Goal: Communication & Community: Ask a question

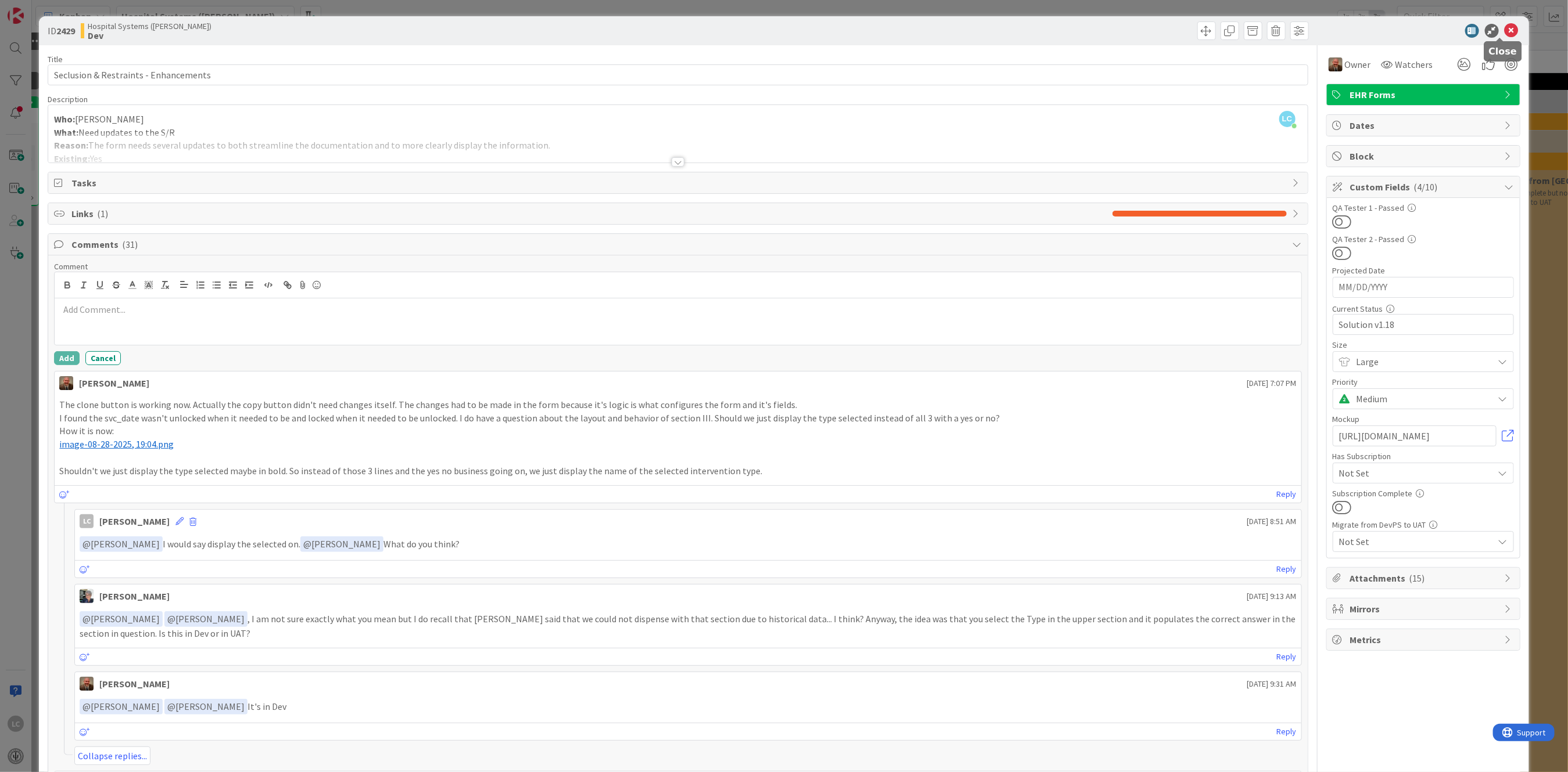
click at [1502, 19] on div "ID 2429 Hospital Systems (Ernie) Dev" at bounding box center [783, 31] width 1489 height 29
click at [1504, 28] on icon at bounding box center [1511, 30] width 14 height 14
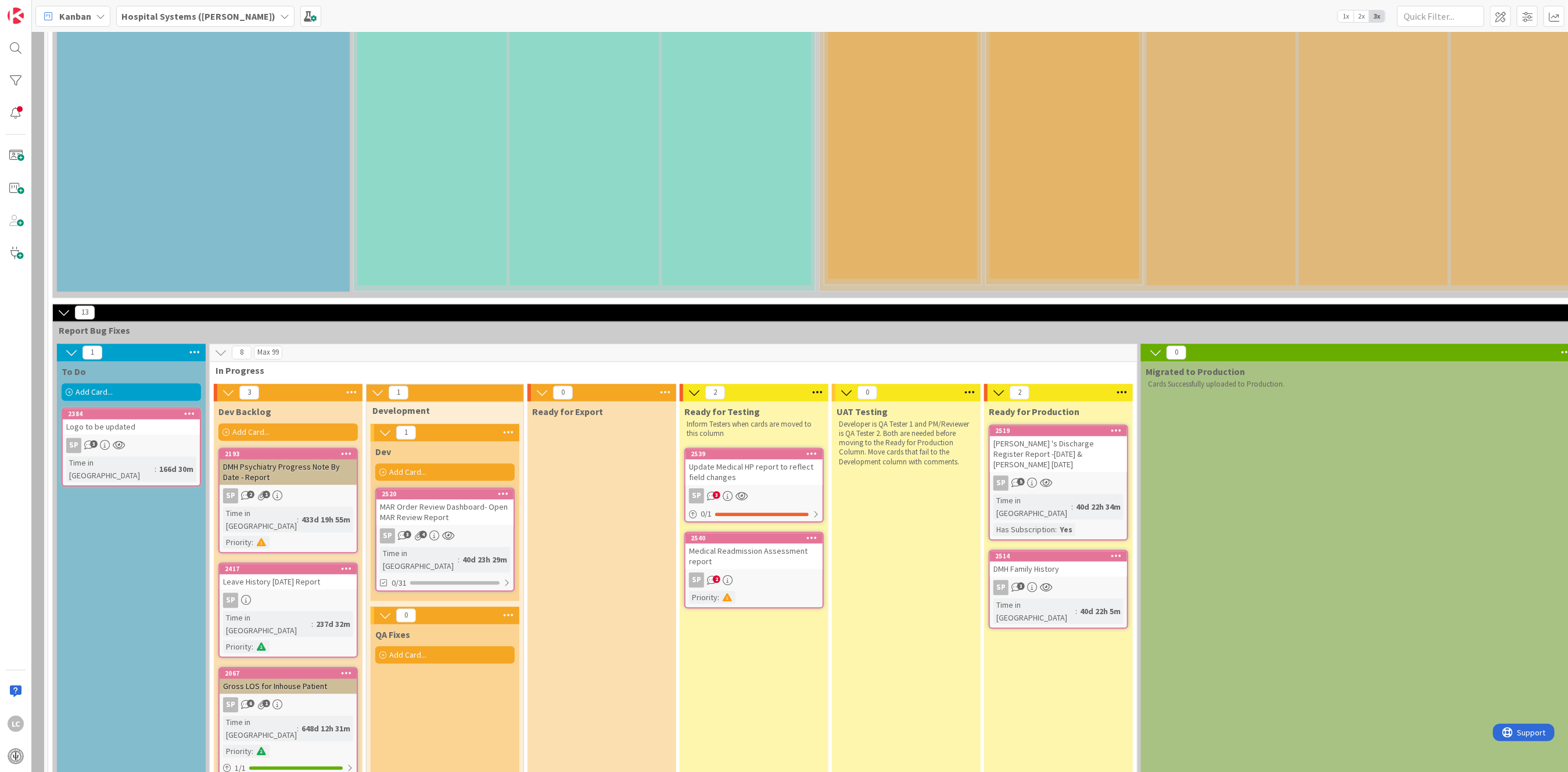
scroll to position [1628, 141]
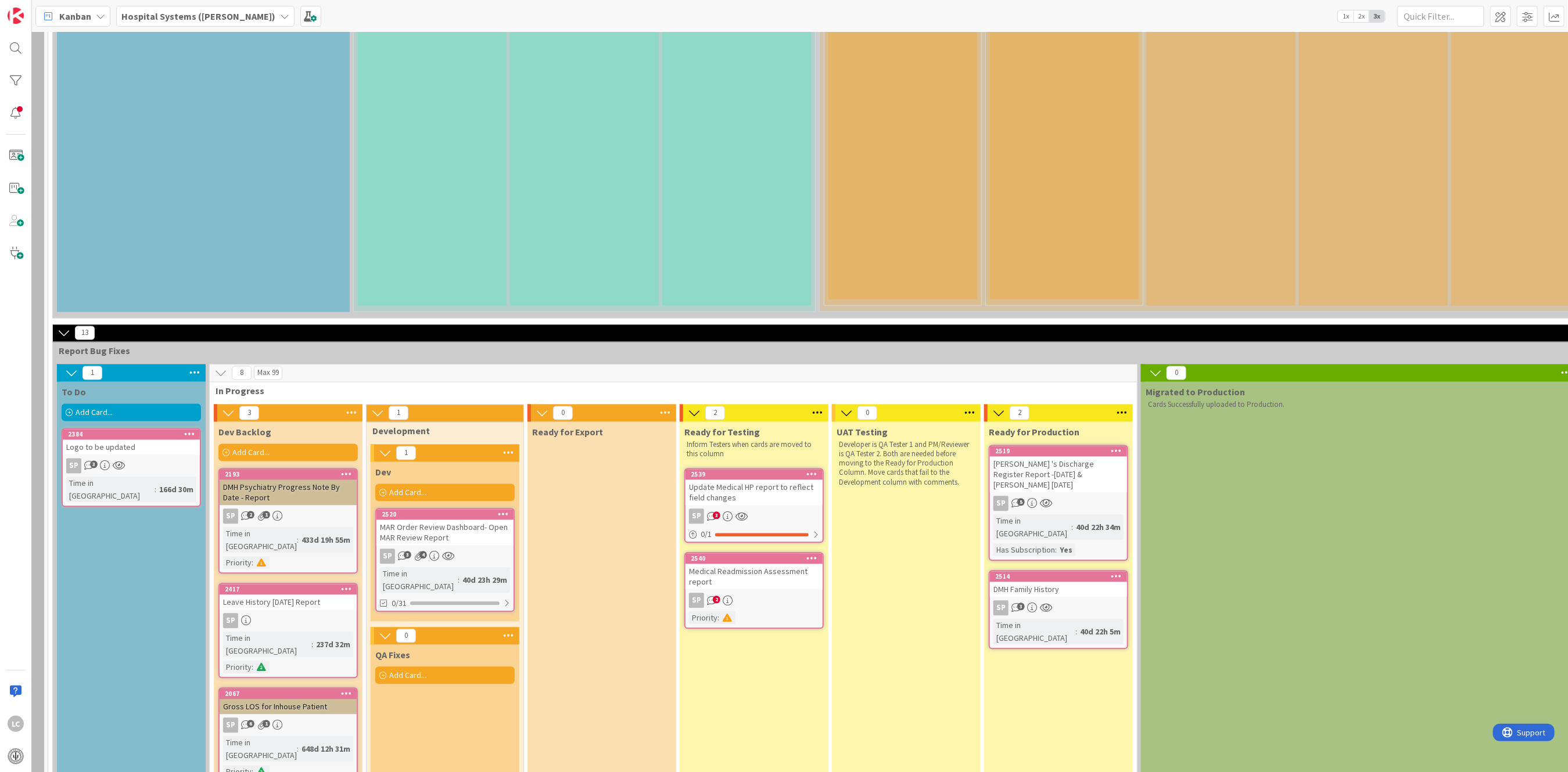
click at [754, 480] on div "Update Medical HP report to reflect field changes" at bounding box center [754, 493] width 137 height 25
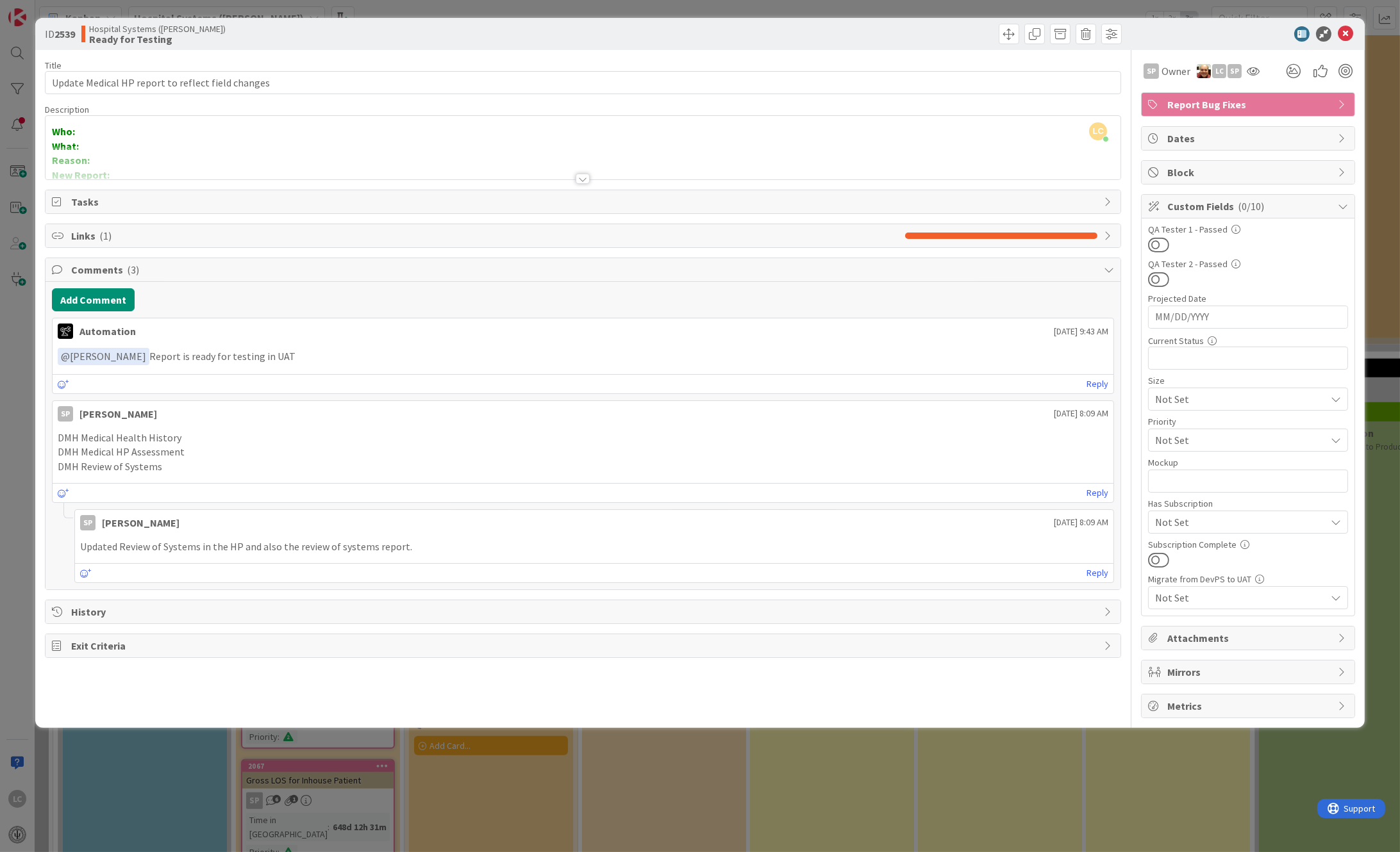
click at [788, 32] on div at bounding box center [854, 34] width 535 height 21
click at [1348, 32] on icon at bounding box center [1345, 33] width 15 height 15
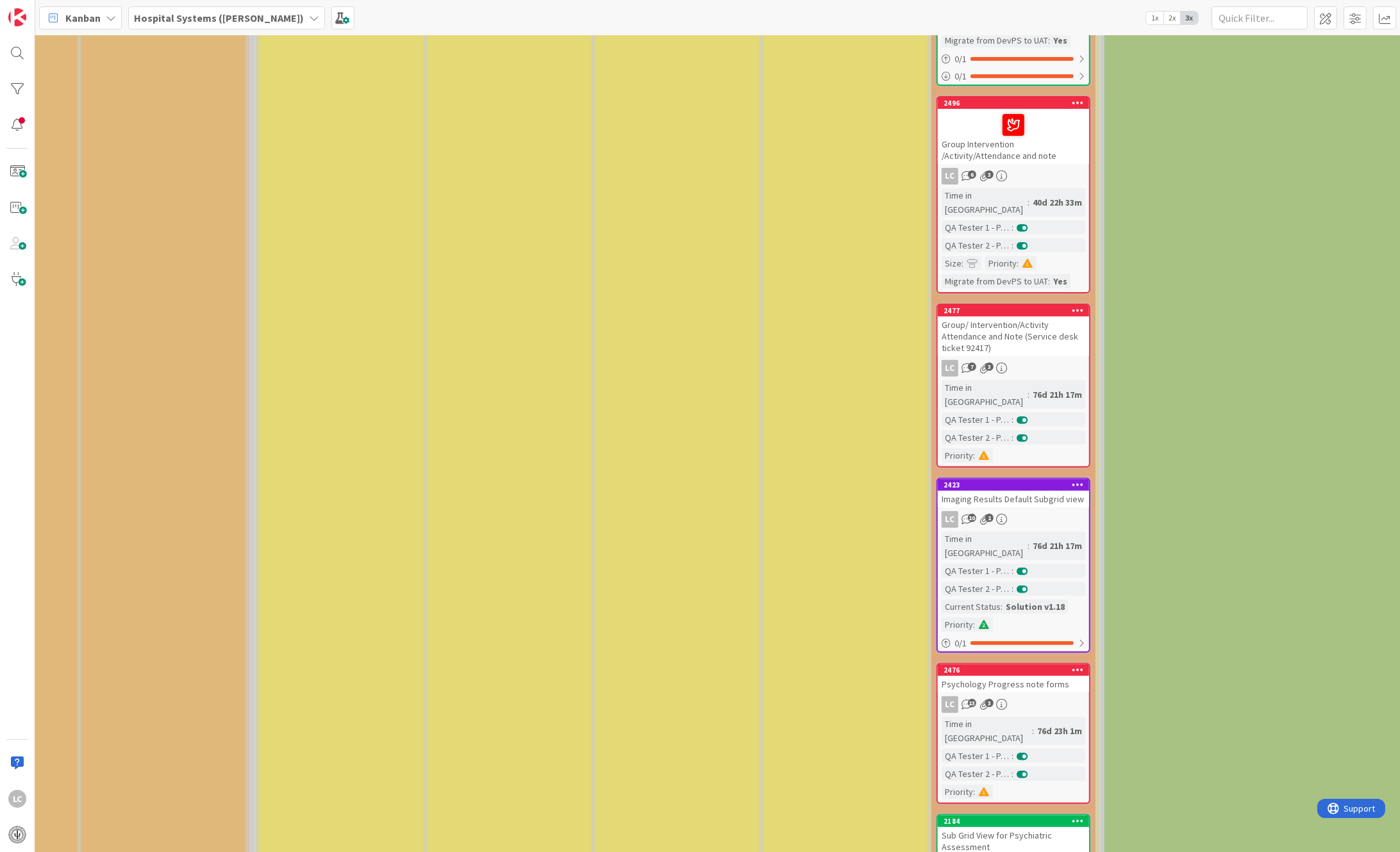
scroll to position [1284, 1675]
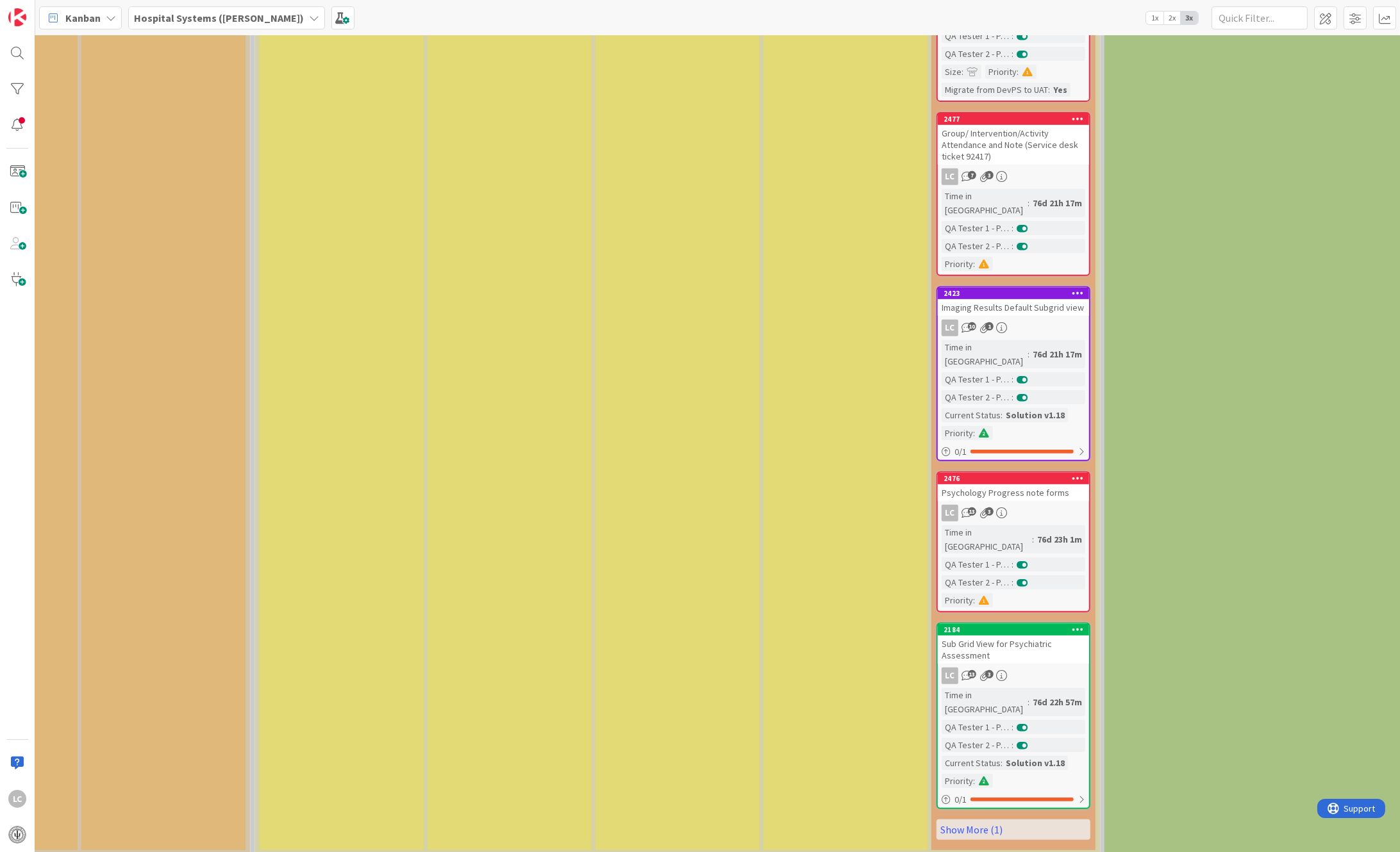
click at [1032, 532] on span ":" at bounding box center [1032, 540] width 2 height 14
select select "xml"
select select "javascript"
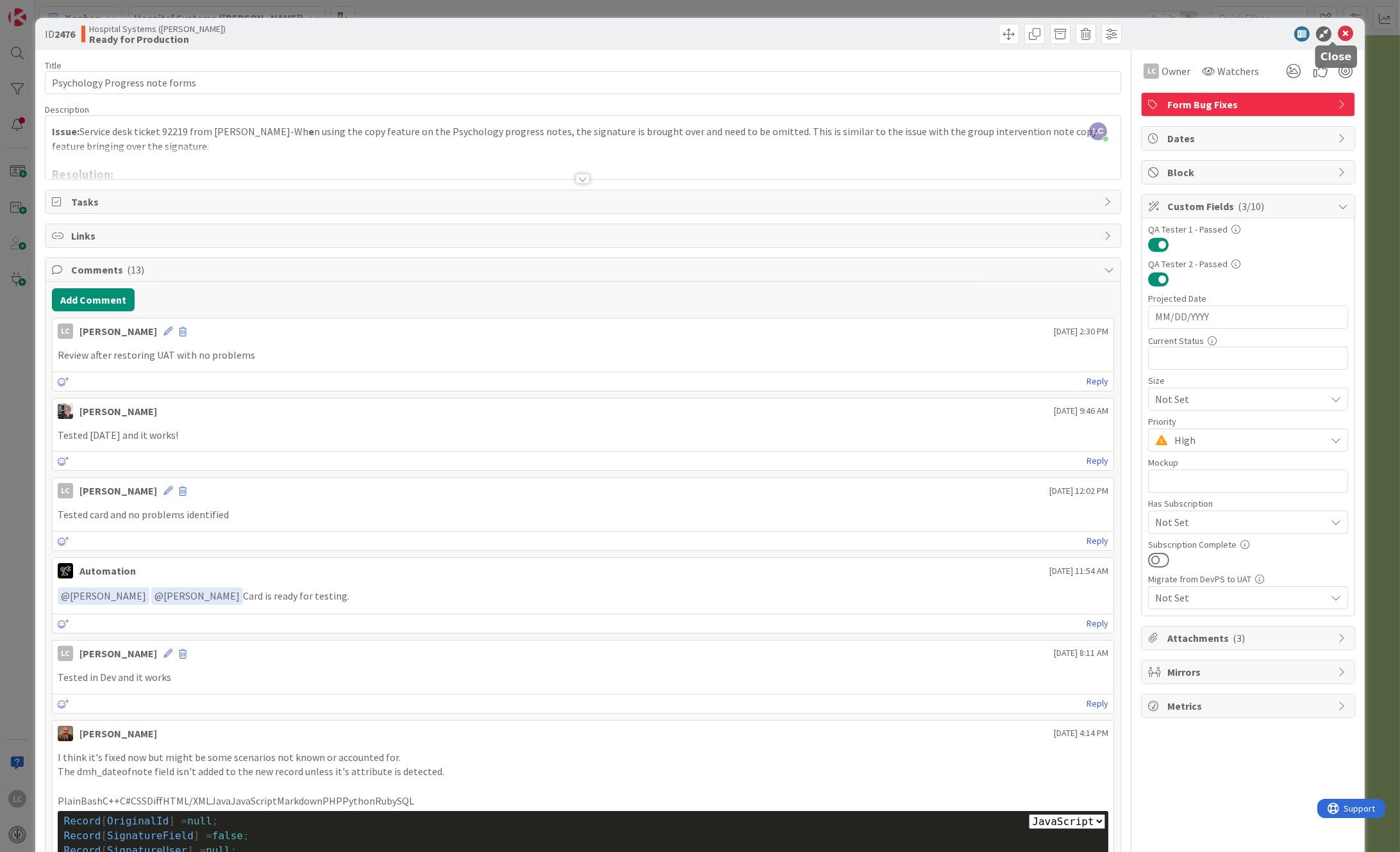
click at [1338, 29] on icon at bounding box center [1345, 33] width 15 height 15
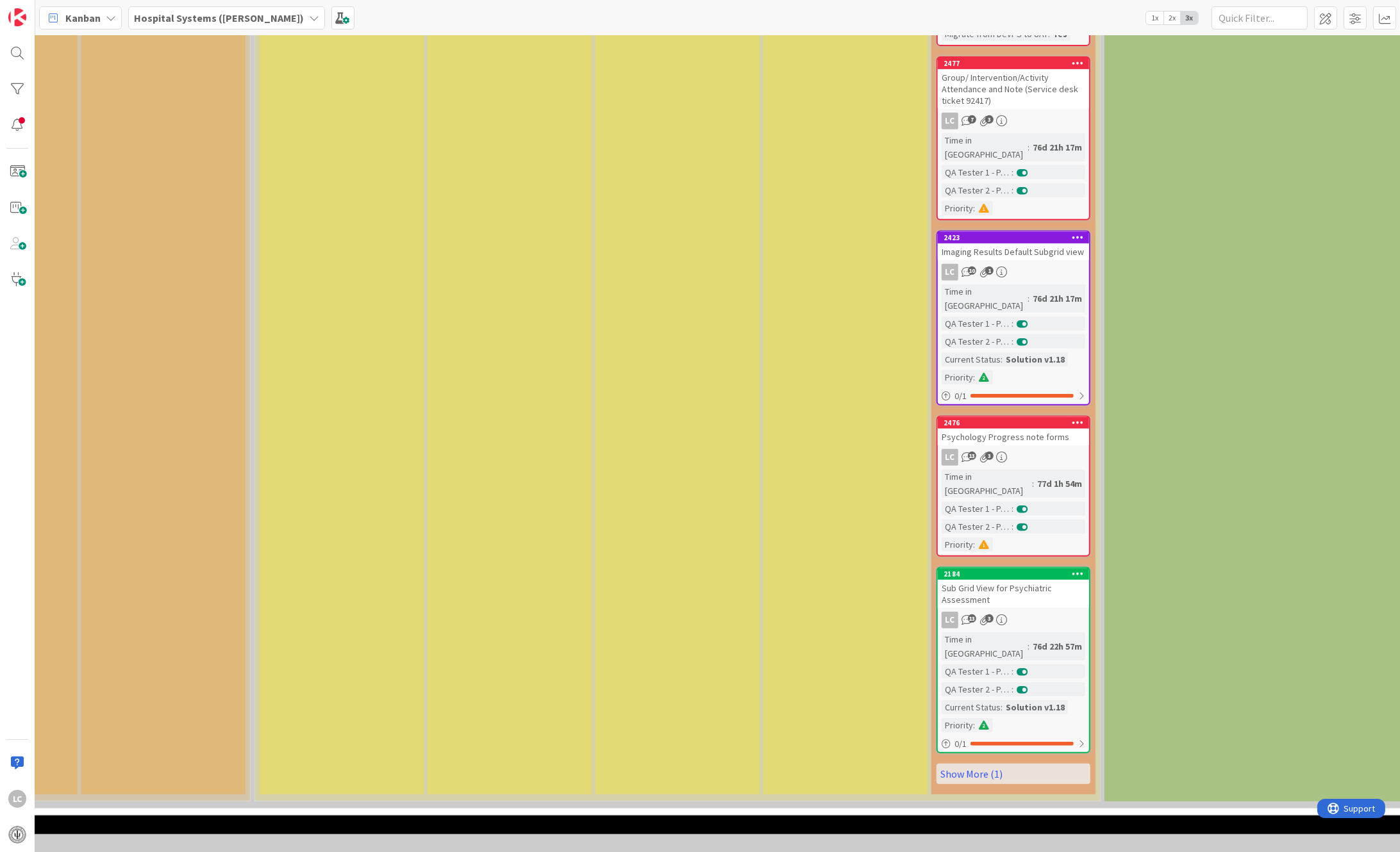
scroll to position [1369, 1675]
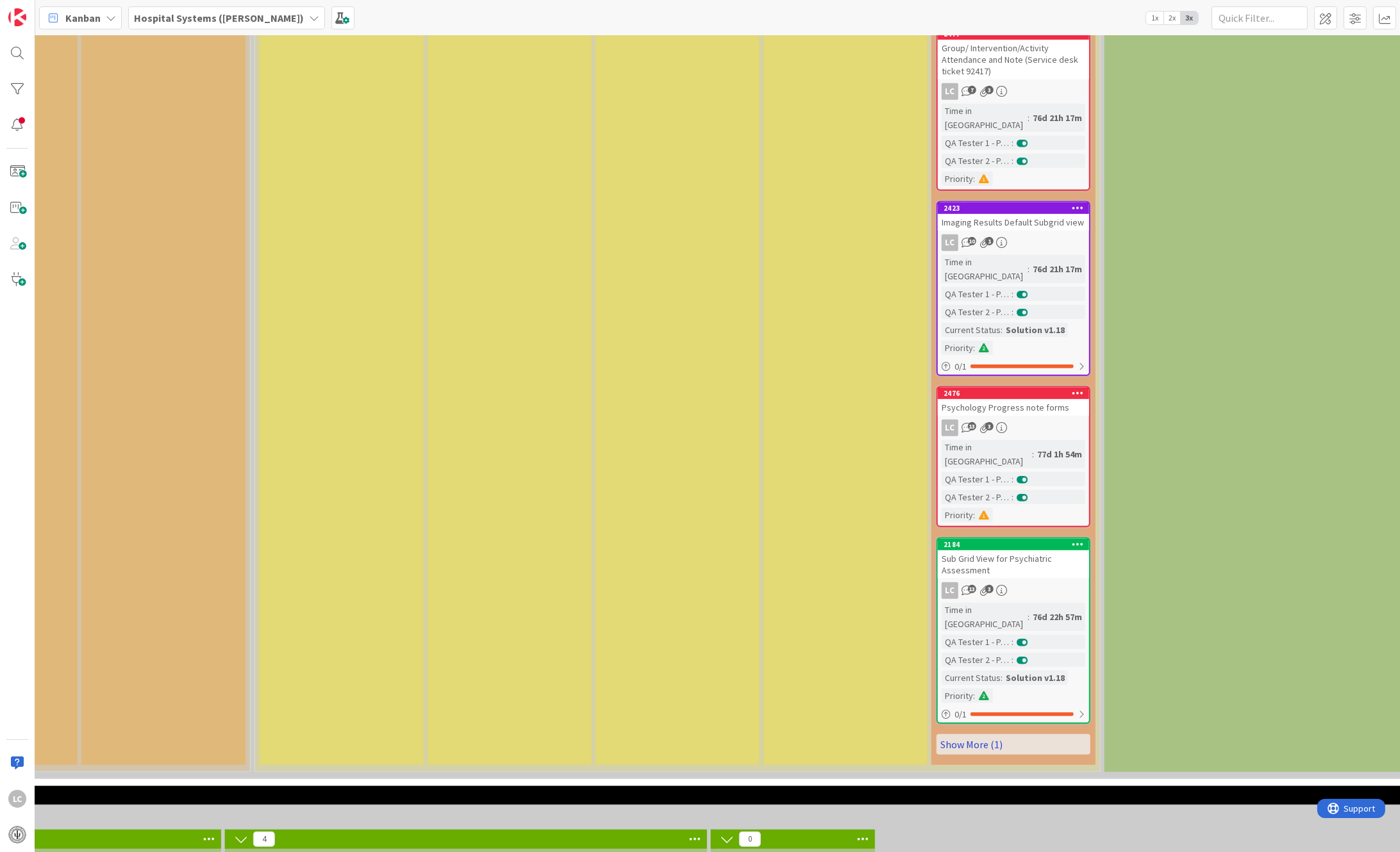
click at [966, 734] on link "Show More (1)" at bounding box center [1013, 744] width 154 height 21
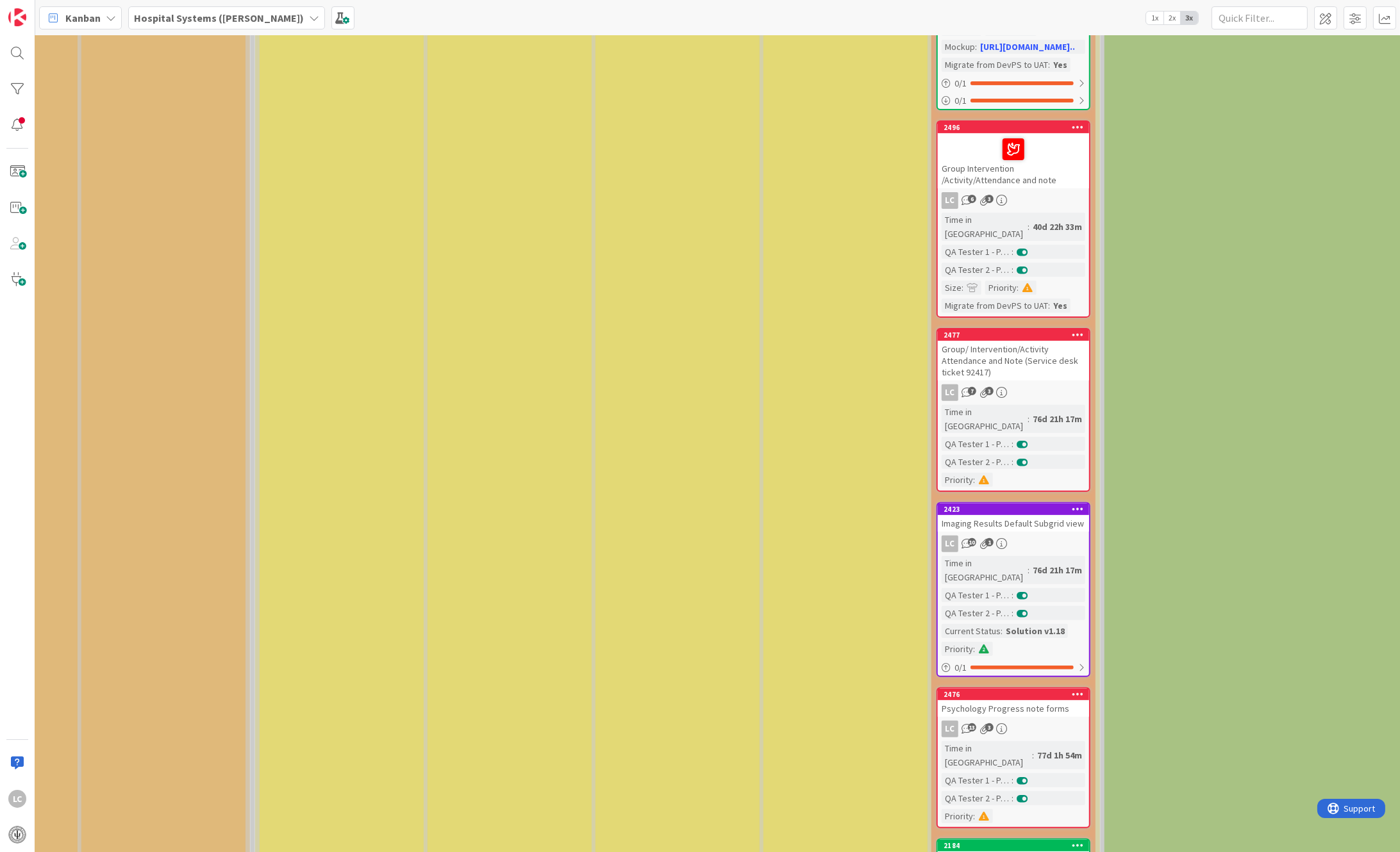
scroll to position [1028, 1675]
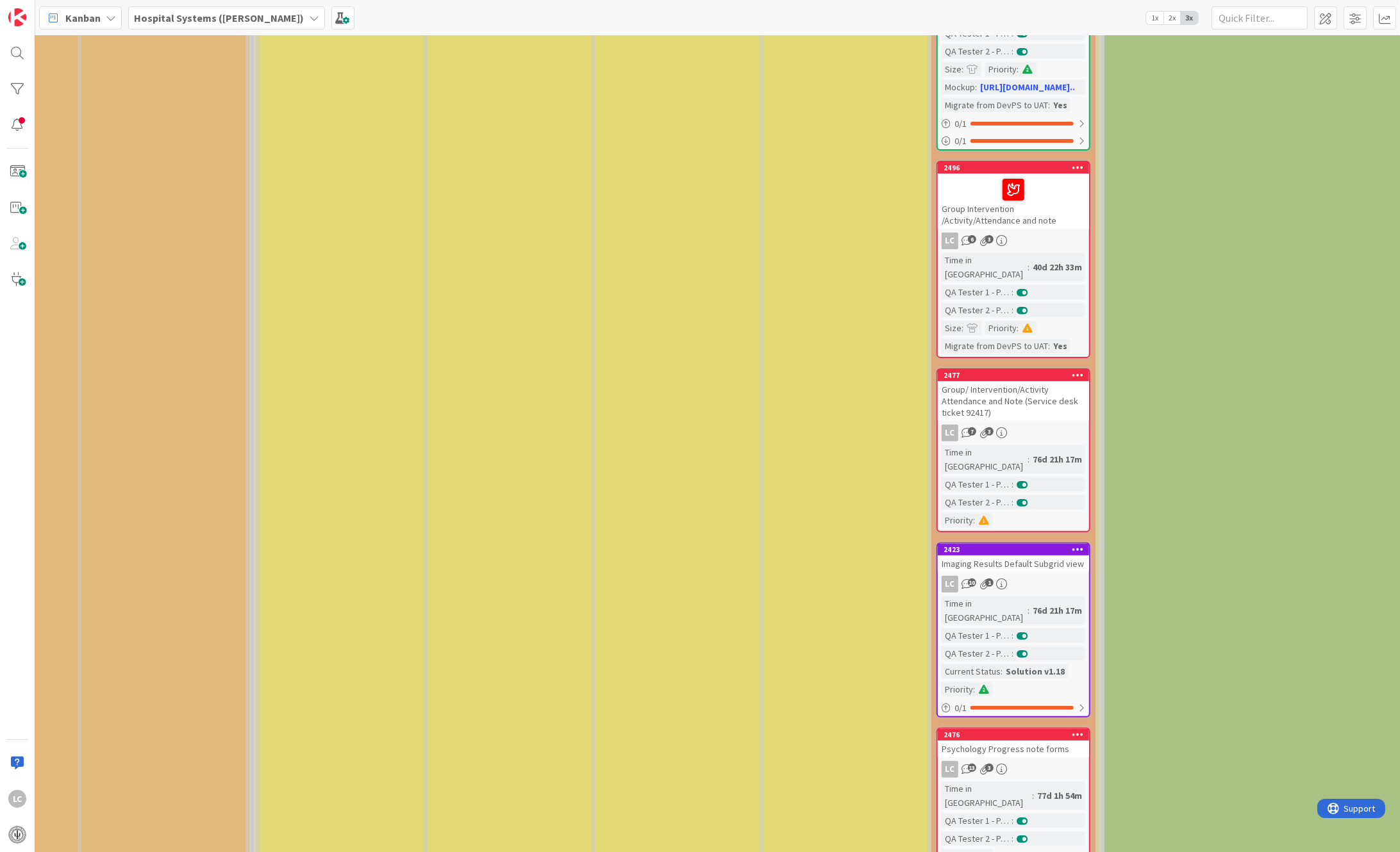
click at [989, 761] on div "LC 13 3" at bounding box center [1013, 769] width 151 height 17
select select "xml"
select select "javascript"
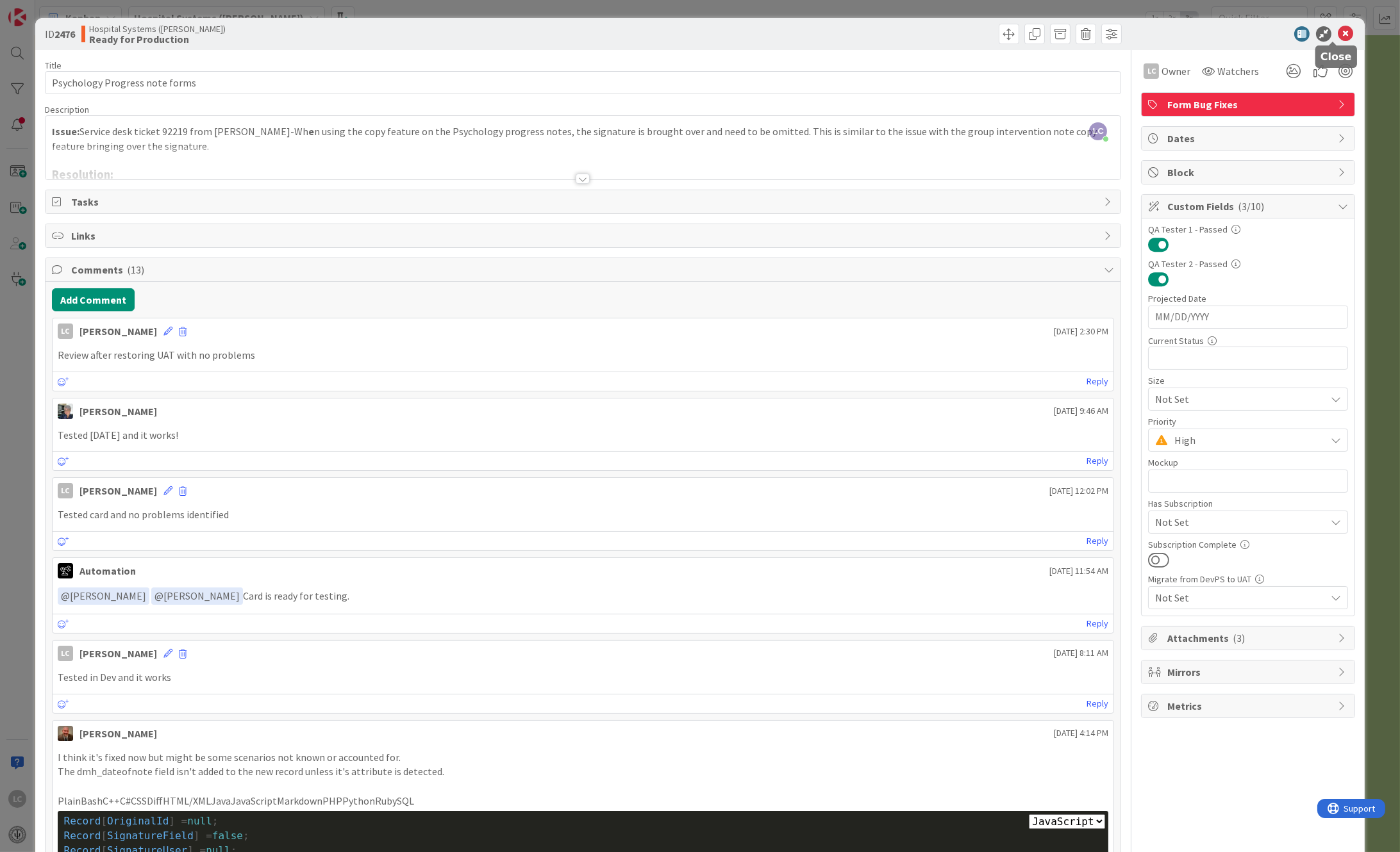
click at [1338, 32] on icon at bounding box center [1345, 33] width 15 height 15
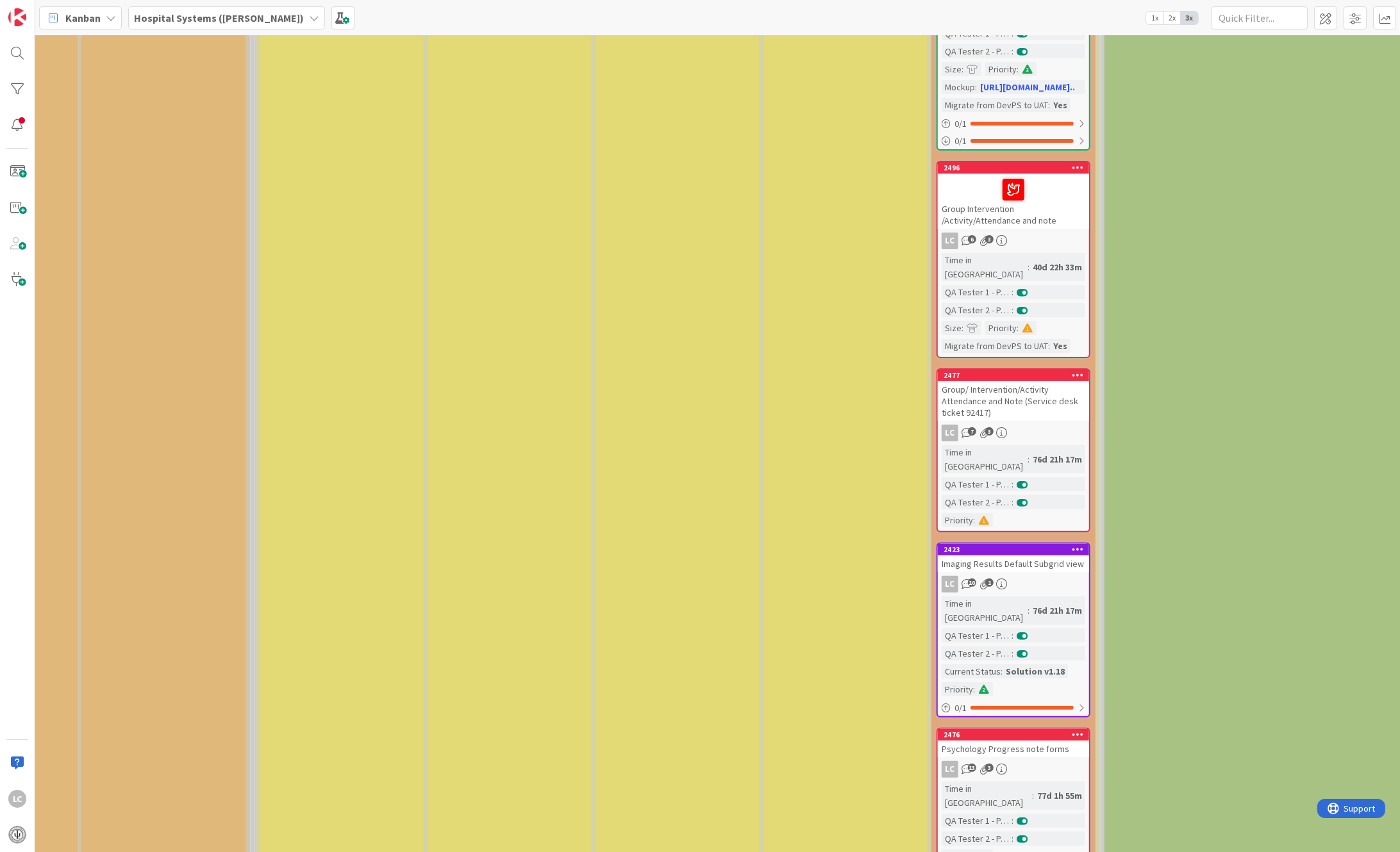
click at [993, 381] on div "Group/ Intervention/Activity Attendance and Note (Service desk ticket 92417)" at bounding box center [1013, 401] width 151 height 40
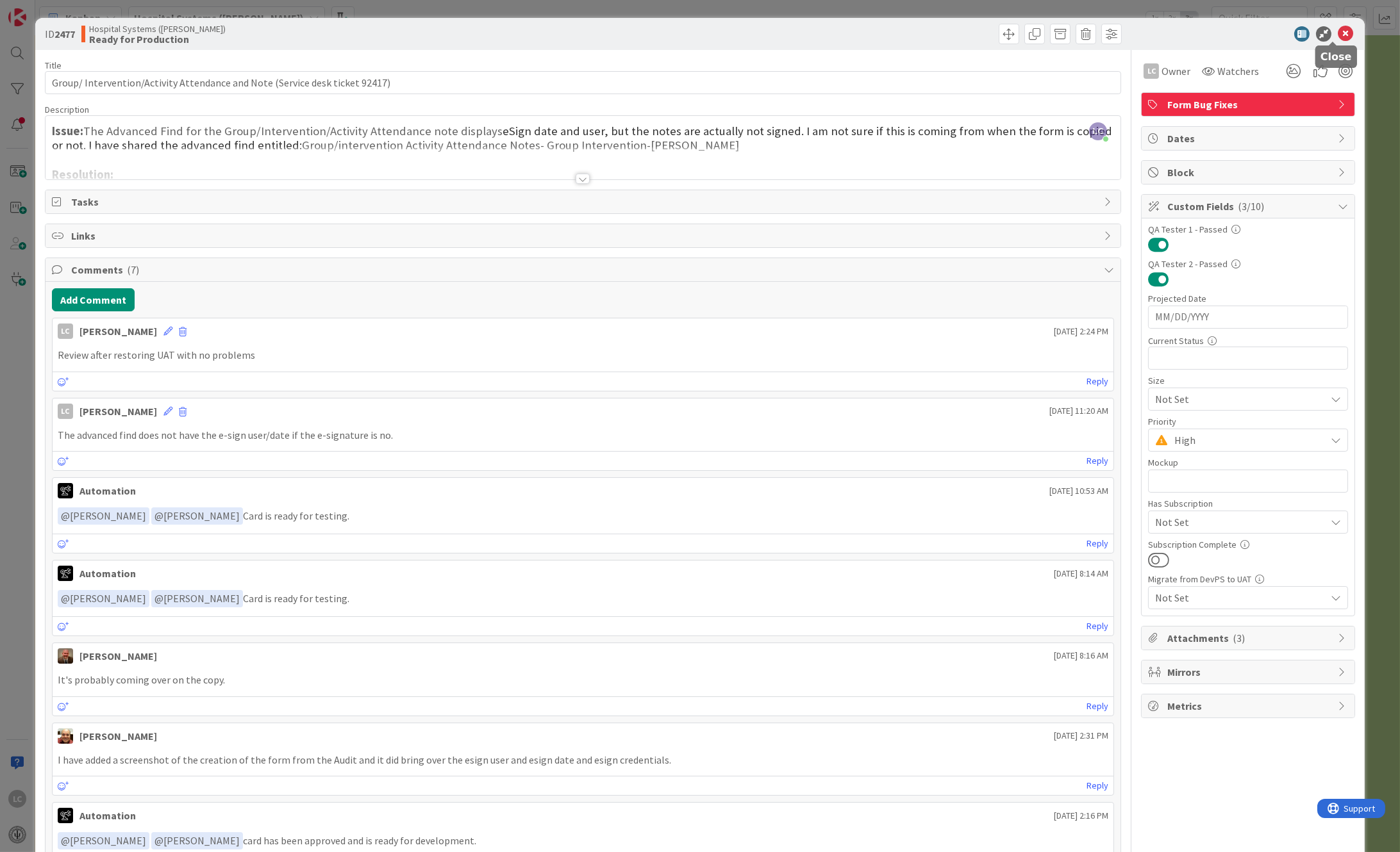
click at [1338, 30] on icon at bounding box center [1345, 33] width 15 height 15
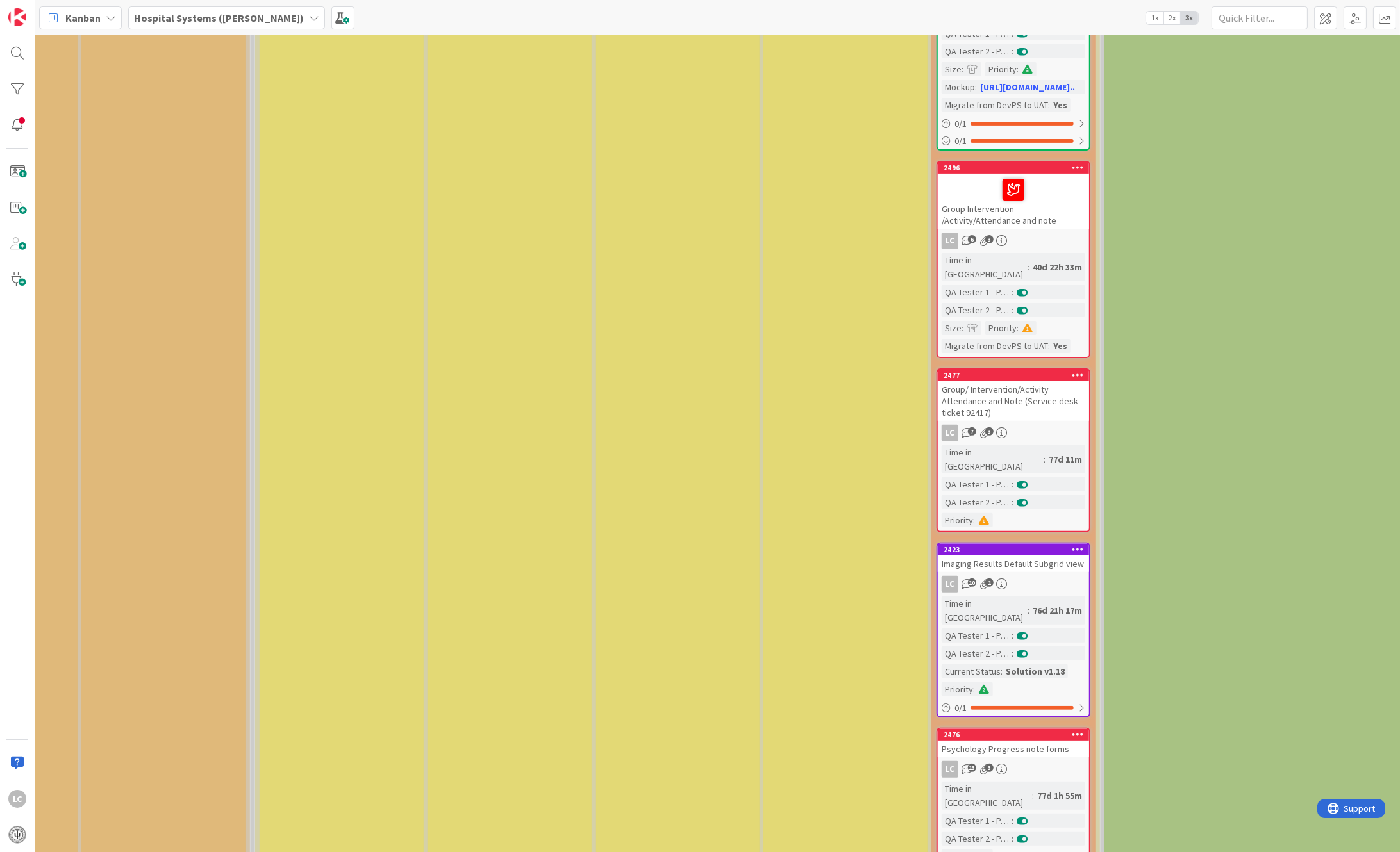
click at [989, 253] on div "Time in Column : 40d 22h 33m QA Tester 1 - Passed : QA Tester 2 - Passed : Size…" at bounding box center [1013, 303] width 144 height 100
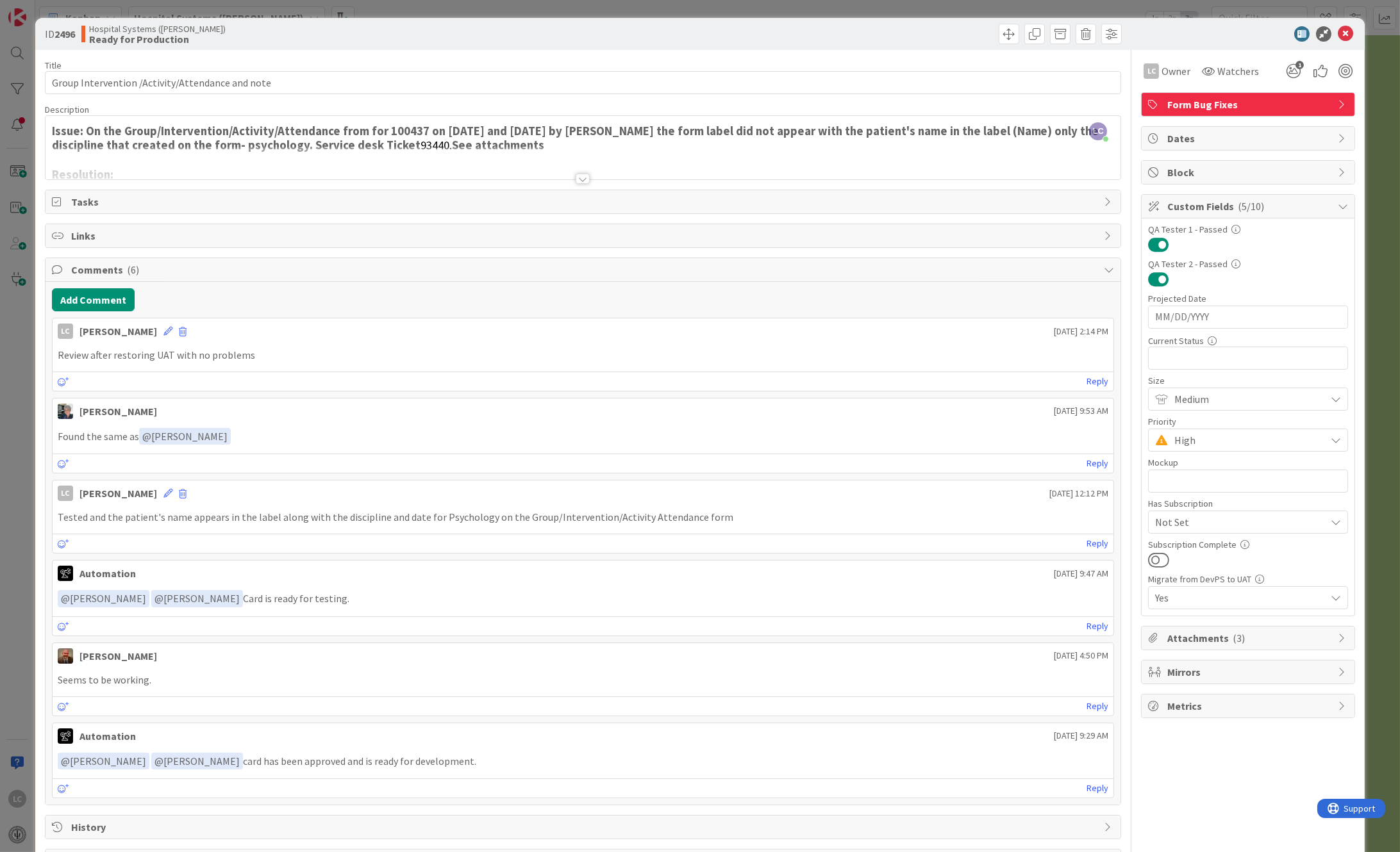
click at [80, 271] on span "Comments ( 6 )" at bounding box center [584, 269] width 1027 height 15
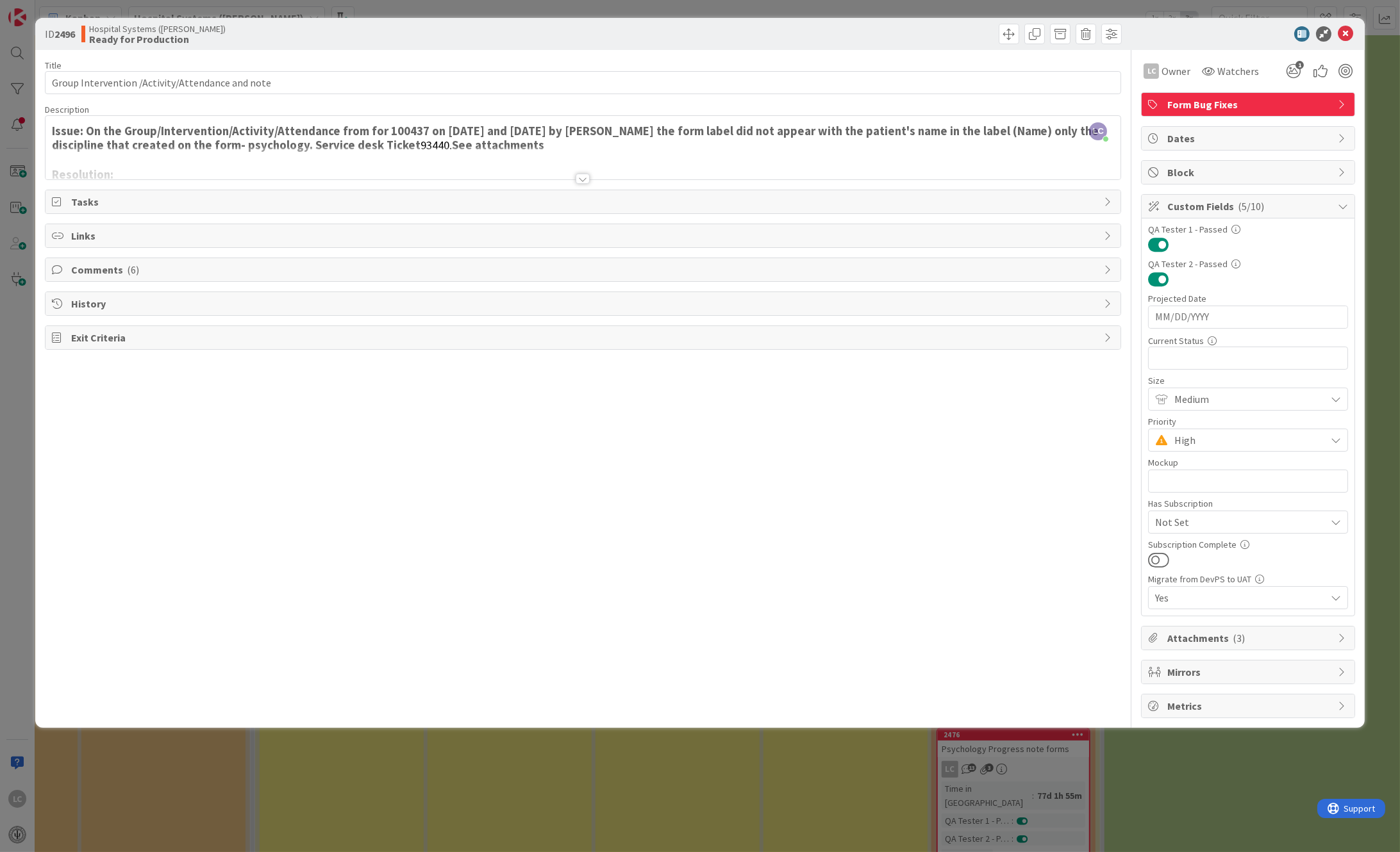
click at [80, 271] on span "Comments ( 6 )" at bounding box center [584, 269] width 1027 height 15
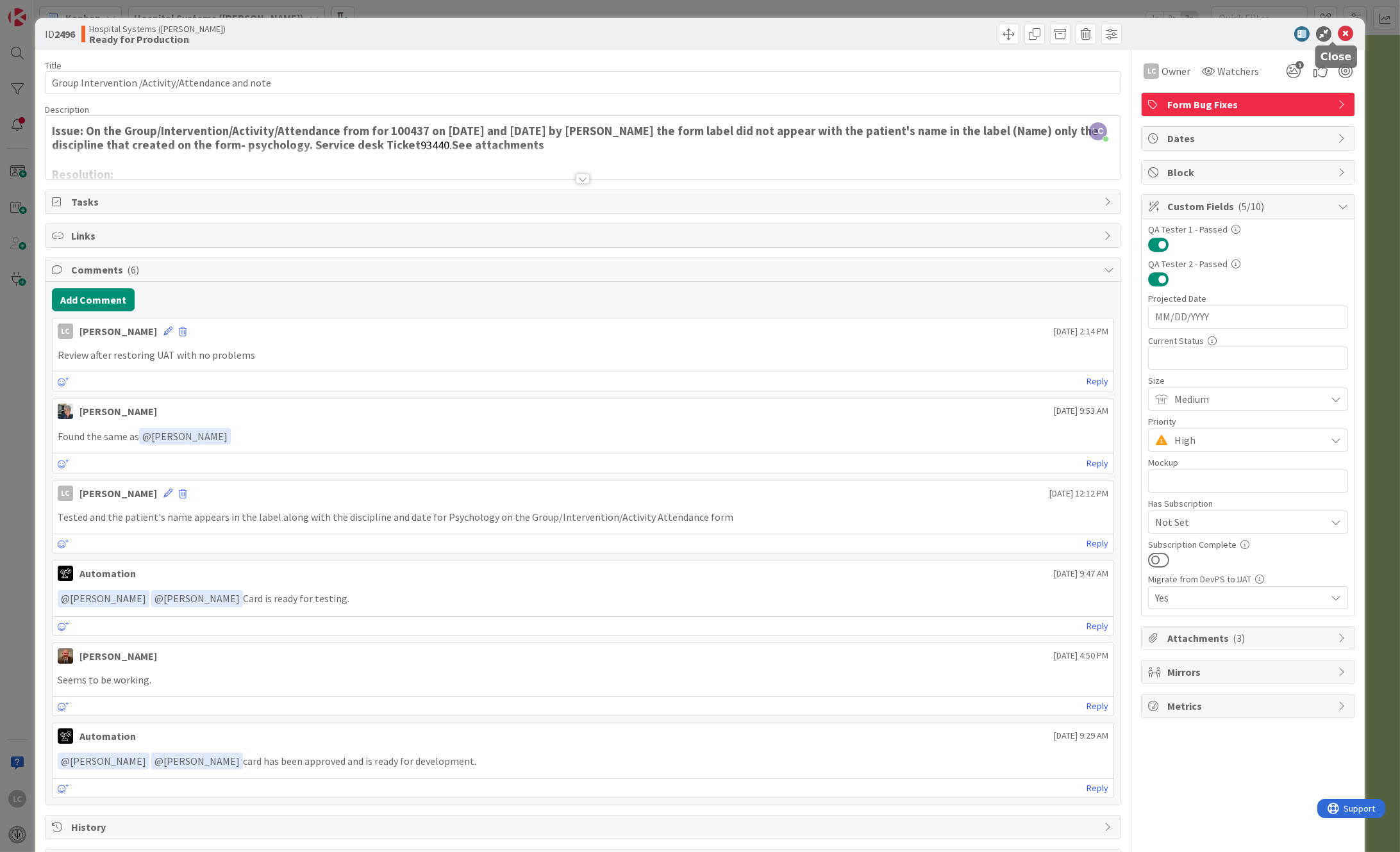
click at [1338, 31] on icon at bounding box center [1345, 33] width 15 height 15
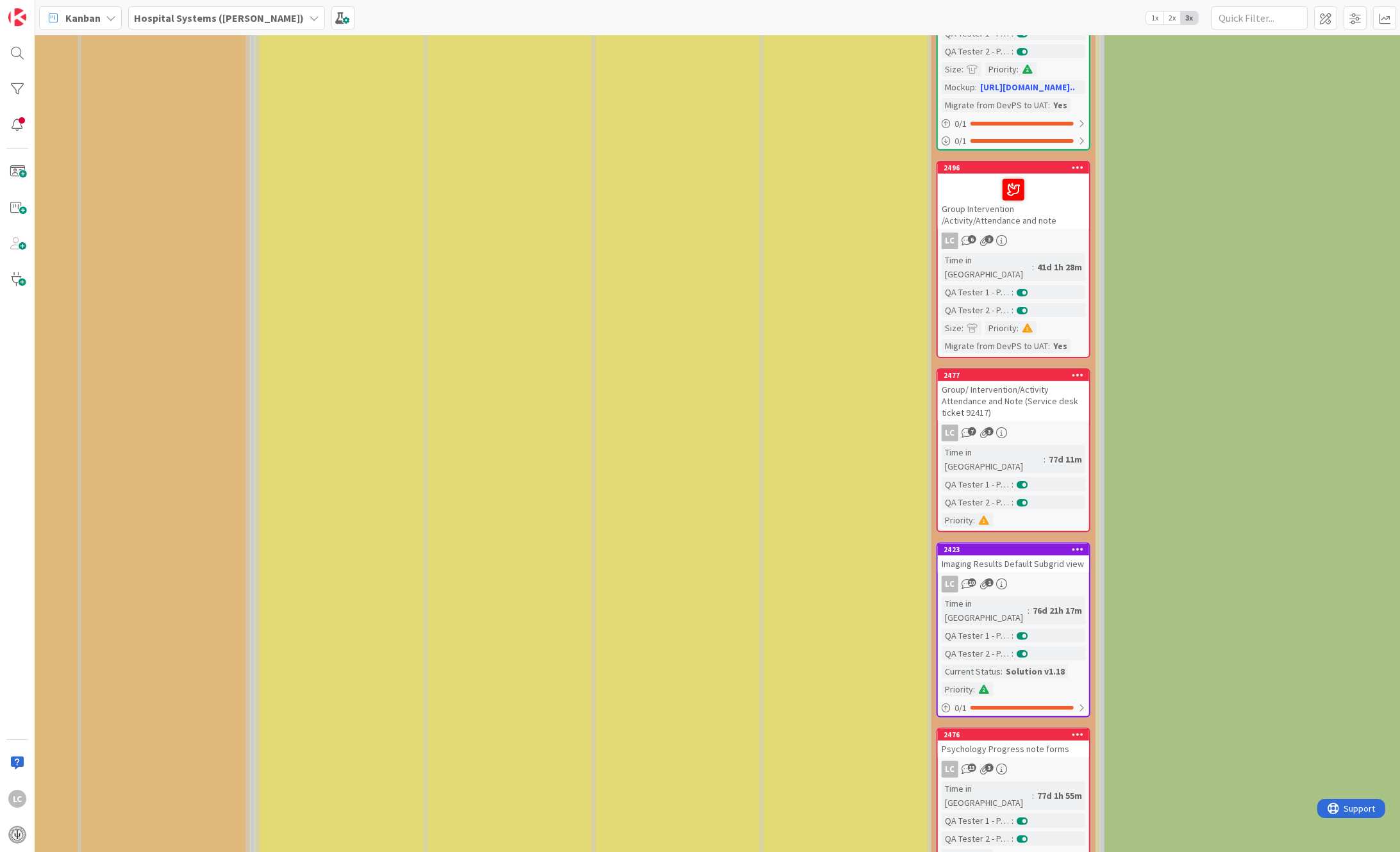
click at [737, 518] on div "Ready for Testing Cards loaded into UAT. Waiting for testing" at bounding box center [678, 227] width 164 height 2130
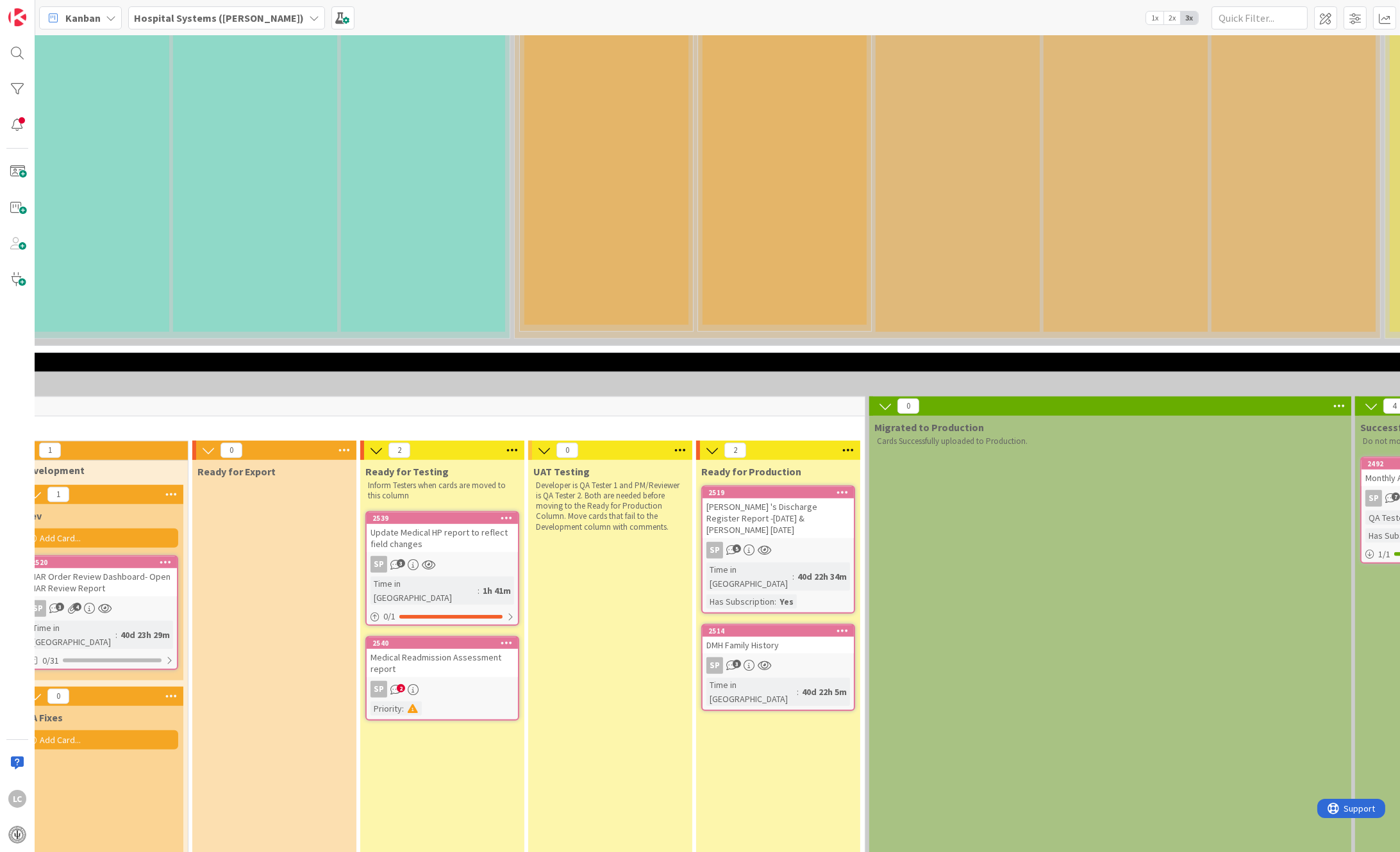
scroll to position [1967, 545]
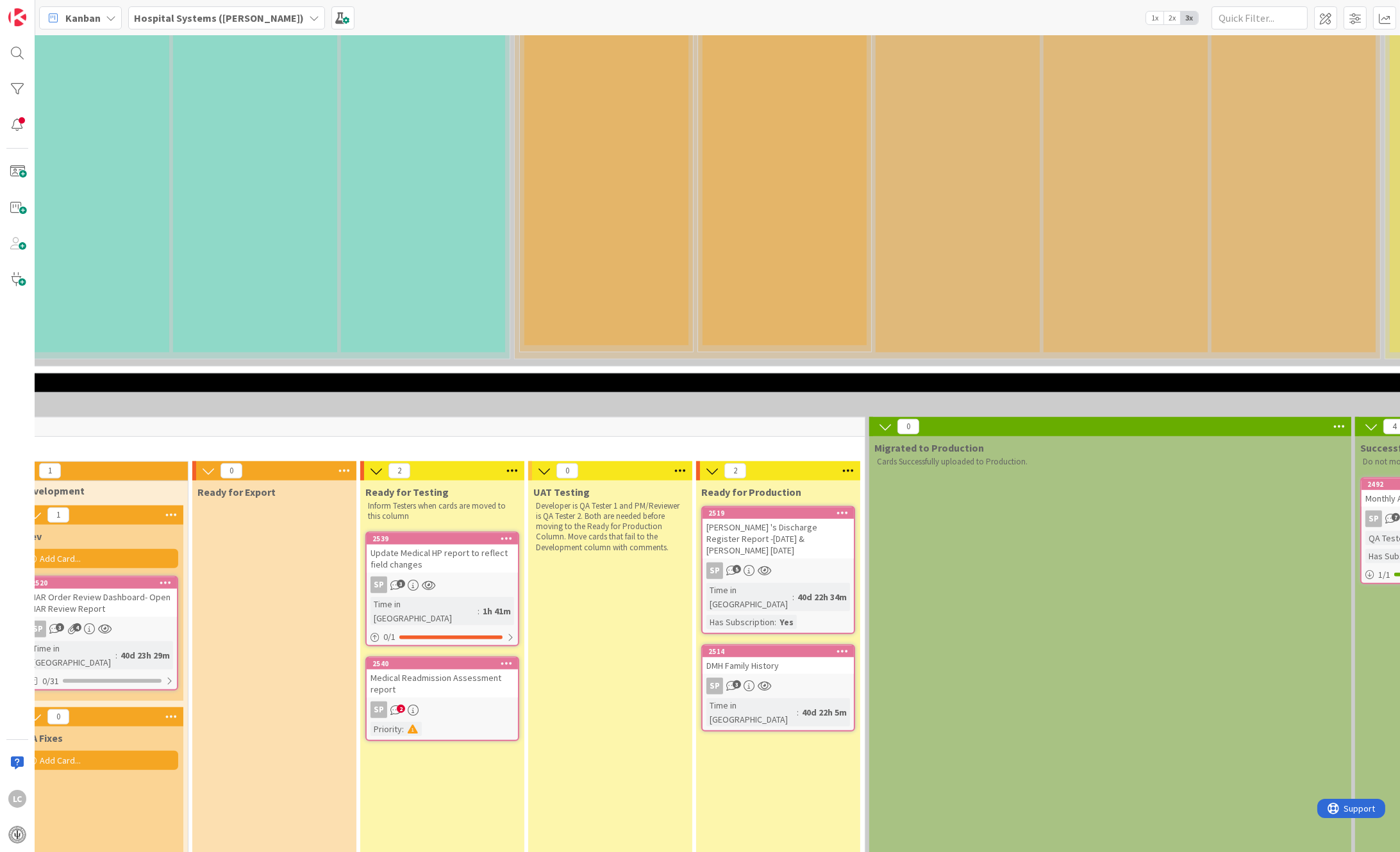
click at [418, 669] on div "Medical Readmission Assessment report" at bounding box center [442, 683] width 151 height 28
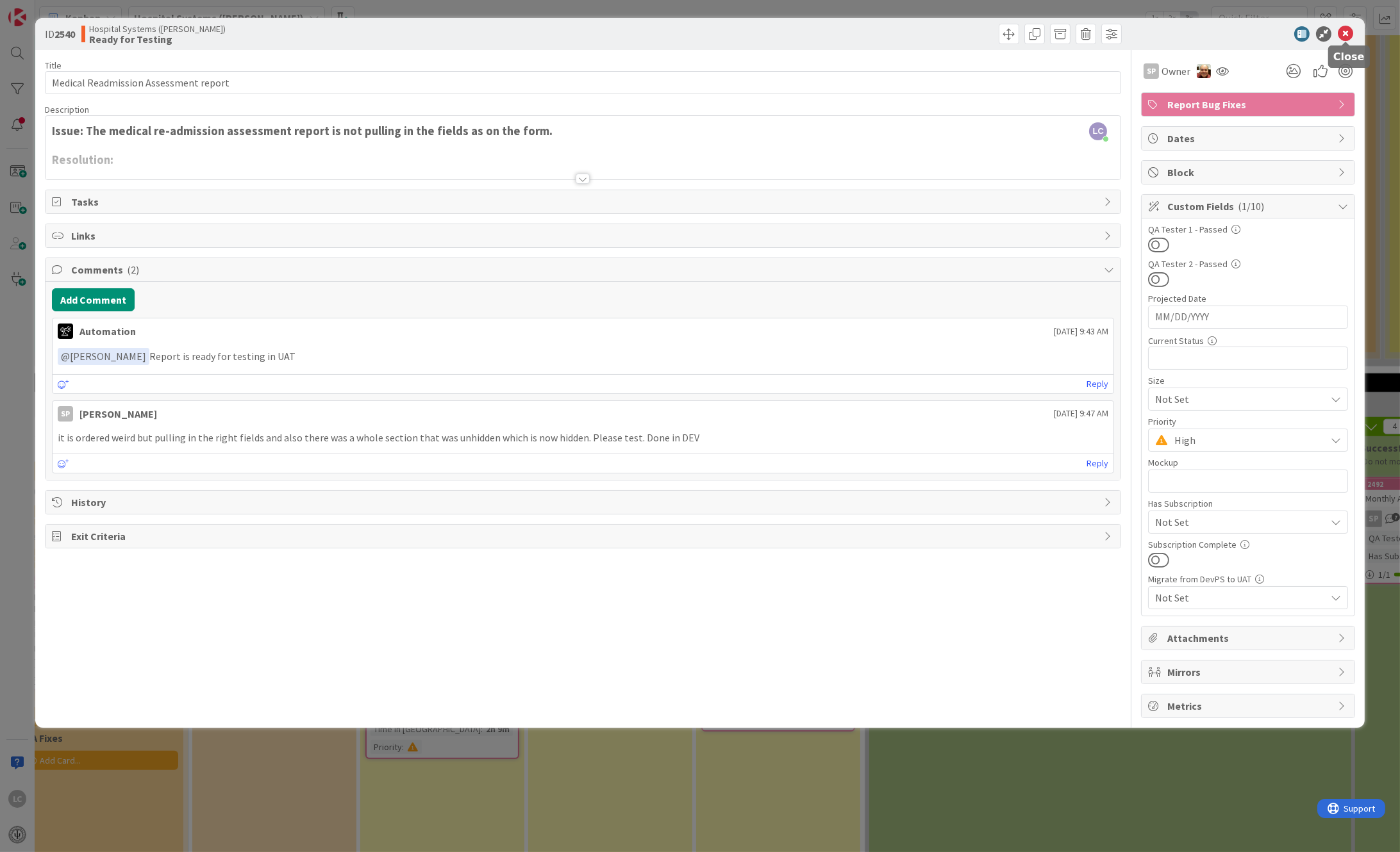
click at [1344, 30] on icon at bounding box center [1345, 33] width 15 height 15
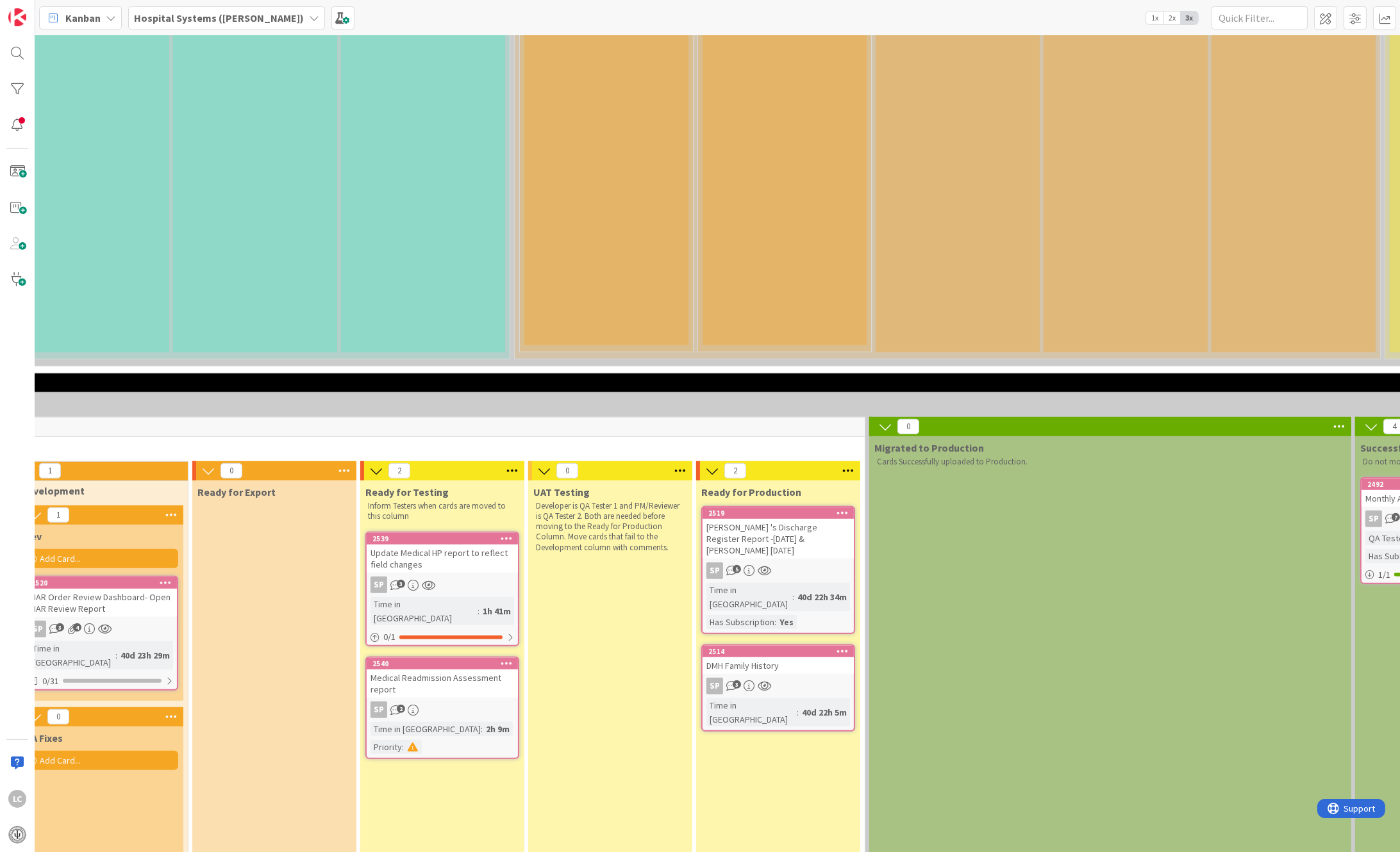
click at [417, 580] on icon at bounding box center [413, 586] width 11 height 11
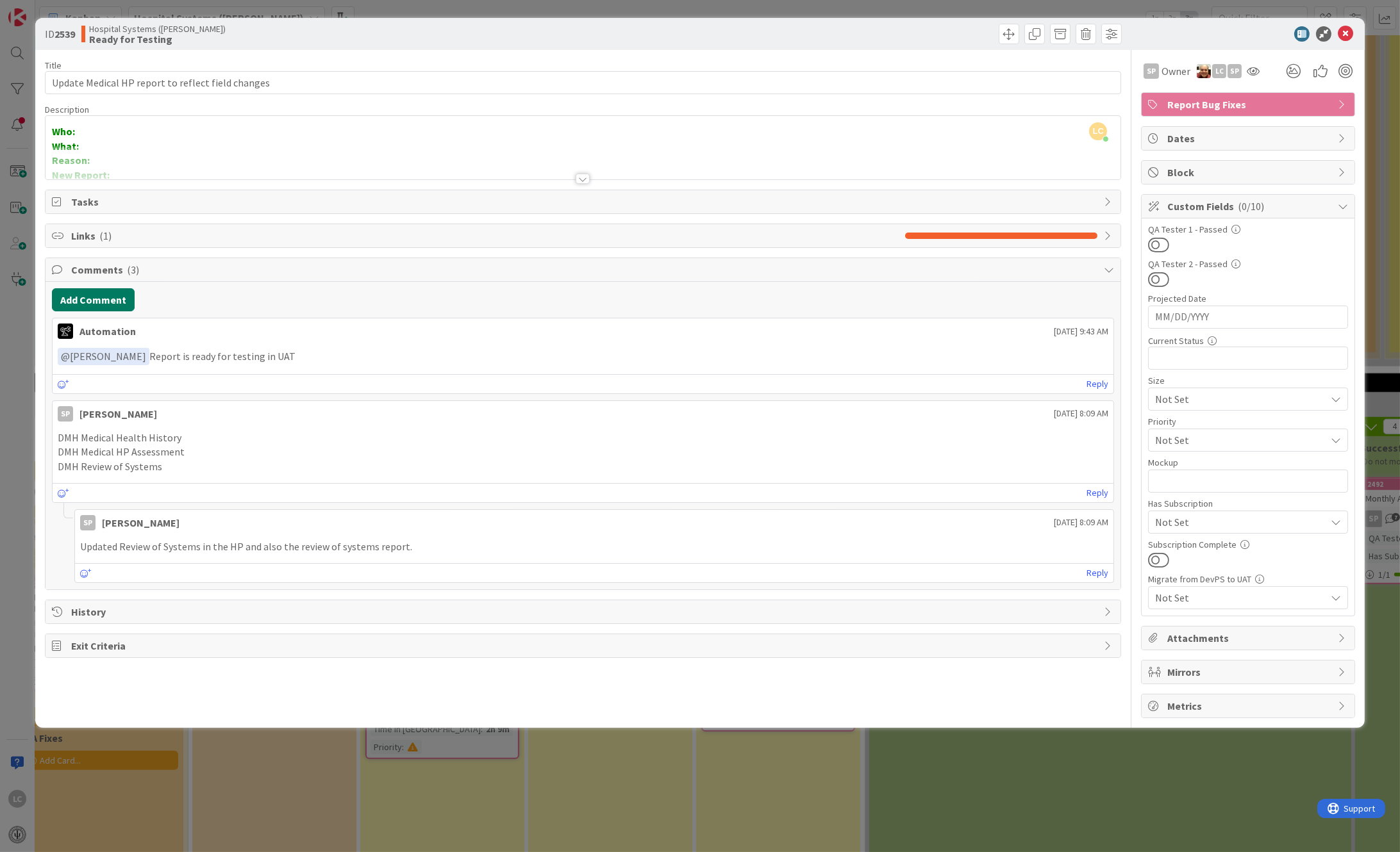
click at [79, 296] on button "Add Comment" at bounding box center [93, 300] width 83 height 23
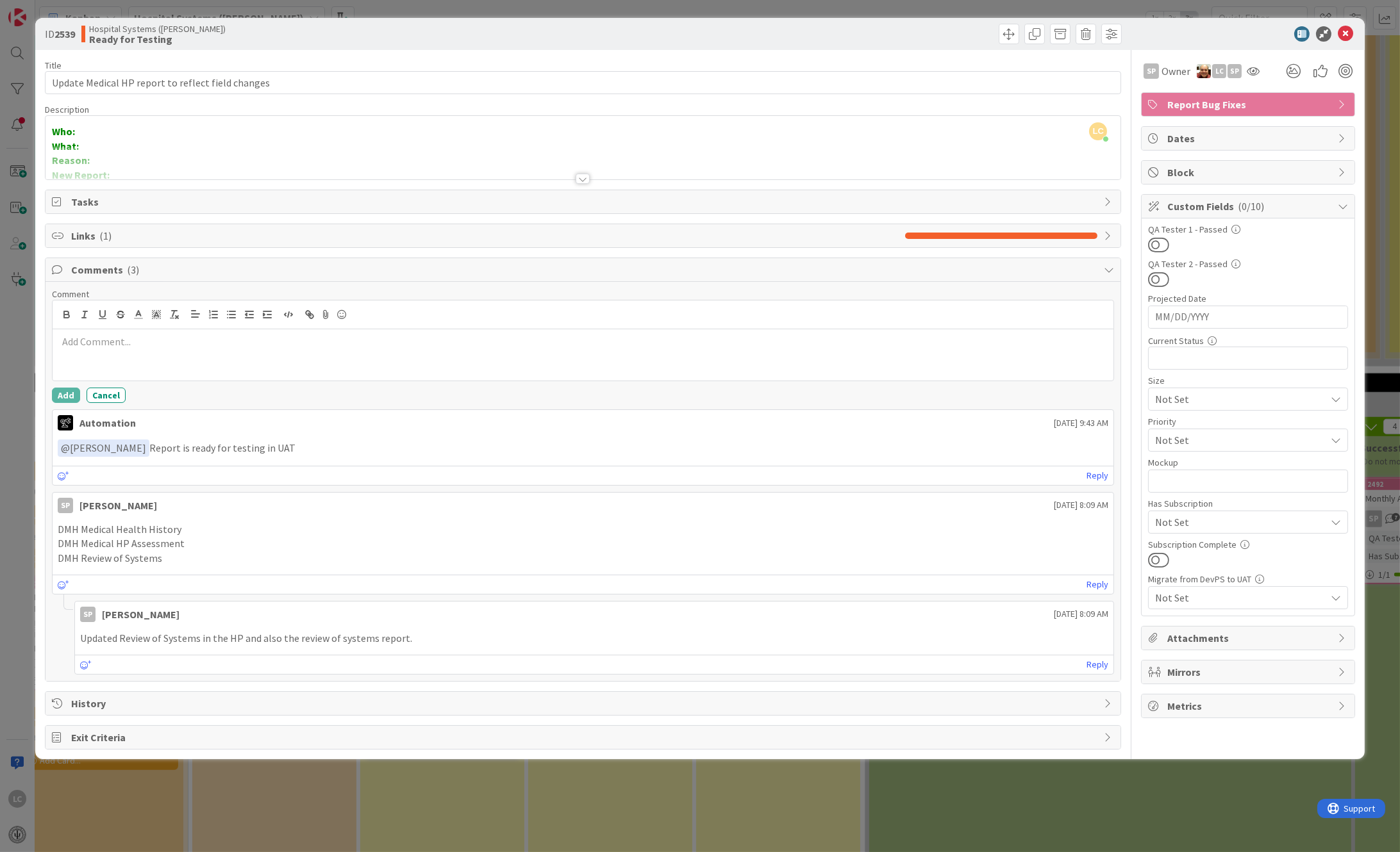
click at [74, 348] on p at bounding box center [583, 342] width 1052 height 14
drag, startPoint x: 98, startPoint y: 339, endPoint x: 170, endPoint y: 340, distance: 72.0
click at [170, 340] on p "reviewed on 9/2/2025" at bounding box center [583, 342] width 1052 height 14
click at [45, 400] on div "Title 49 / 128 Update Medical HP report to reflect field changes Description LC…" at bounding box center [583, 400] width 1077 height 700
click at [73, 395] on button "Add" at bounding box center [65, 395] width 28 height 15
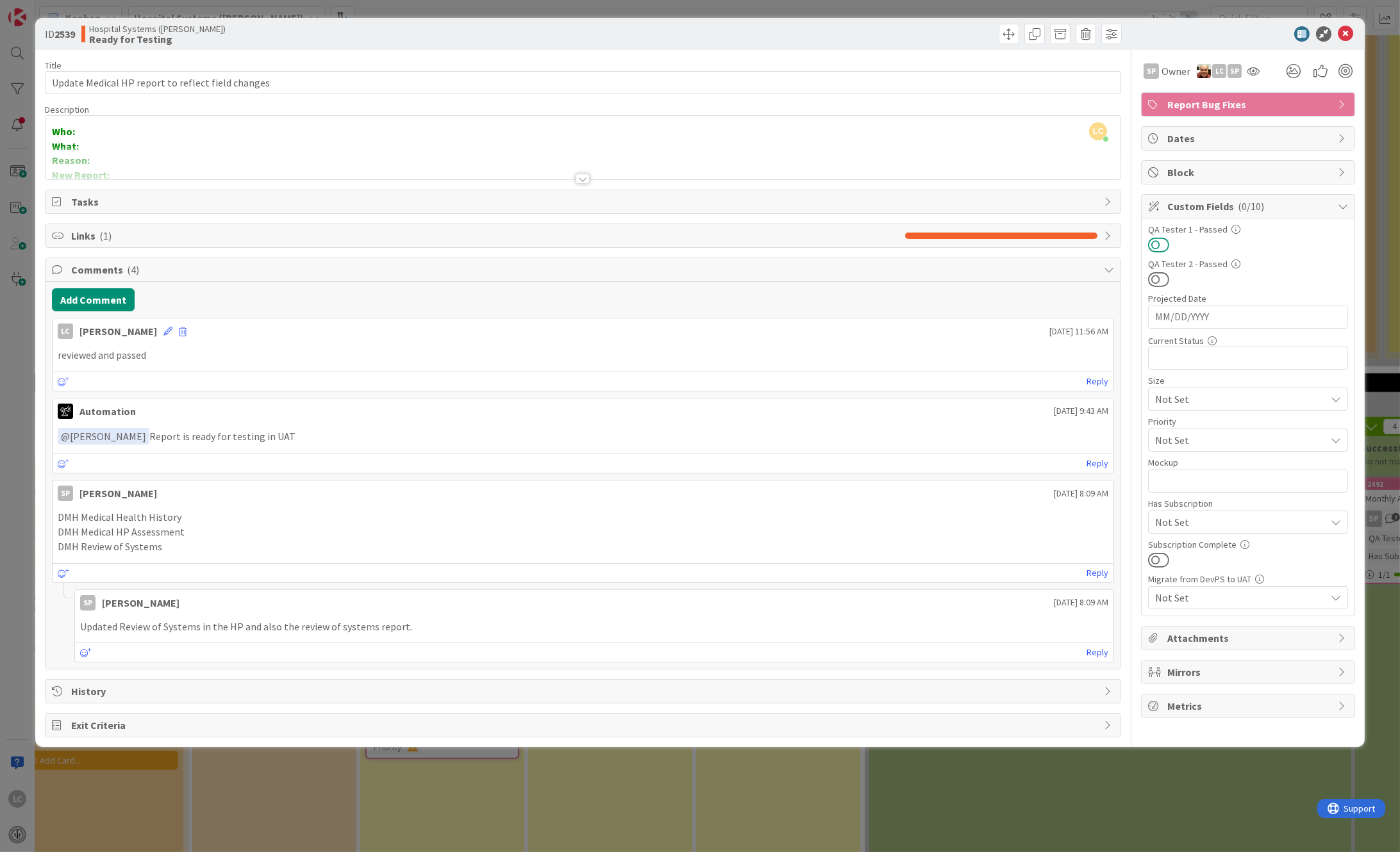
click at [1159, 243] on button at bounding box center [1158, 245] width 22 height 17
click at [1346, 33] on icon at bounding box center [1345, 33] width 15 height 15
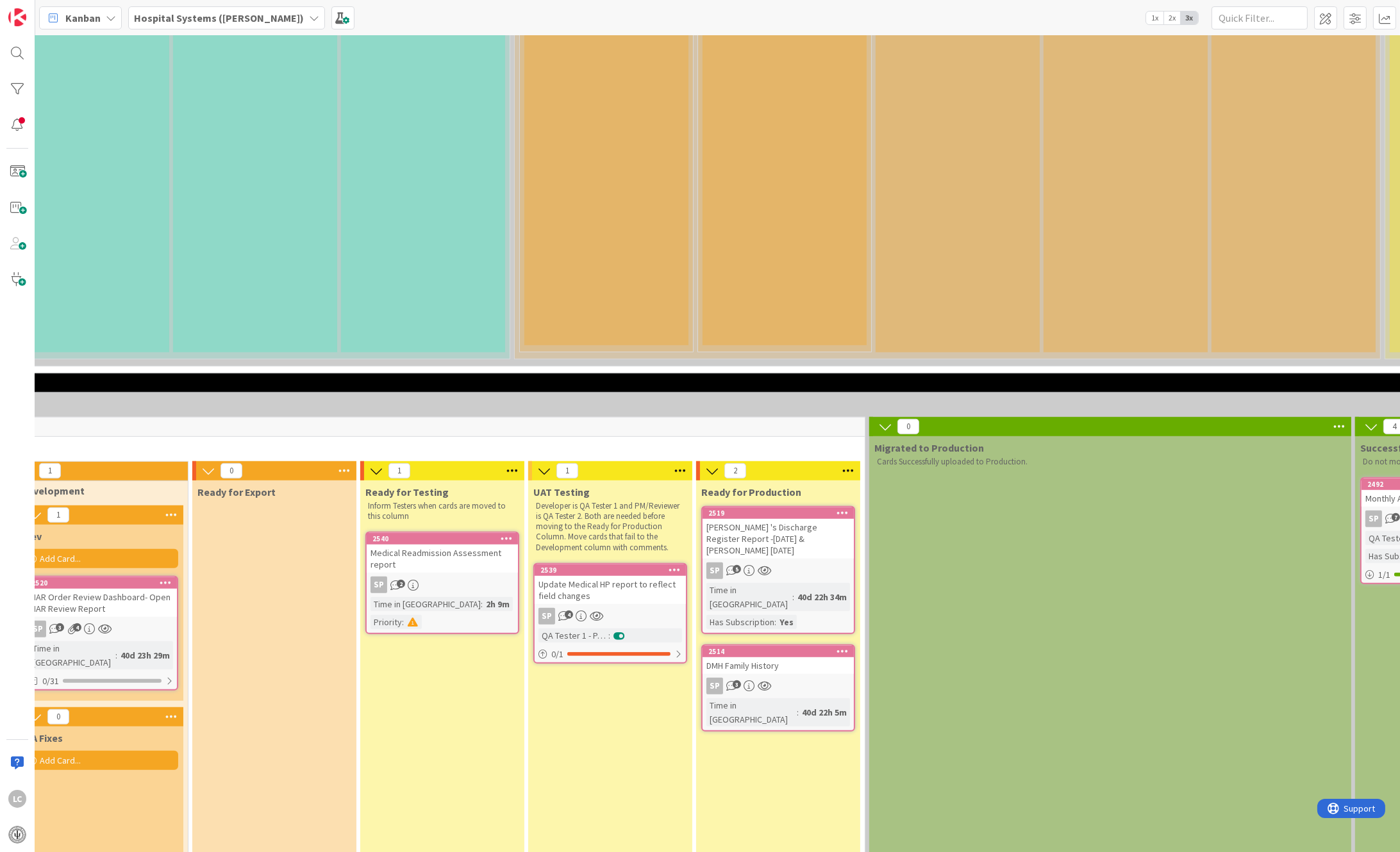
click at [426, 544] on div "Medical Readmission Assessment report" at bounding box center [442, 558] width 151 height 28
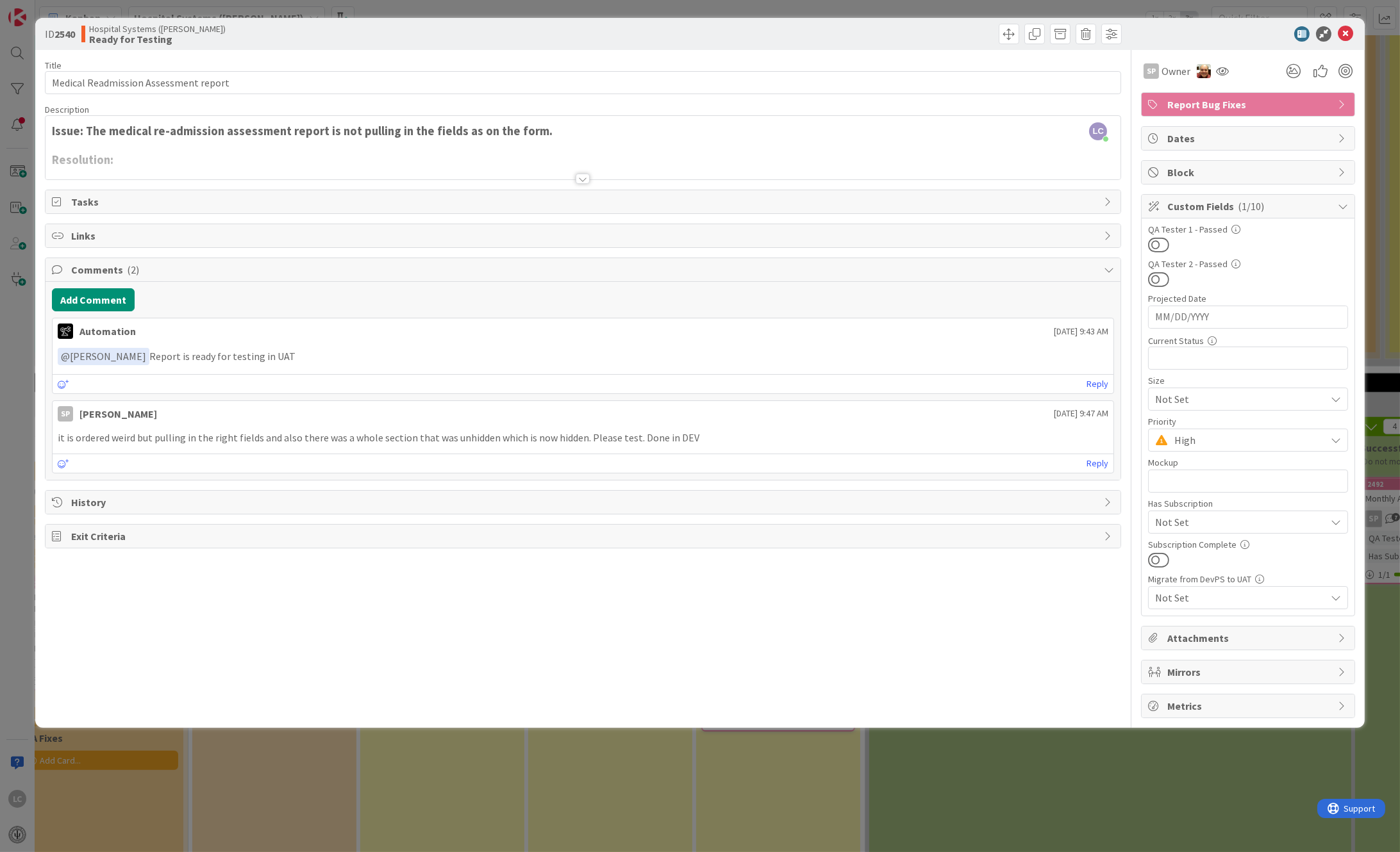
click at [1165, 642] on div "Attachments" at bounding box center [1248, 638] width 213 height 23
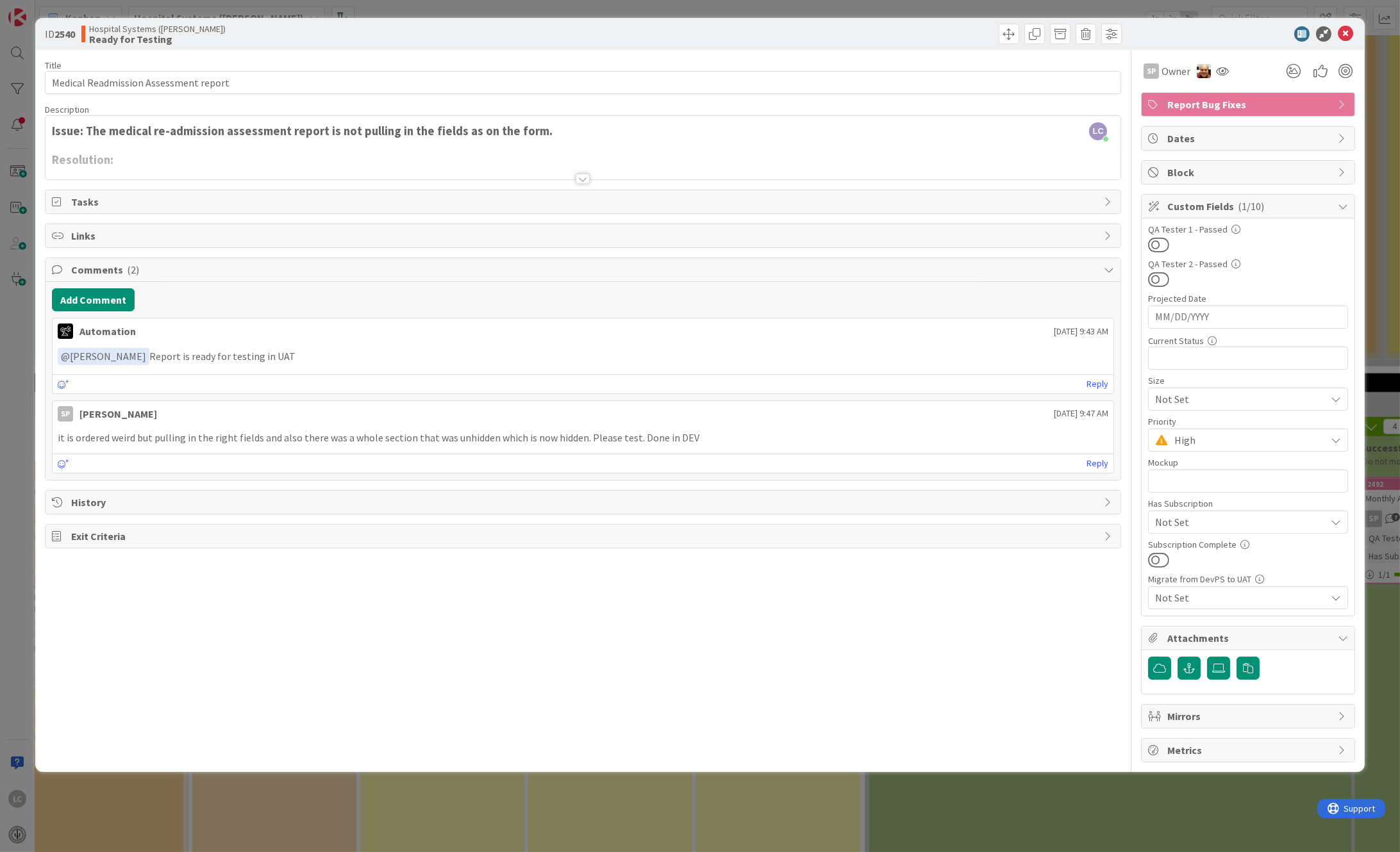
click at [1150, 633] on icon at bounding box center [1154, 638] width 13 height 10
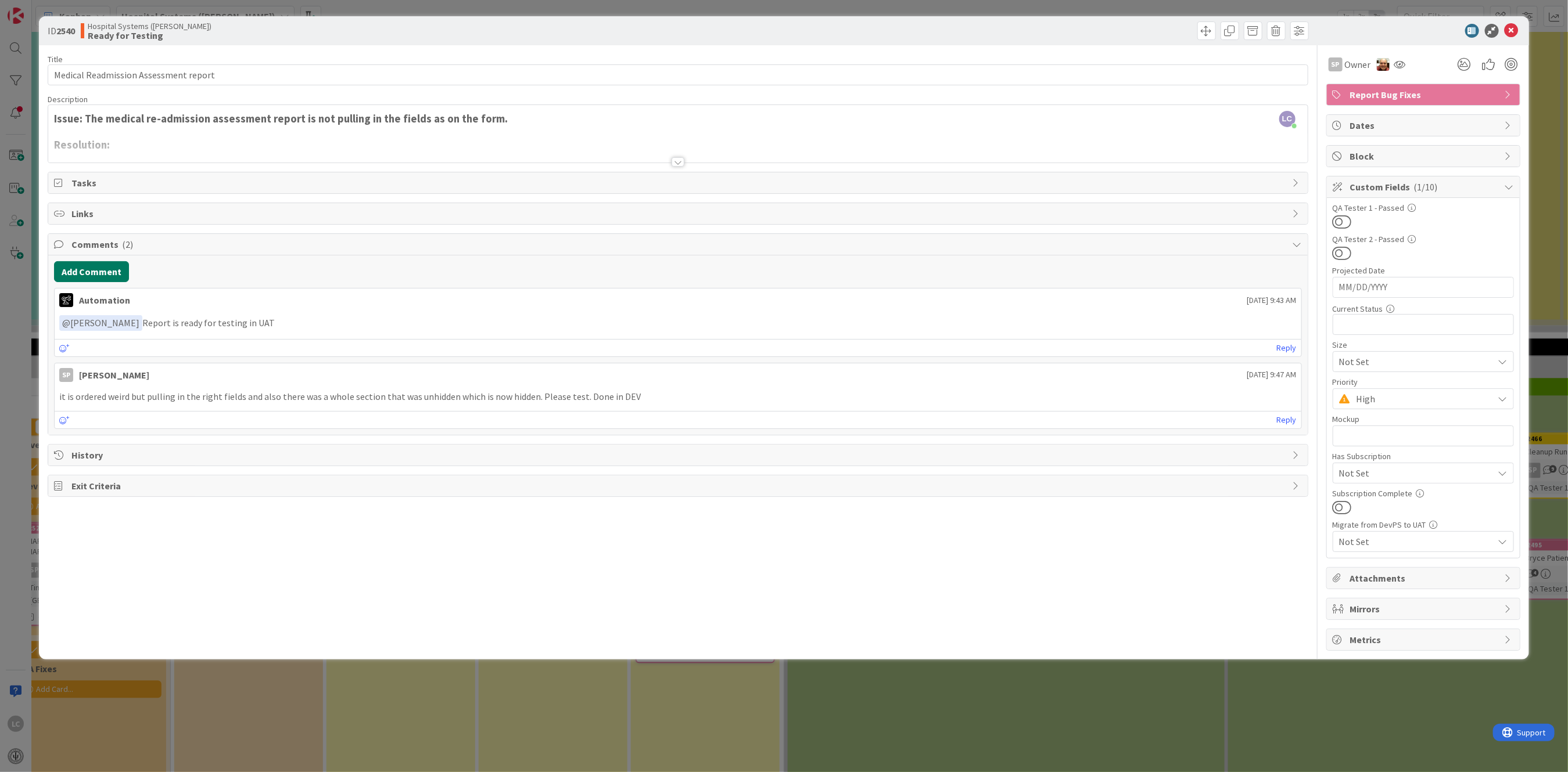
click at [69, 271] on button "Add Comment" at bounding box center [92, 272] width 75 height 21
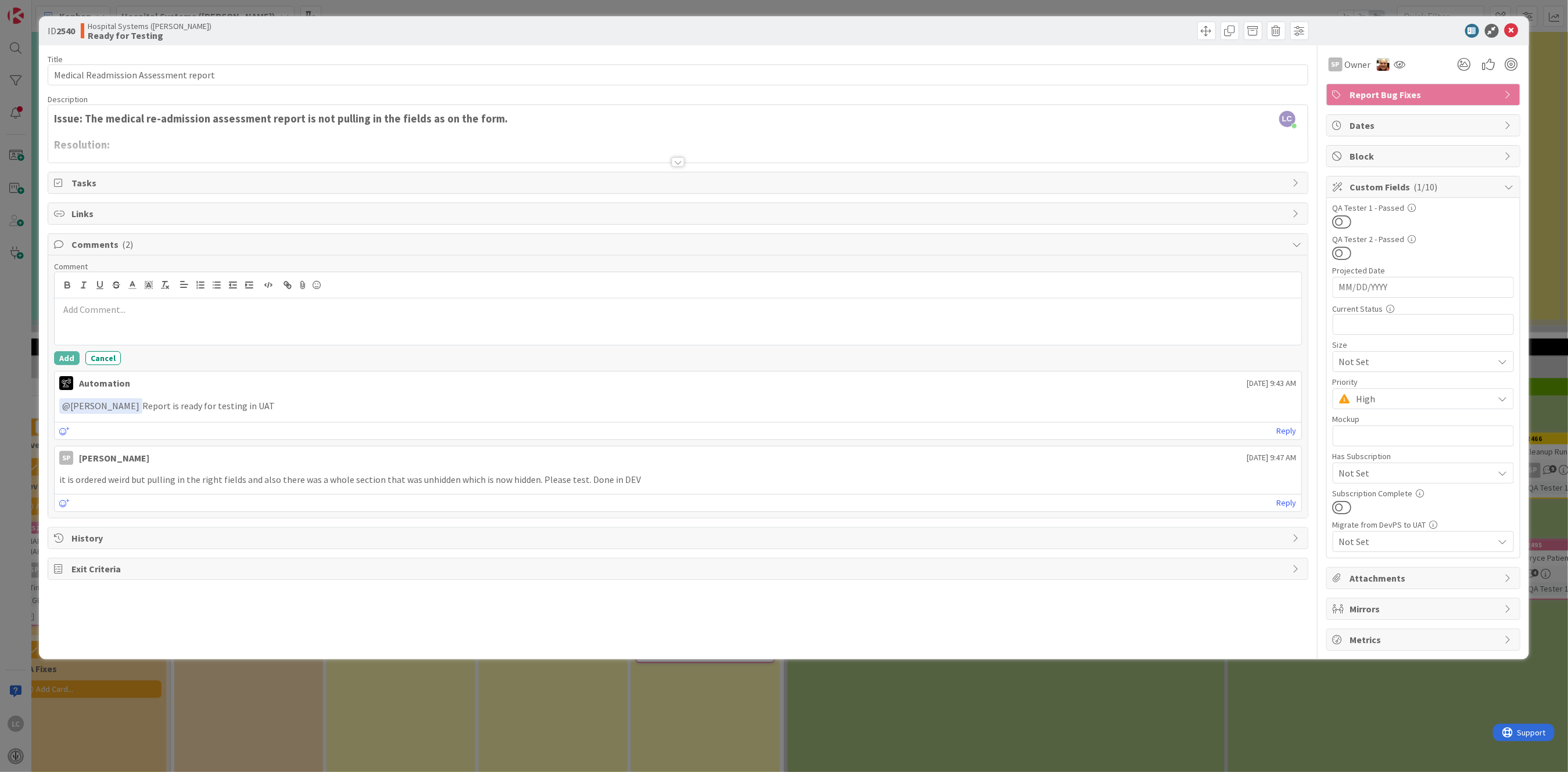
click at [70, 313] on p at bounding box center [678, 310] width 1237 height 13
click at [119, 332] on li "SP Sal Palkuniyil" at bounding box center [152, 332] width 185 height 22
click at [152, 311] on p "﻿ @ Sal Palkuniyil ﻿ on the Readmission" at bounding box center [678, 311] width 1237 height 16
click at [272, 313] on p "﻿ @ Sal Palkuniyil ﻿ on the Medical H & P Readmission" at bounding box center [678, 311] width 1237 height 16
click at [789, 309] on p "﻿ @ Sal Palkuniyil ﻿ on the Medical H & P Readmission Assessment, take a look a…" at bounding box center [678, 311] width 1237 height 16
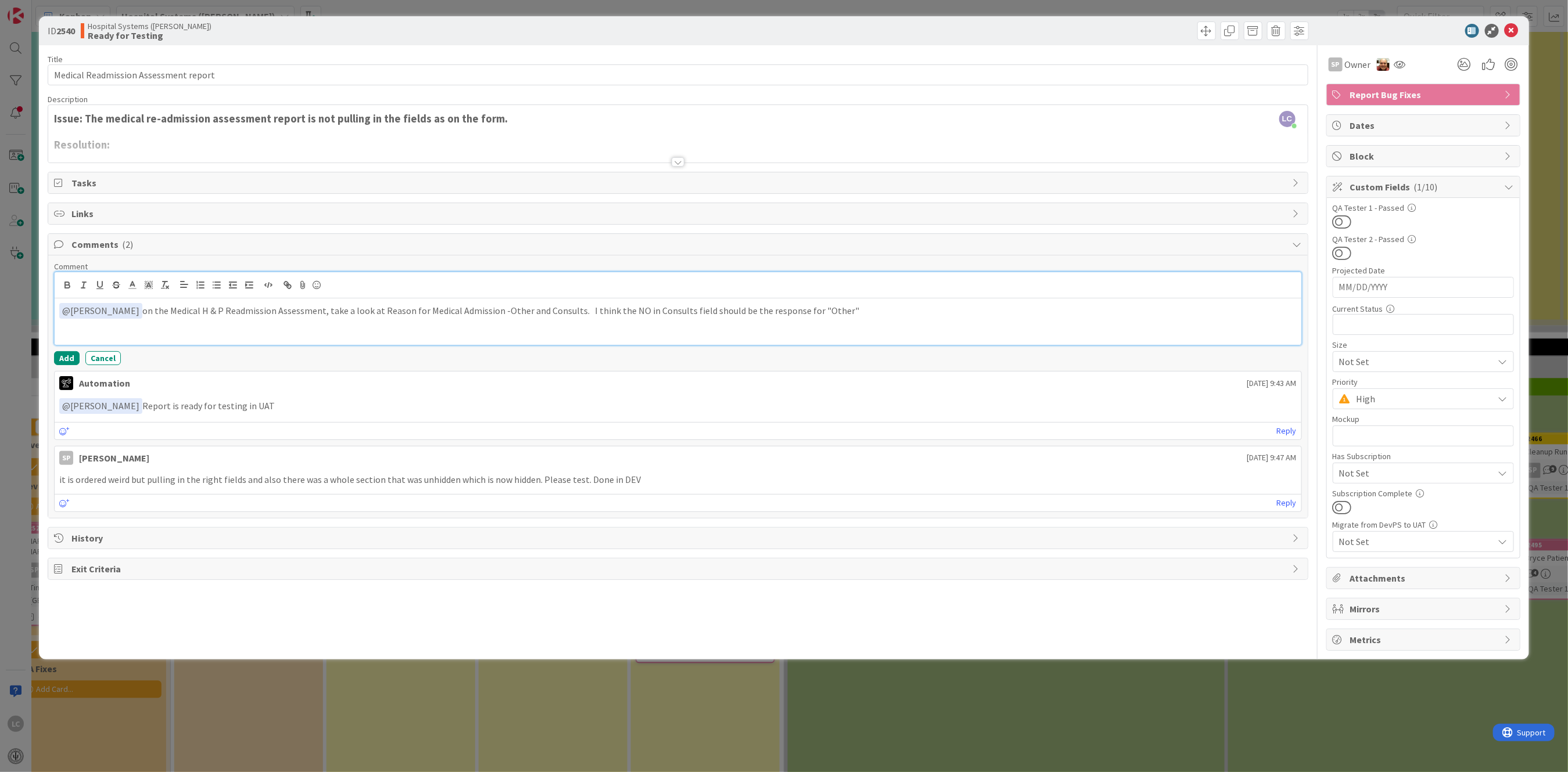
click at [820, 313] on p "﻿ @ Sal Palkuniyil ﻿ on the Medical H & P Readmission Assessment, take a look a…" at bounding box center [678, 311] width 1237 height 16
click at [910, 315] on p "﻿ @ Sal Palkuniyil ﻿ on the Medical H & P Readmission Assessment, take a look a…" at bounding box center [678, 311] width 1237 height 16
click at [1036, 310] on p "﻿ @ Sal Palkuniyil ﻿ on the Medical H & P Readmission Assessment, take a look a…" at bounding box center [678, 311] width 1237 height 16
click at [888, 318] on p "﻿ @ Sal Palkuniyil ﻿ on the Medical H & P Readmission Assessment, take a look a…" at bounding box center [678, 311] width 1237 height 16
click at [1082, 312] on p "﻿ @ Sal Palkuniyil ﻿ on the Medical H & P Readmission Assessment, take a look a…" at bounding box center [678, 311] width 1237 height 16
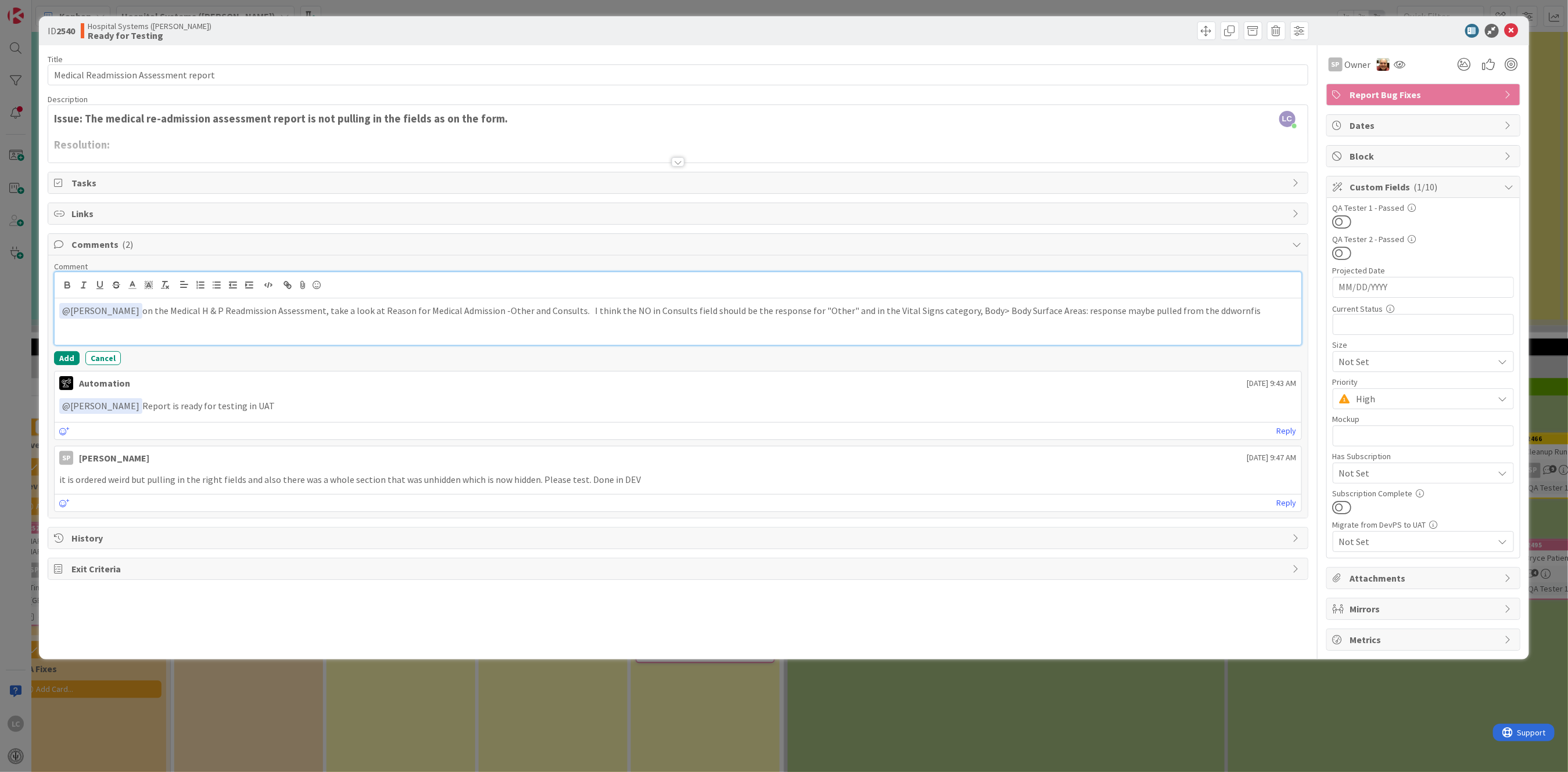
click at [1082, 313] on p "﻿ @ Sal Palkuniyil ﻿ on the Medical H & P Readmission Assessment, take a look a…" at bounding box center [678, 311] width 1237 height 16
click at [1180, 310] on p "﻿ @ Sal Palkuniyil ﻿ on the Medical H & P Readmission Assessment, take a look a…" at bounding box center [678, 311] width 1237 height 16
click at [1371, 577] on span "Attachments" at bounding box center [1424, 578] width 149 height 14
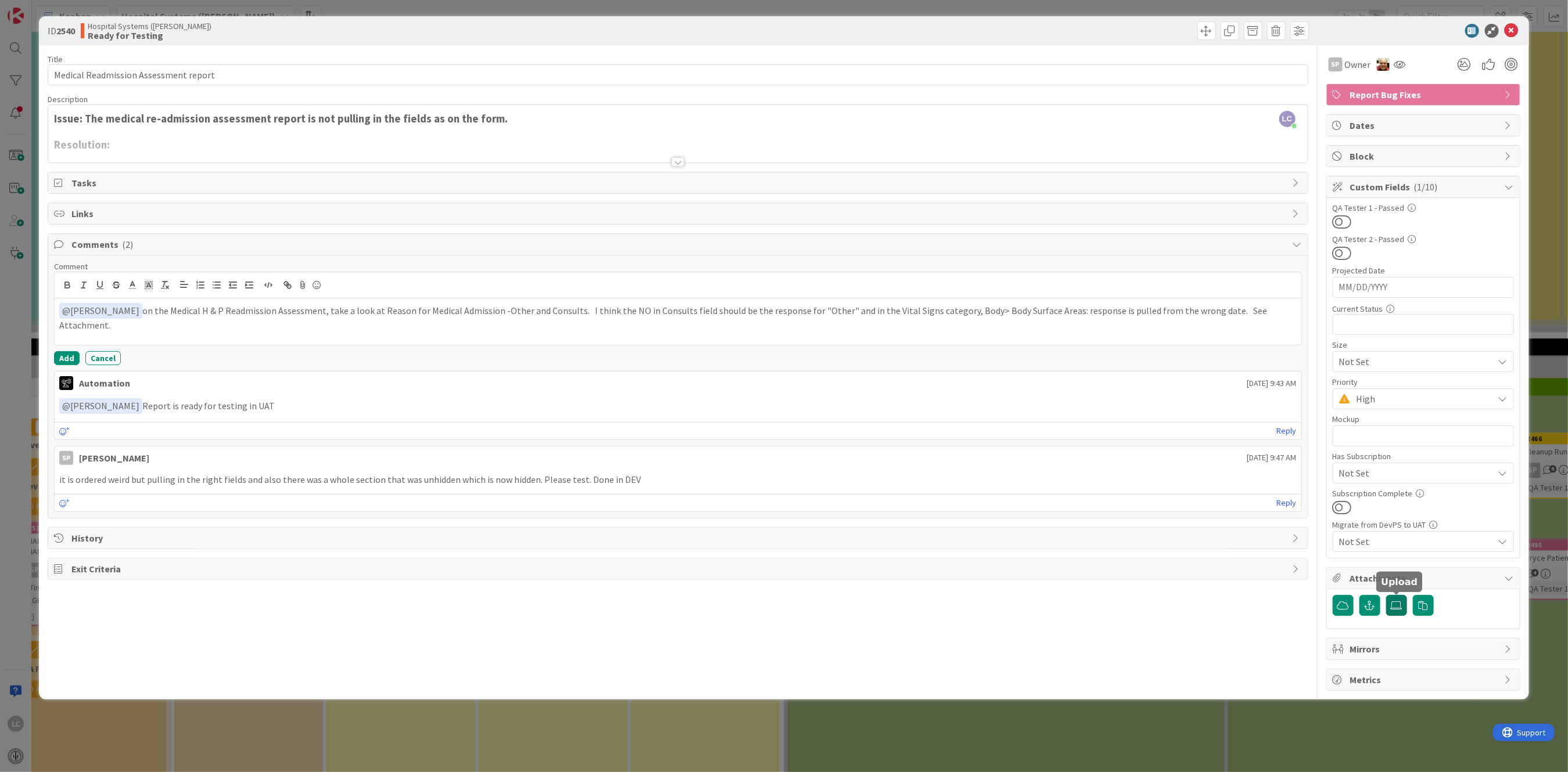
click at [1395, 606] on icon at bounding box center [1397, 605] width 12 height 9
click at [1386, 595] on input "file" at bounding box center [1386, 595] width 0 height 0
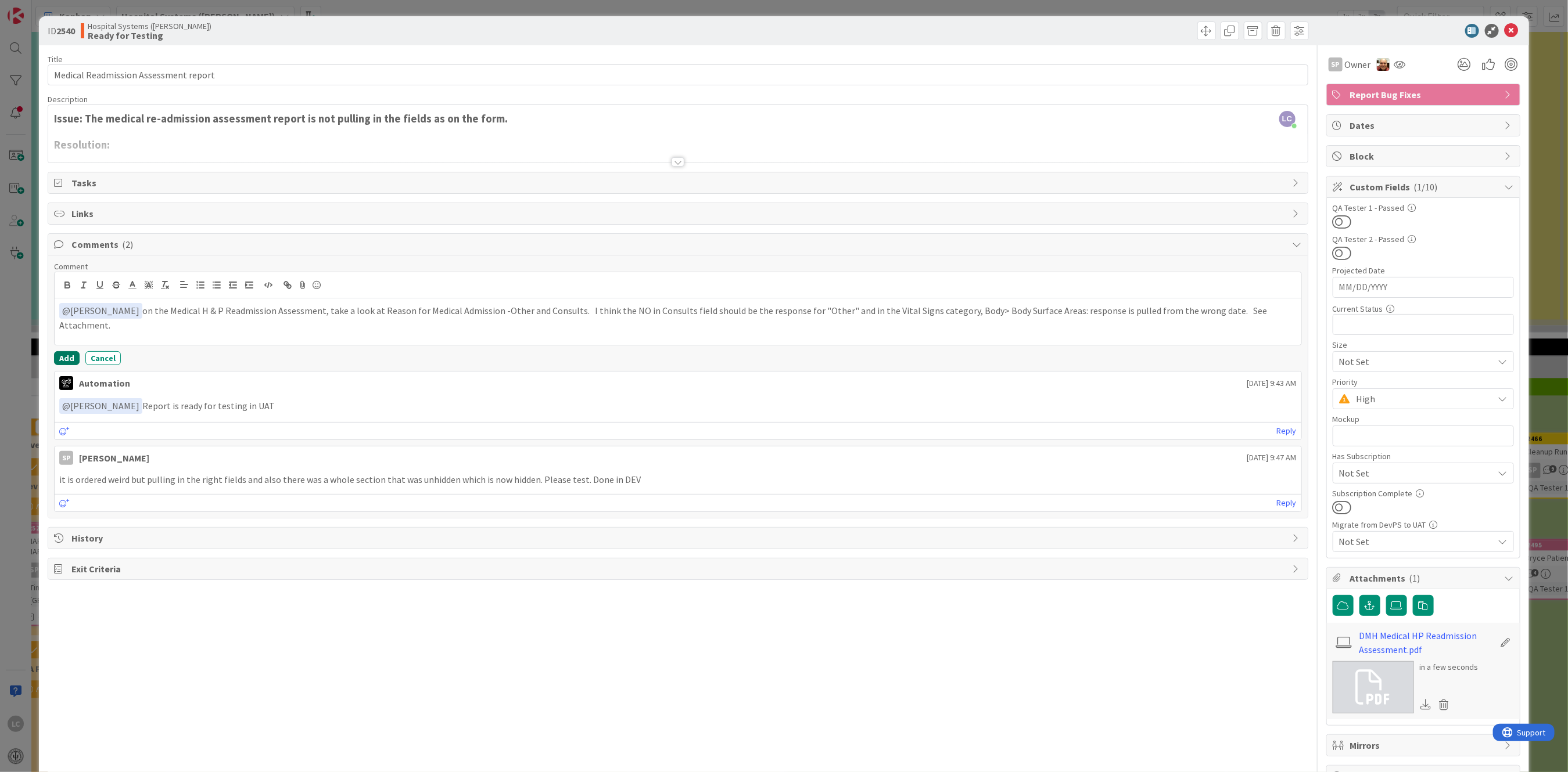
click at [59, 355] on button "Add" at bounding box center [66, 357] width 25 height 14
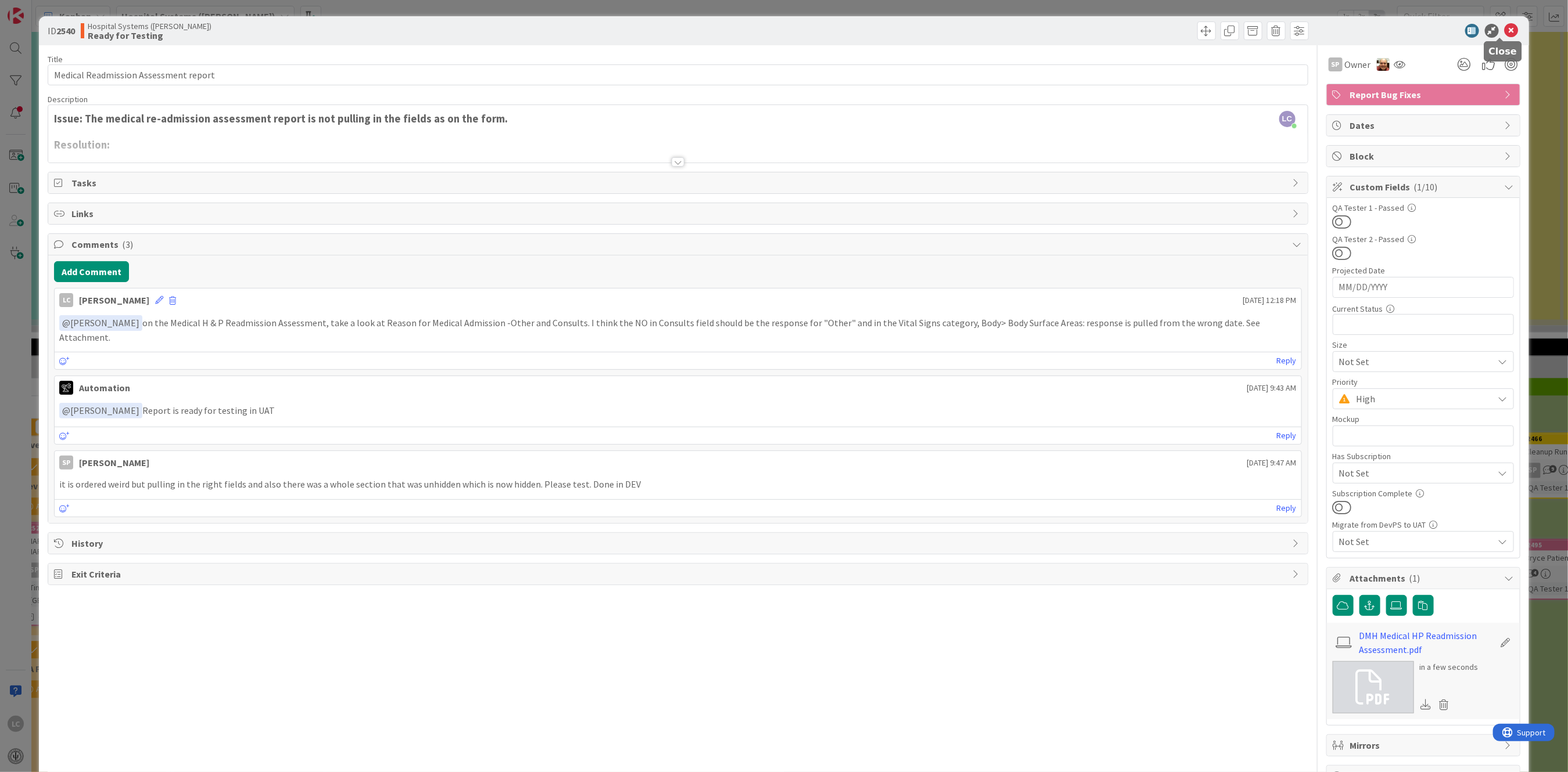
click at [1504, 28] on icon at bounding box center [1511, 30] width 14 height 14
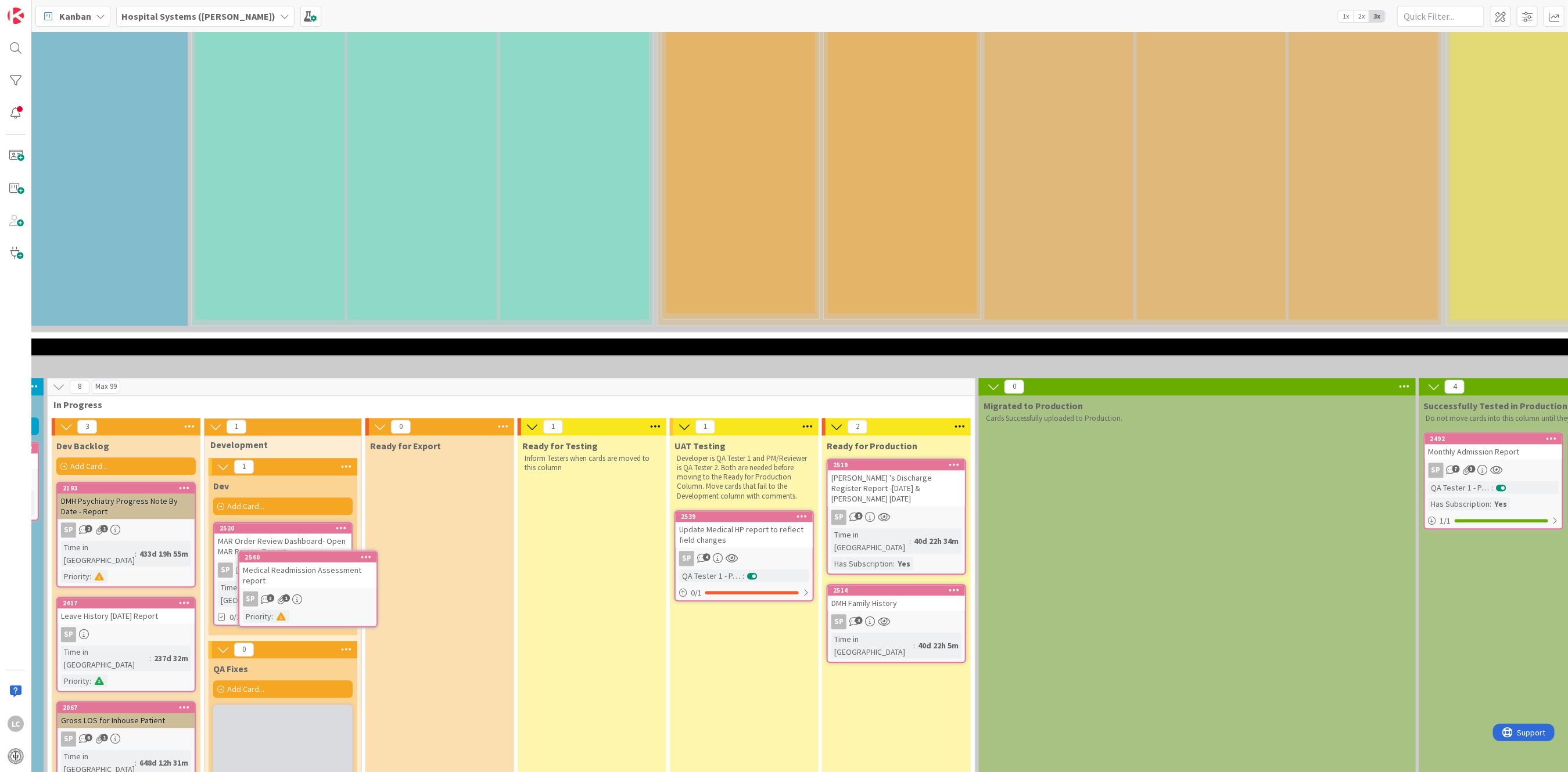
scroll to position [1782, 295]
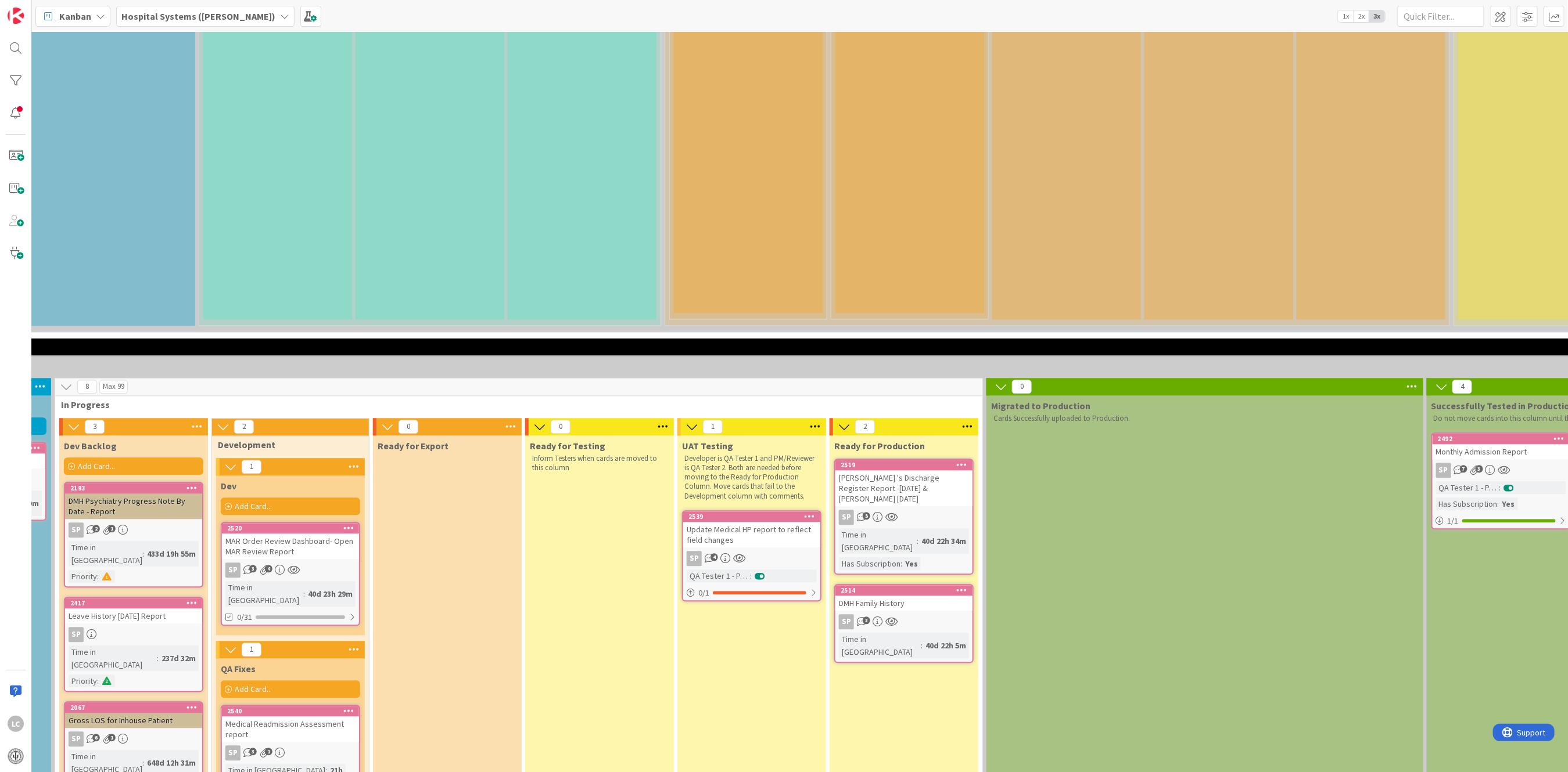
click at [642, 499] on div "Ready for Testing Inform Testers when cards are moved to this column" at bounding box center [600, 635] width 149 height 399
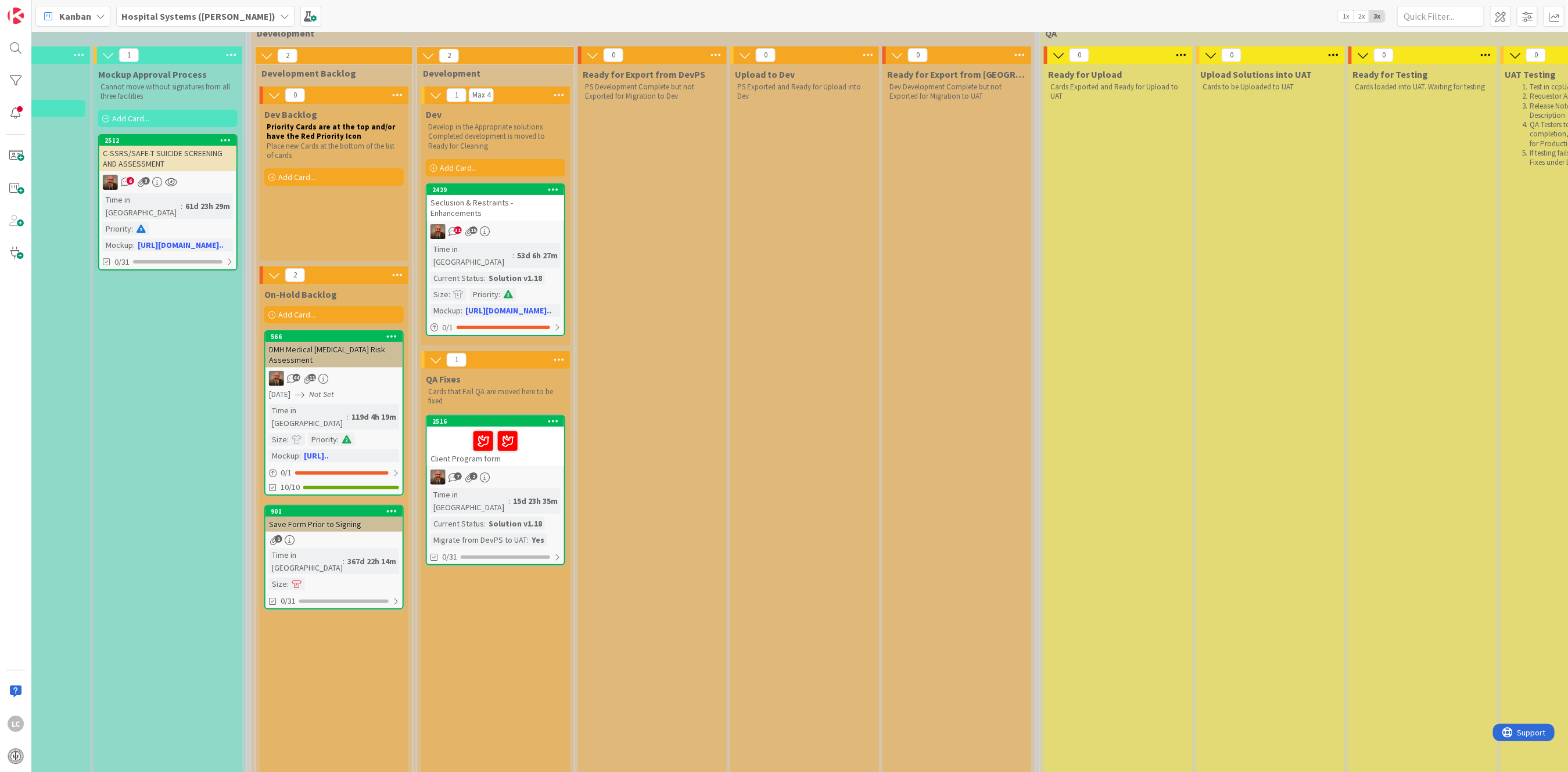
scroll to position [0, 710]
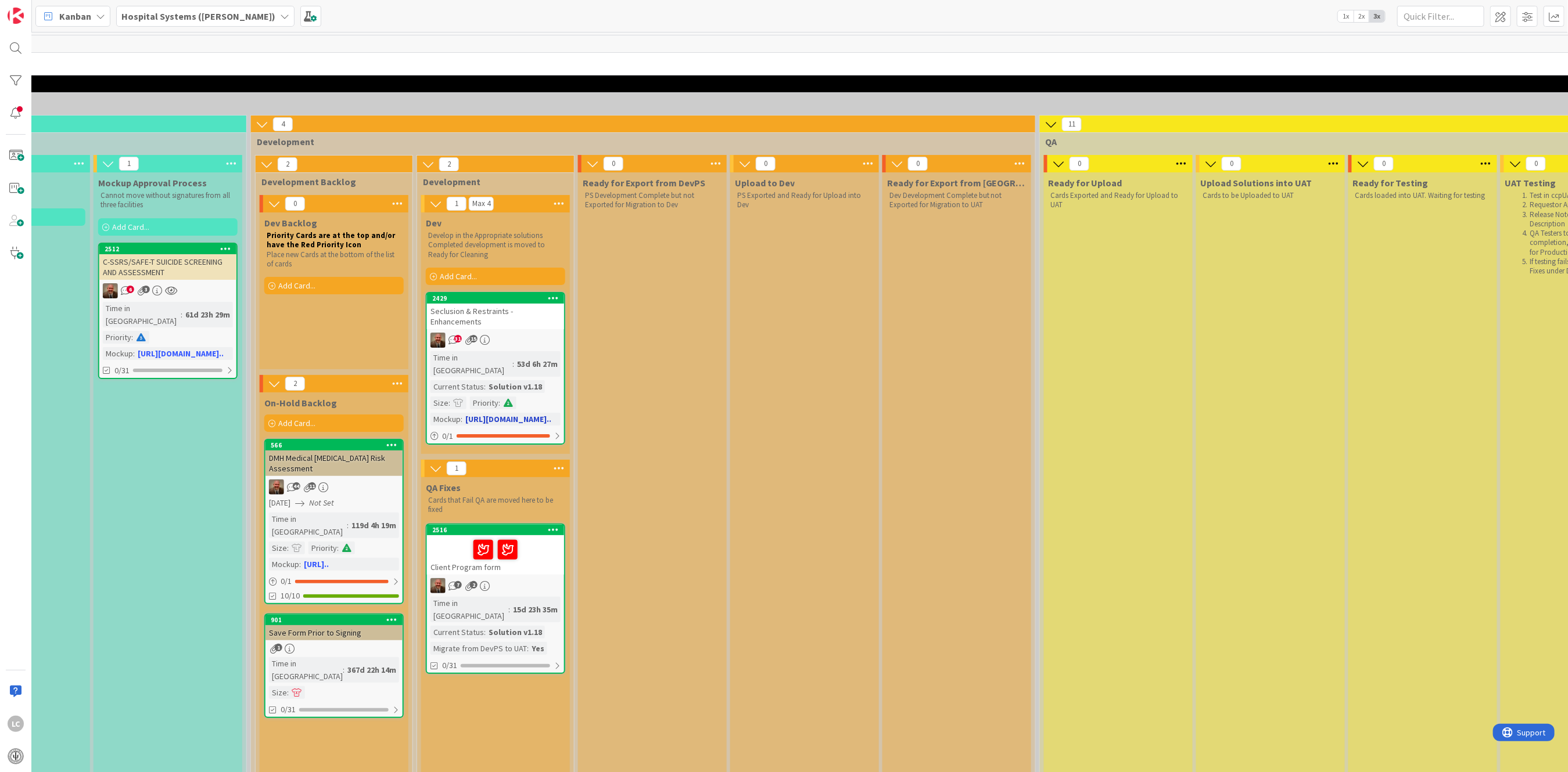
click at [514, 357] on div "53d 6h 27m" at bounding box center [538, 364] width 46 height 13
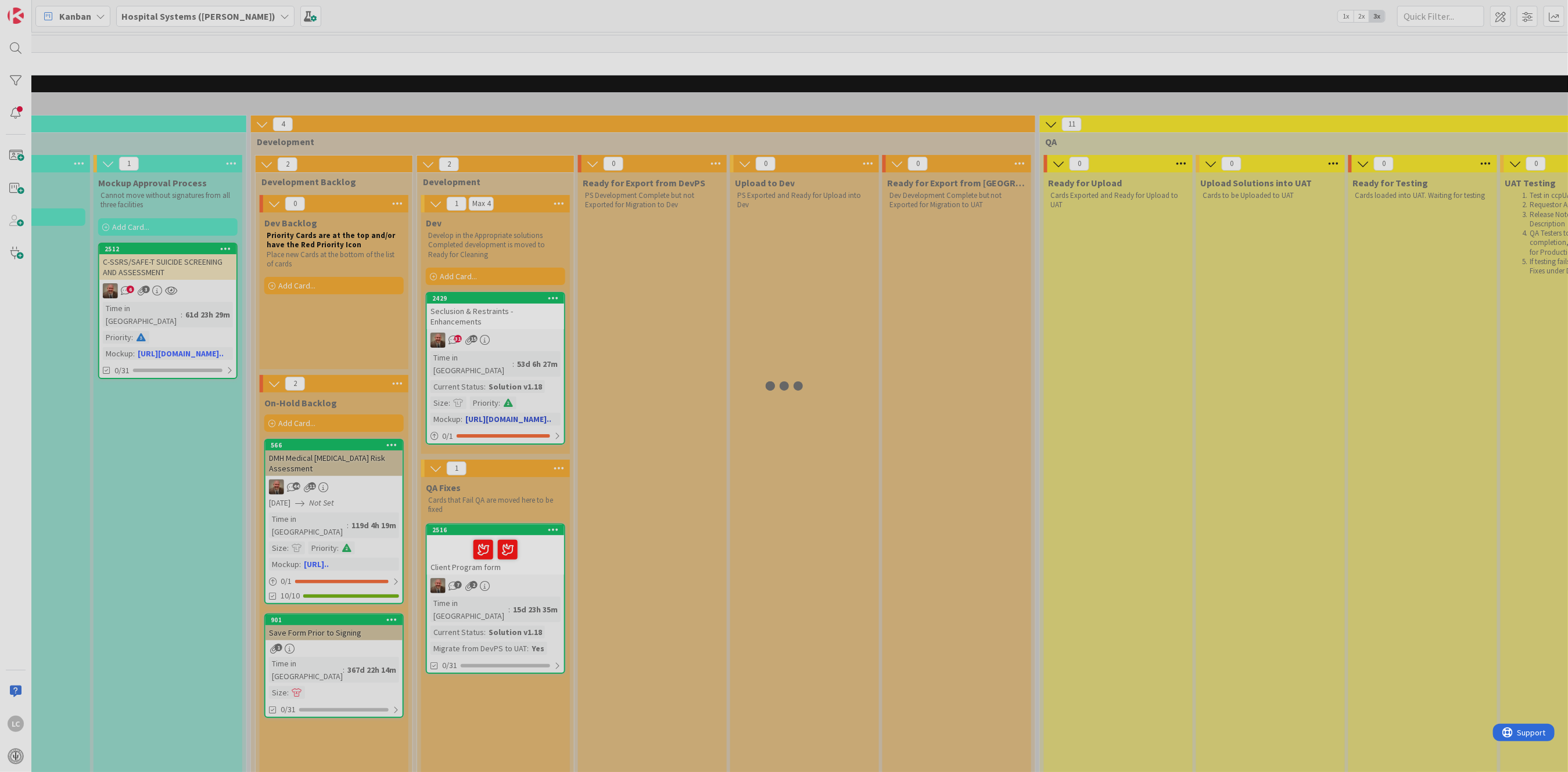
click at [491, 351] on div at bounding box center [784, 386] width 1568 height 772
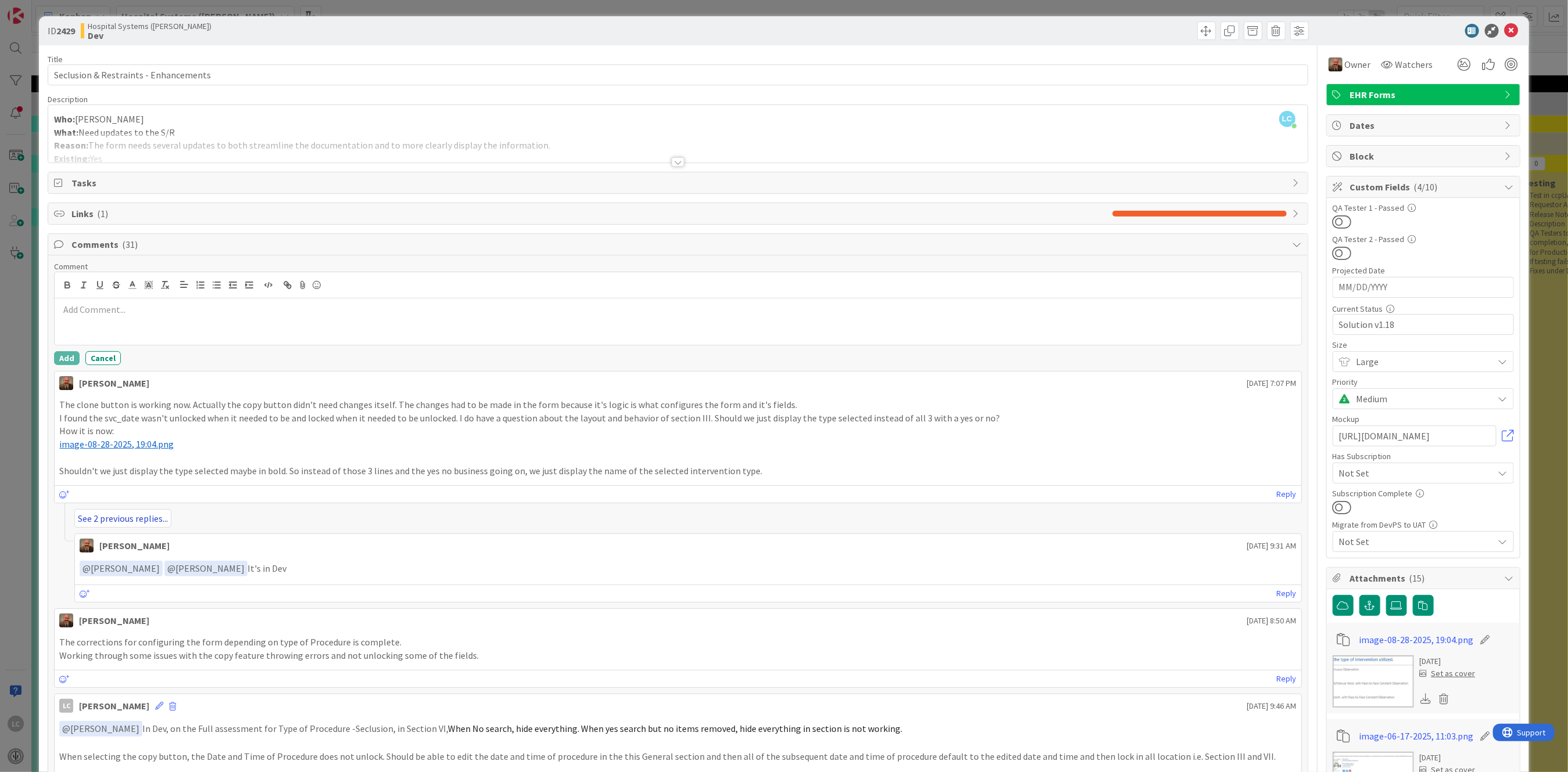
click at [111, 518] on link "See 2 previous replies..." at bounding box center [123, 519] width 97 height 19
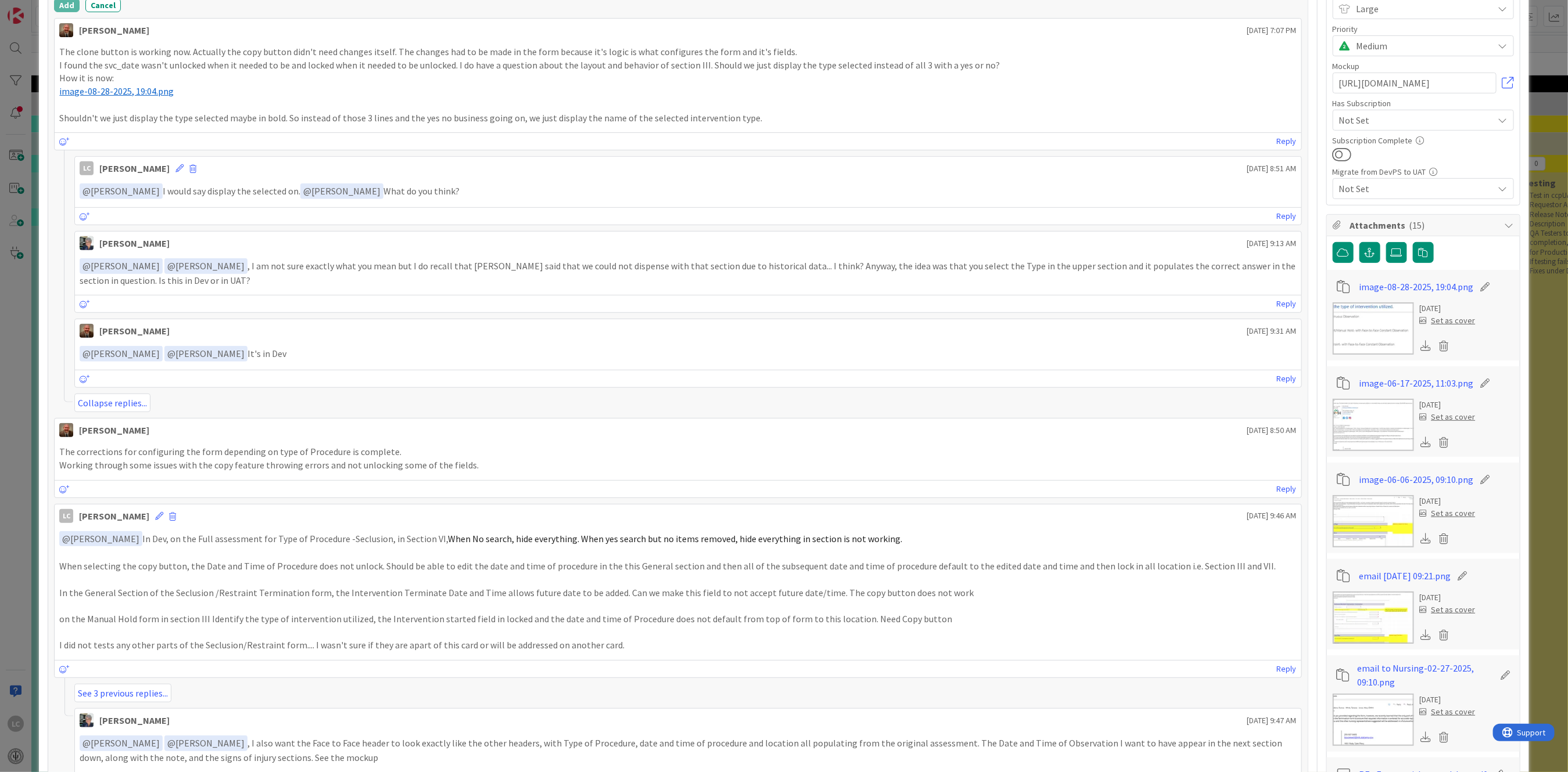
scroll to position [386, 0]
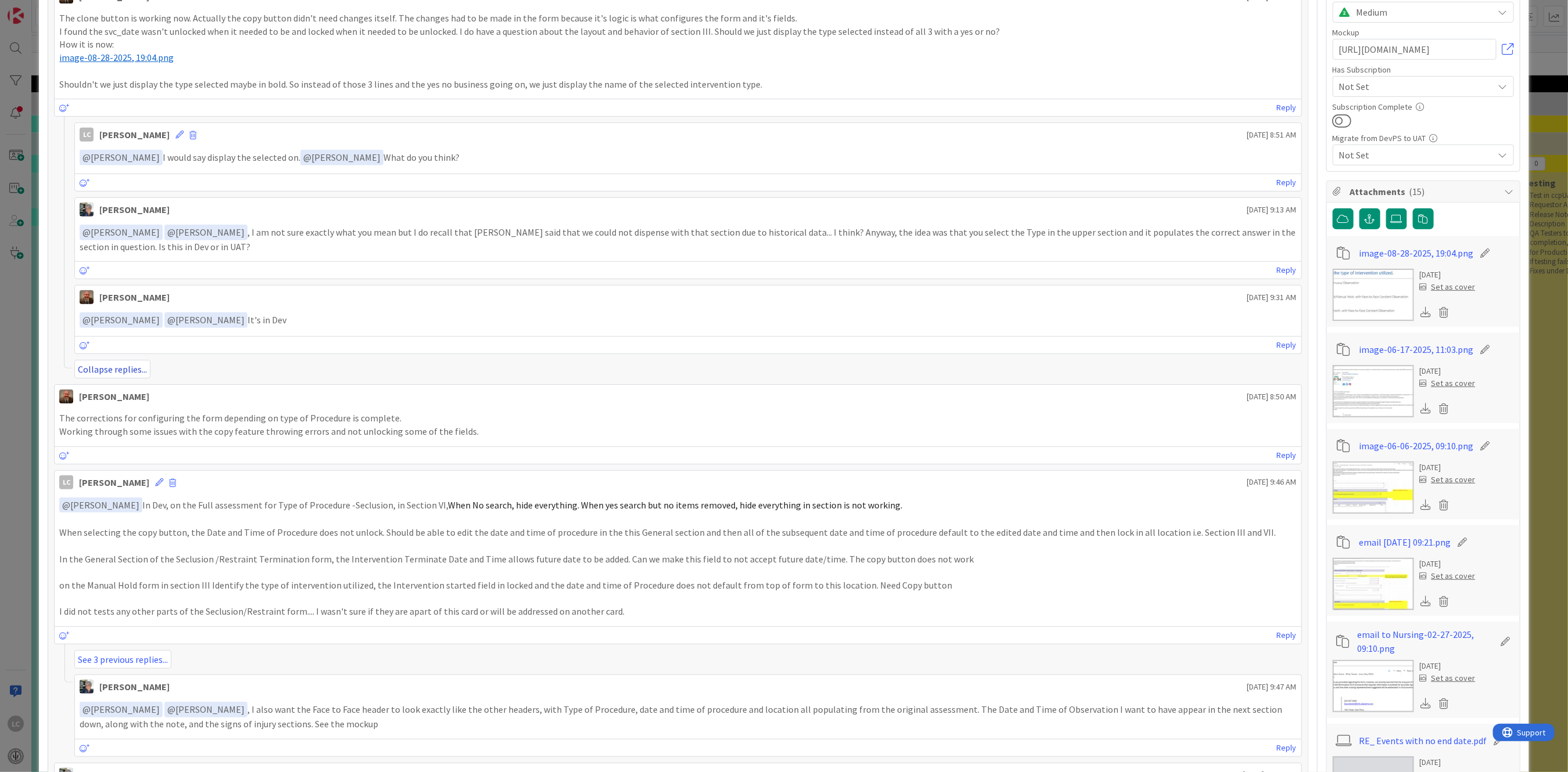
click at [115, 369] on link "Collapse replies..." at bounding box center [112, 369] width 76 height 19
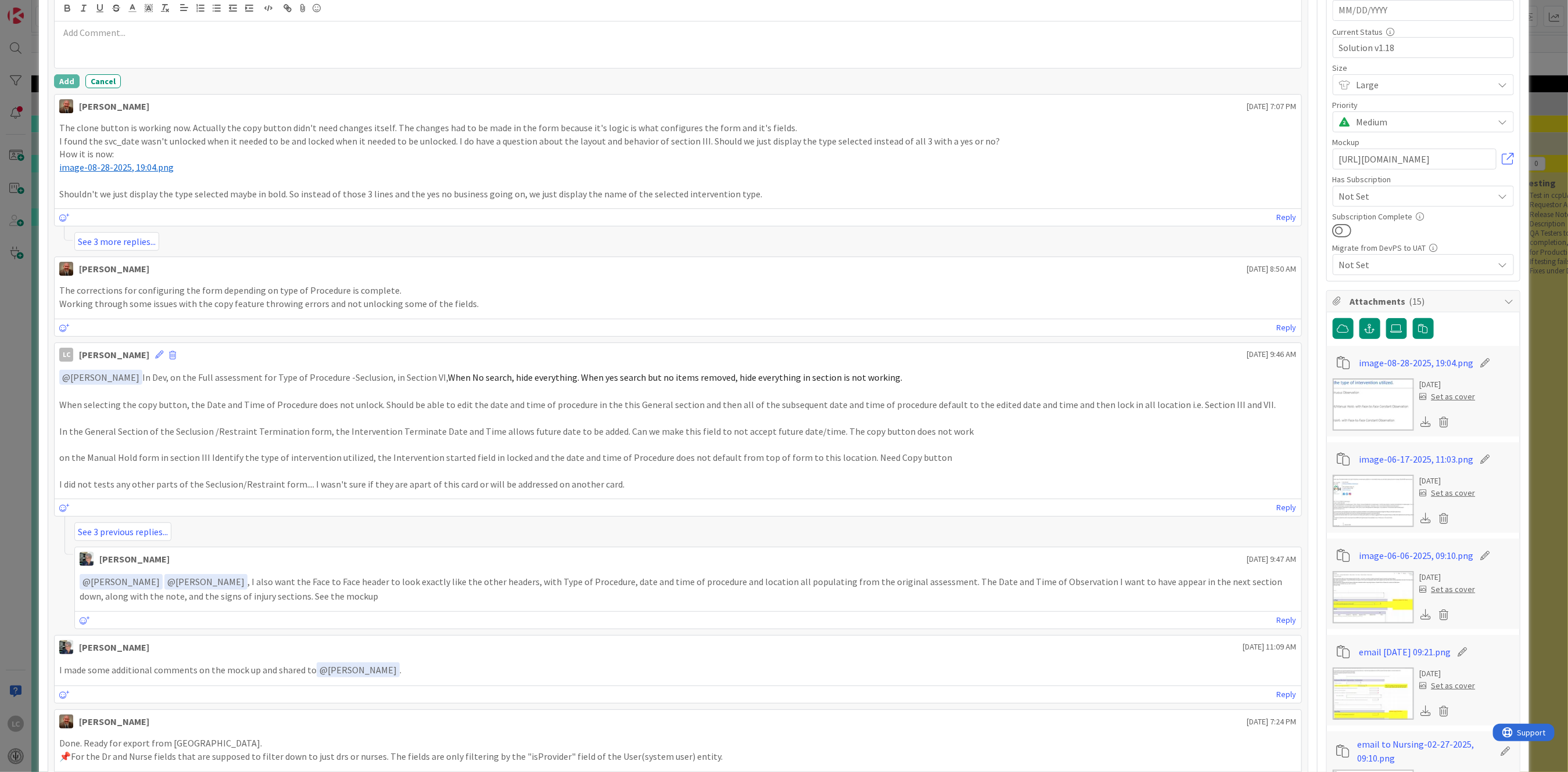
scroll to position [233, 0]
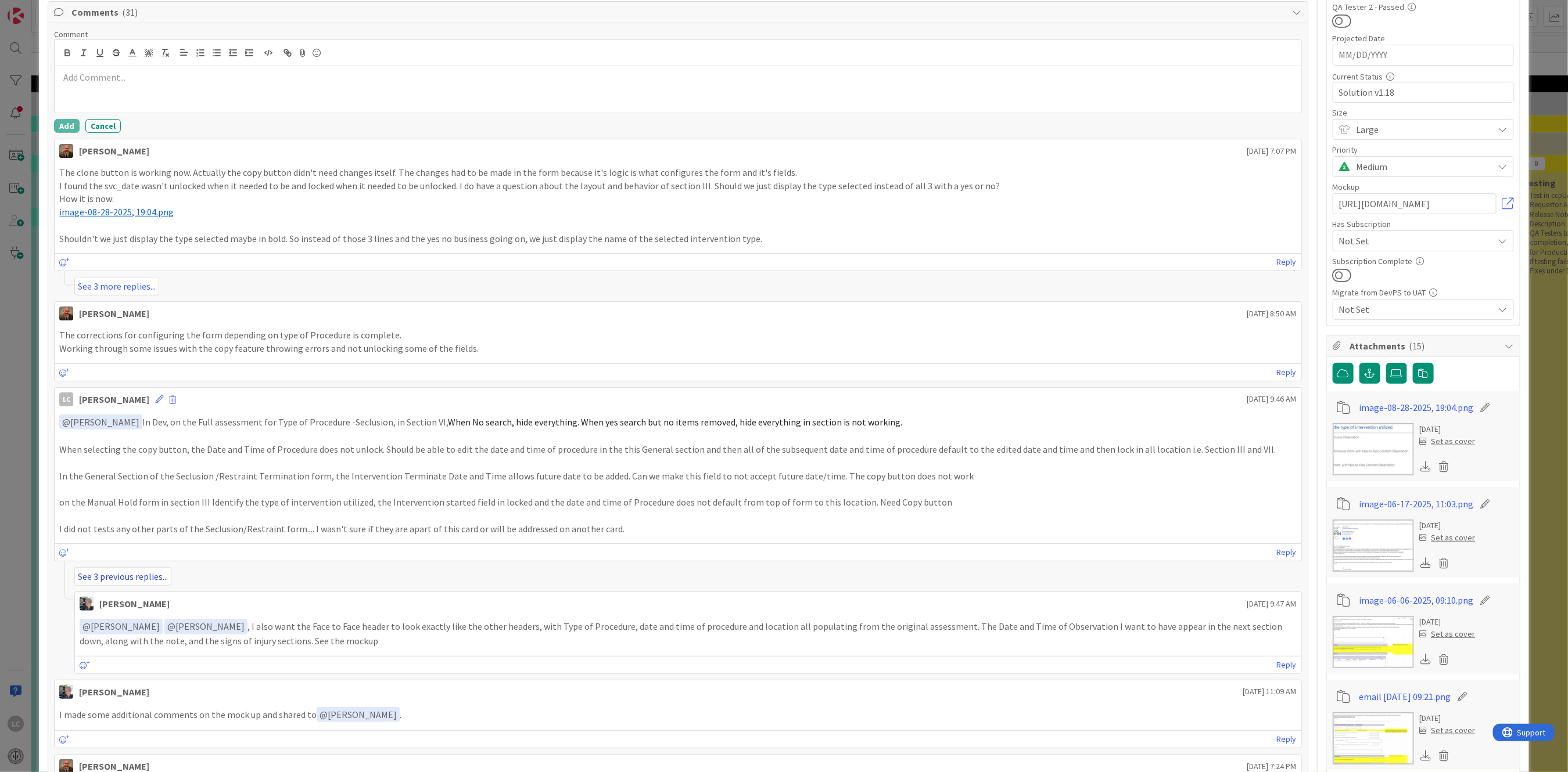
click at [129, 576] on link "See 3 previous replies..." at bounding box center [123, 576] width 97 height 19
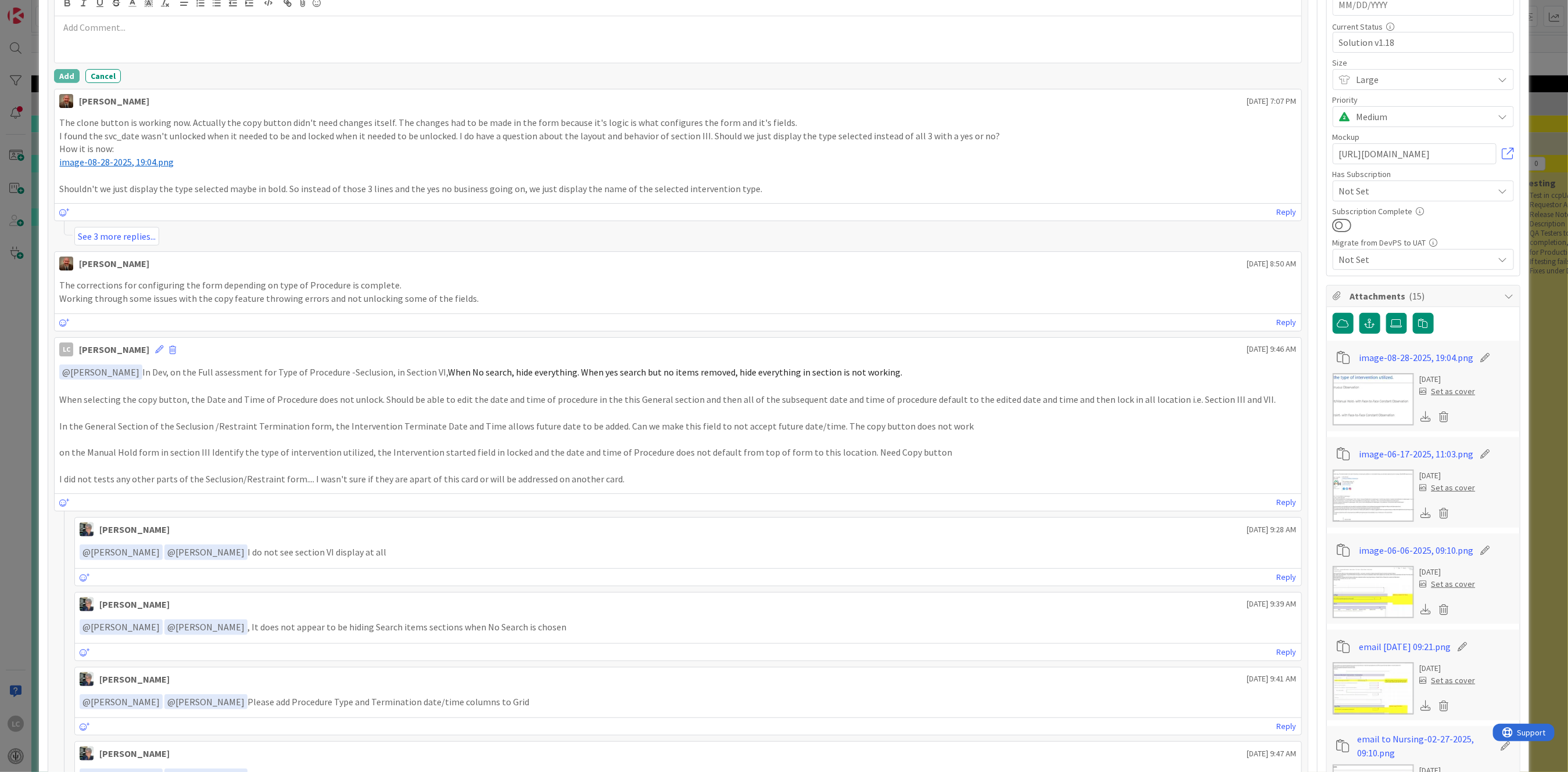
scroll to position [310, 0]
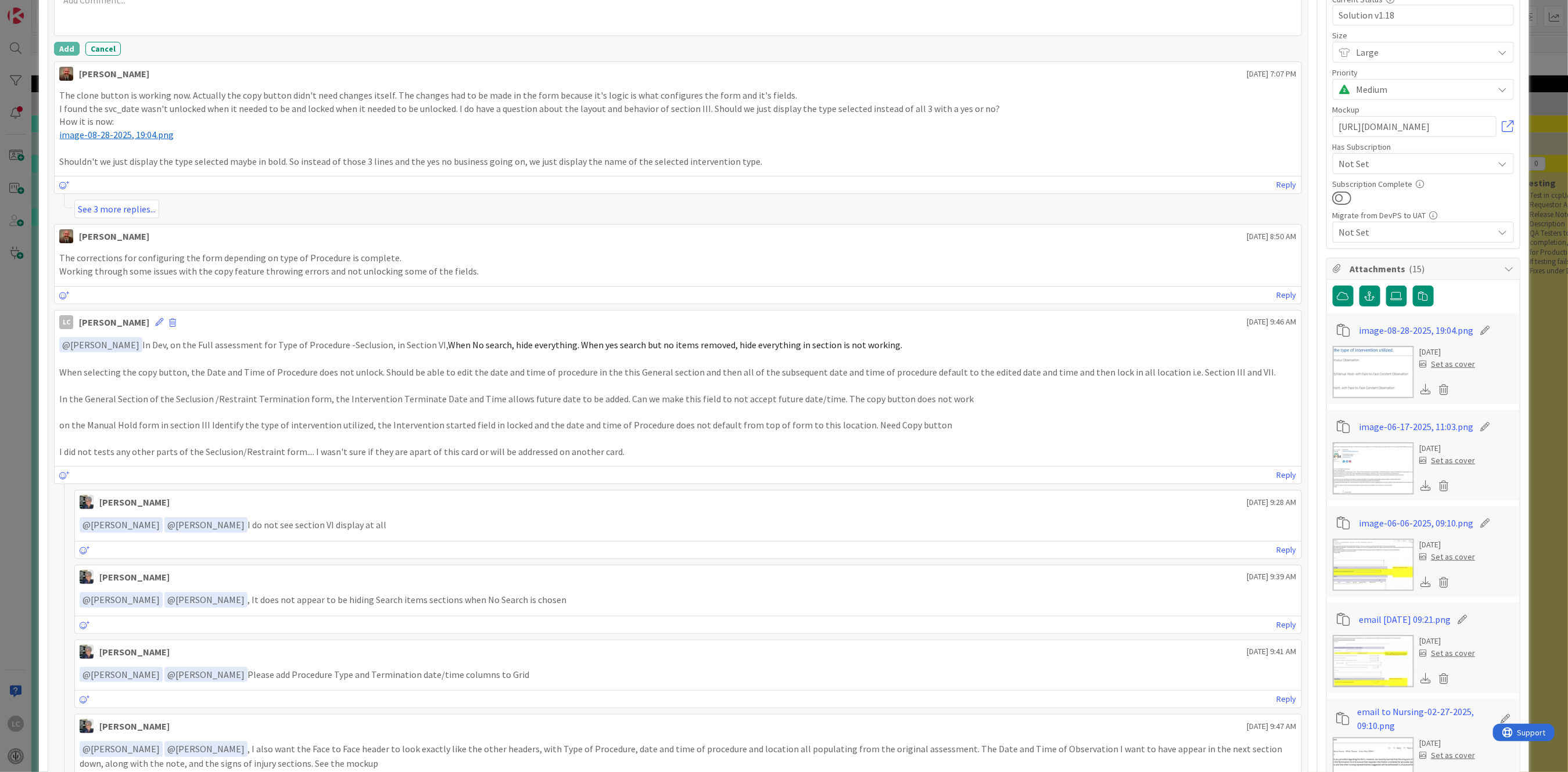
click at [269, 118] on p "How it is now:" at bounding box center [678, 121] width 1237 height 13
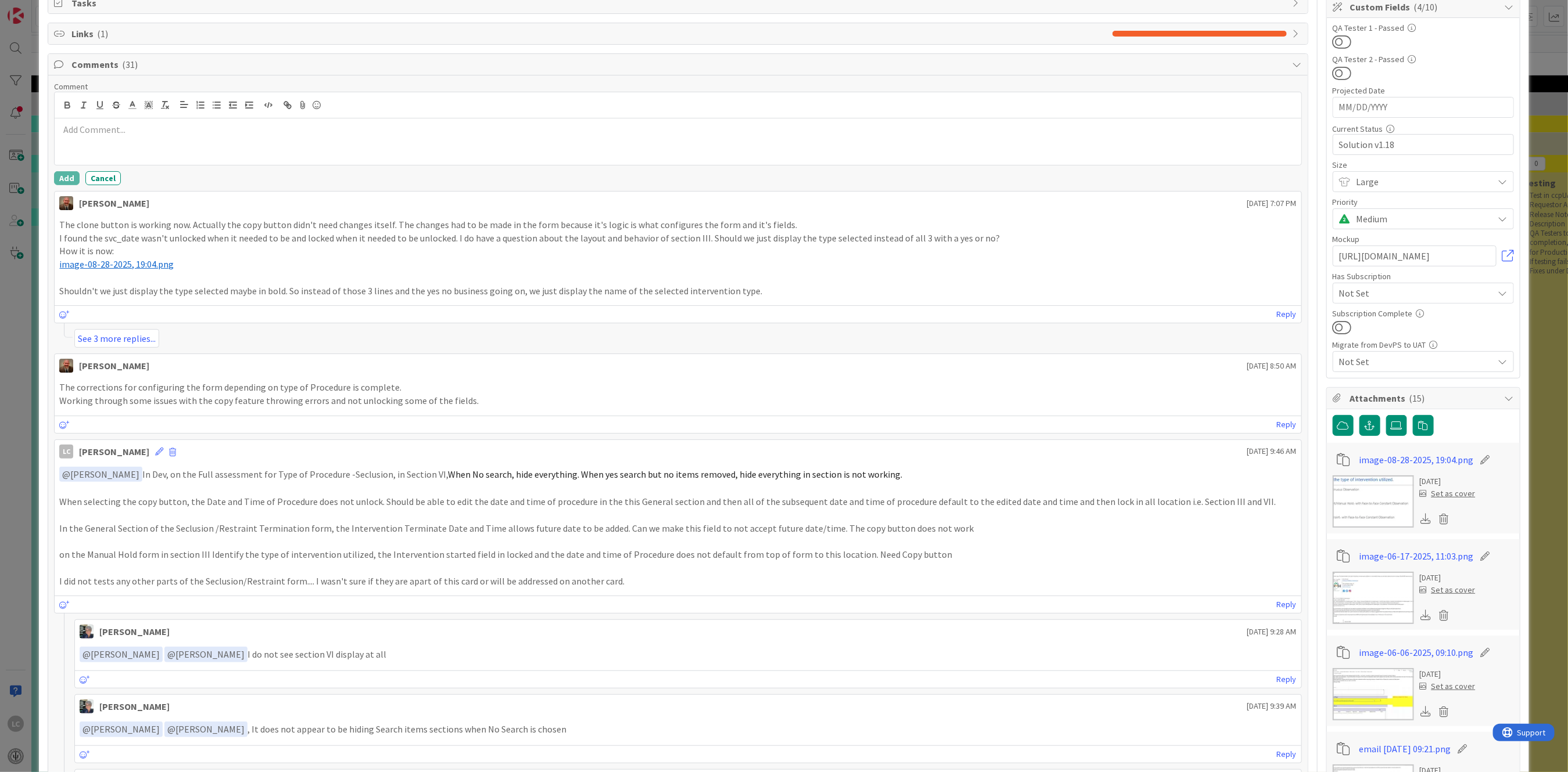
scroll to position [0, 0]
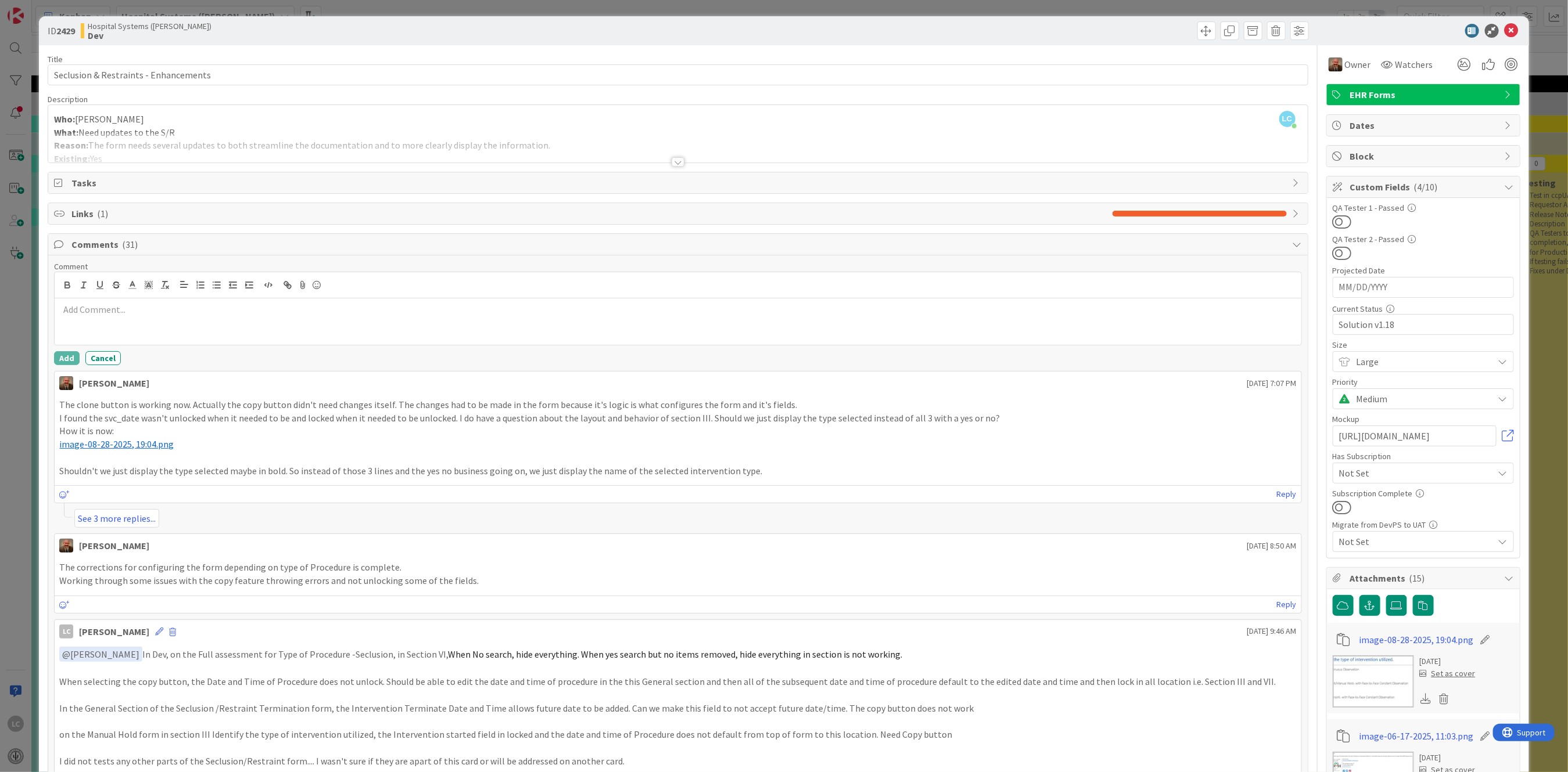
click at [673, 159] on div at bounding box center [678, 162] width 13 height 9
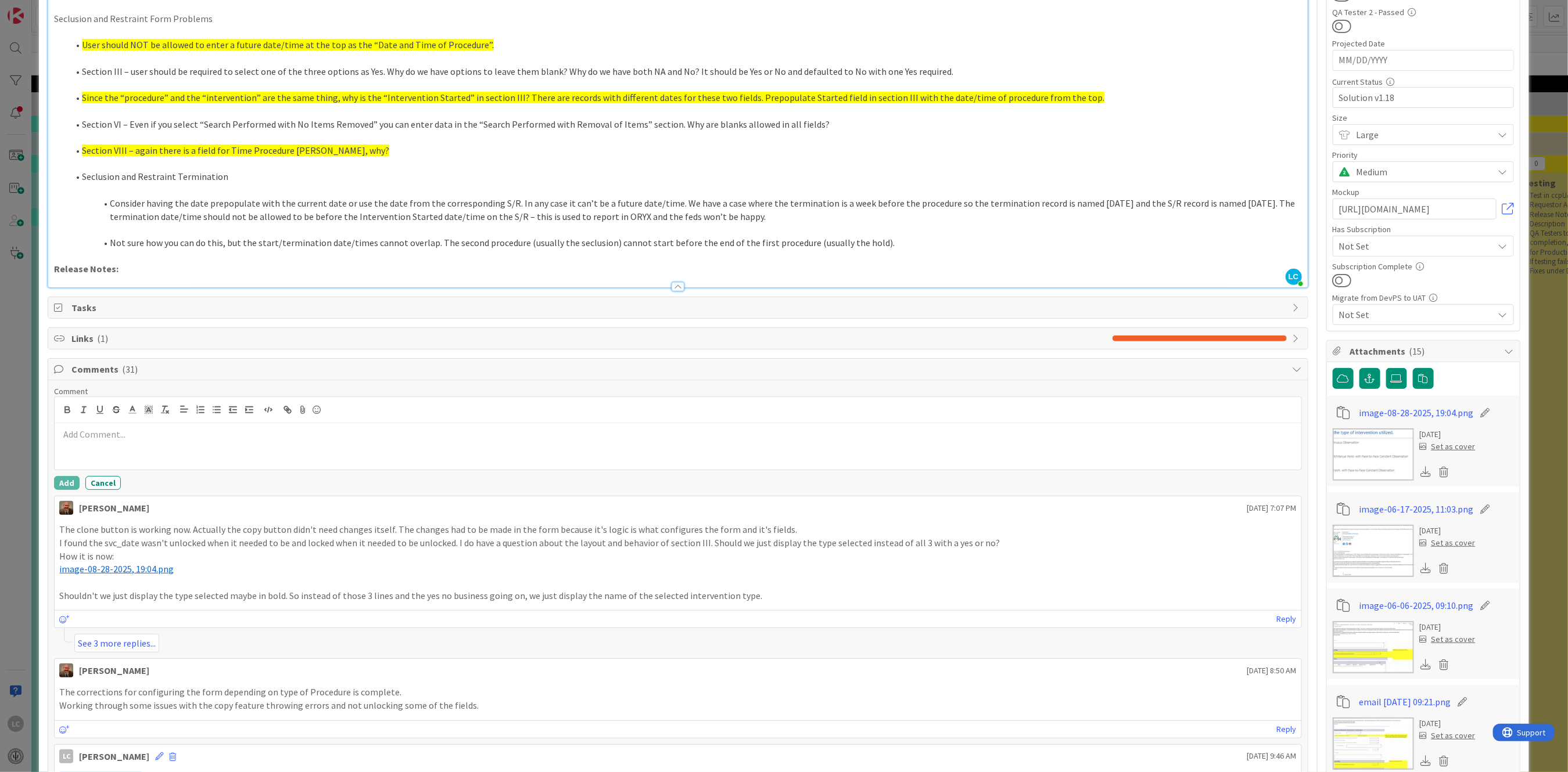
scroll to position [233, 0]
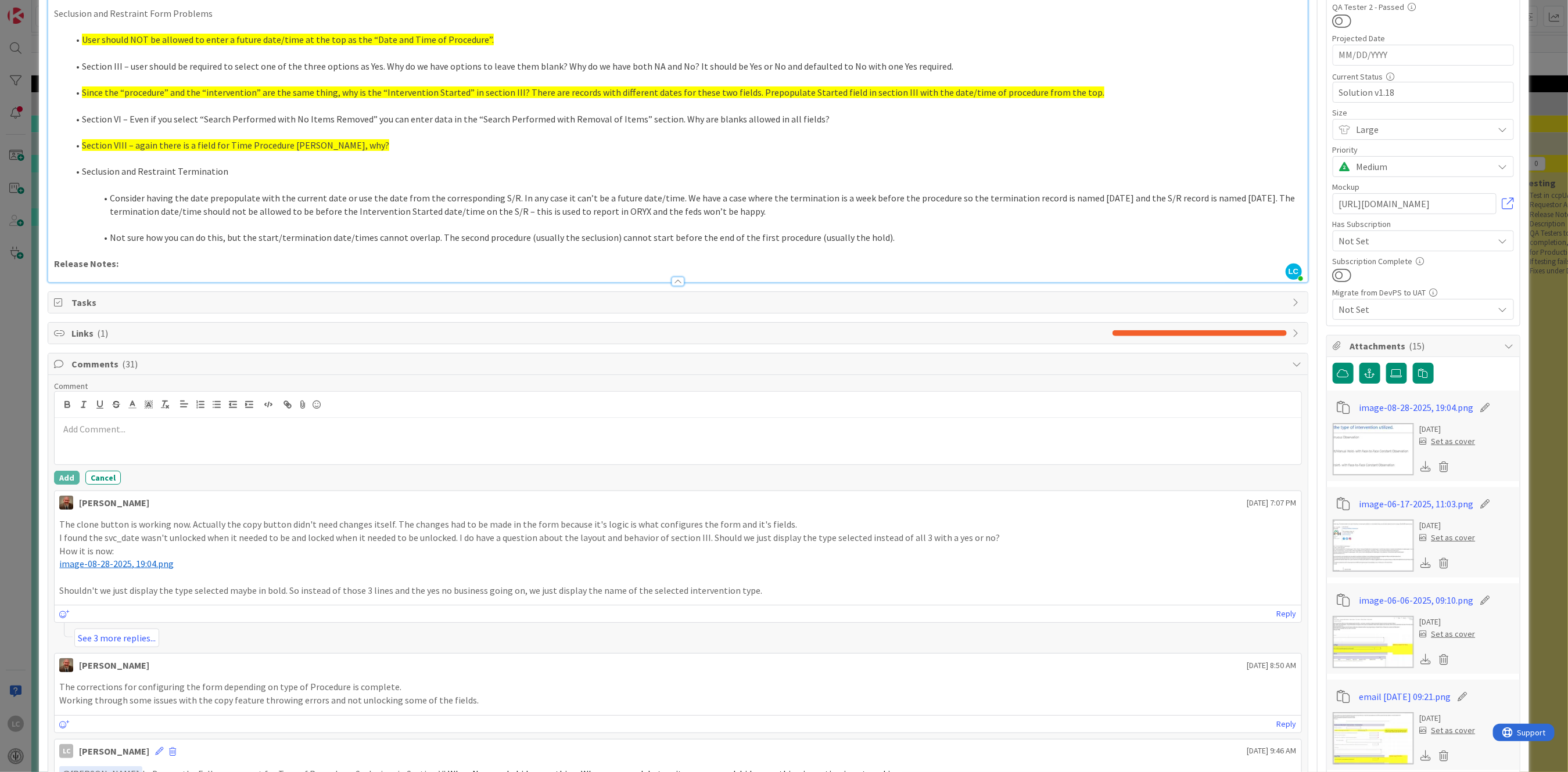
click at [1378, 452] on img at bounding box center [1373, 449] width 82 height 52
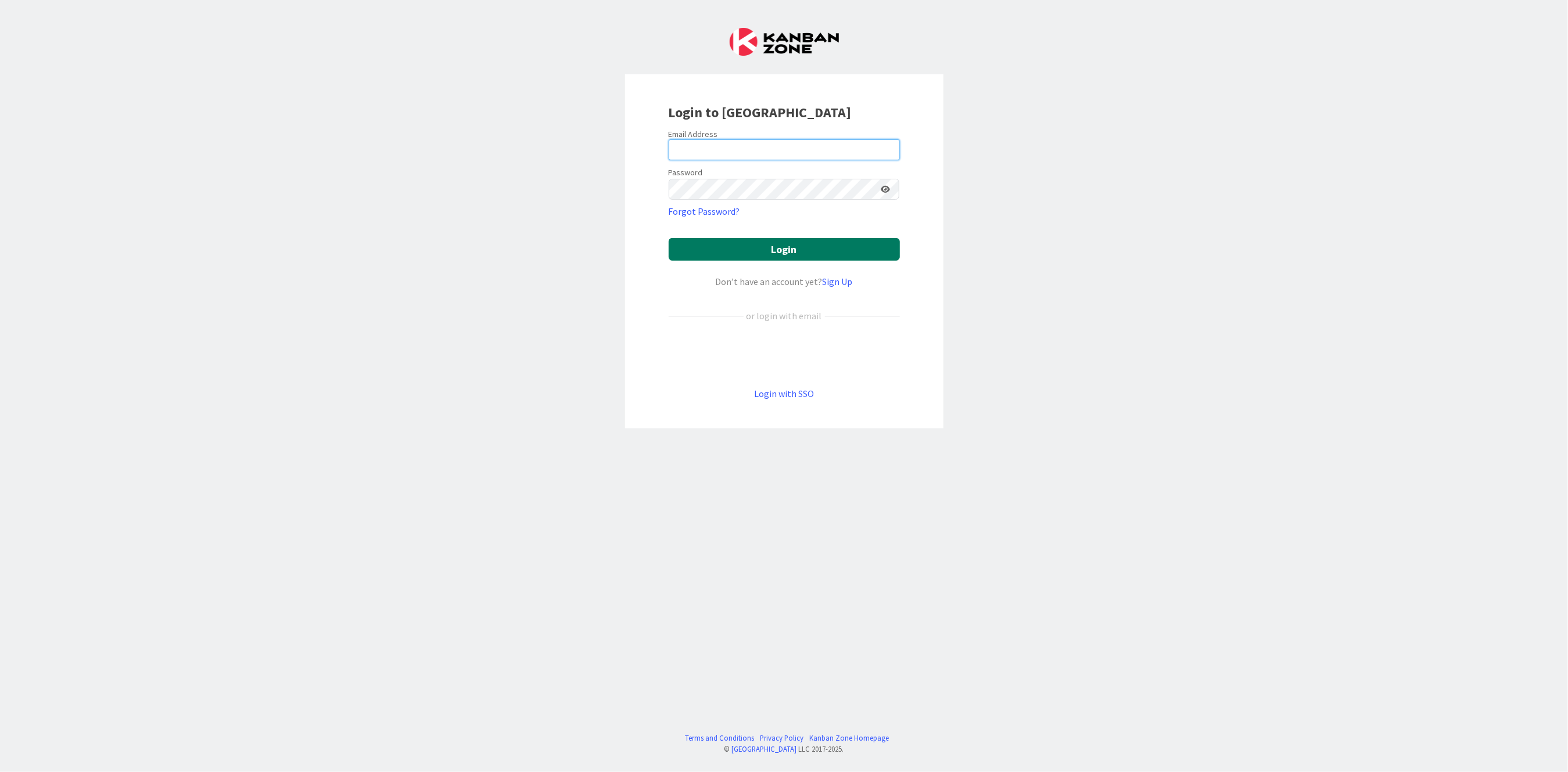
type input "leeanna.crenshaw@mh.alabama.gov"
click at [753, 250] on button "Login" at bounding box center [784, 249] width 231 height 22
type input "[PERSON_NAME][EMAIL_ADDRESS][PERSON_NAME][DOMAIN_NAME][US_STATE]"
click at [760, 248] on button "Login" at bounding box center [784, 249] width 231 height 22
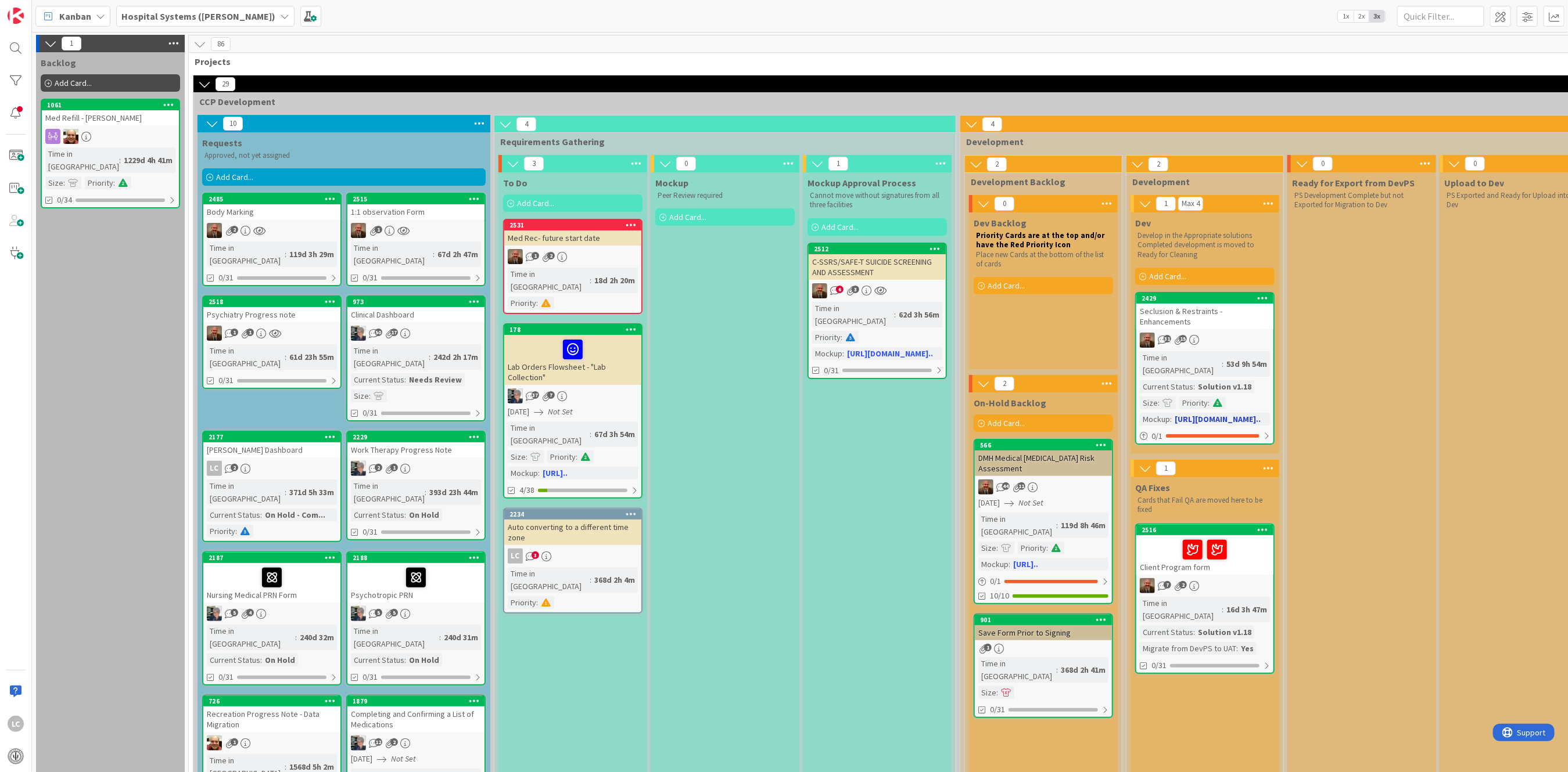
click at [1207, 310] on div "Seclusion & Restraints - Enhancements" at bounding box center [1205, 316] width 137 height 25
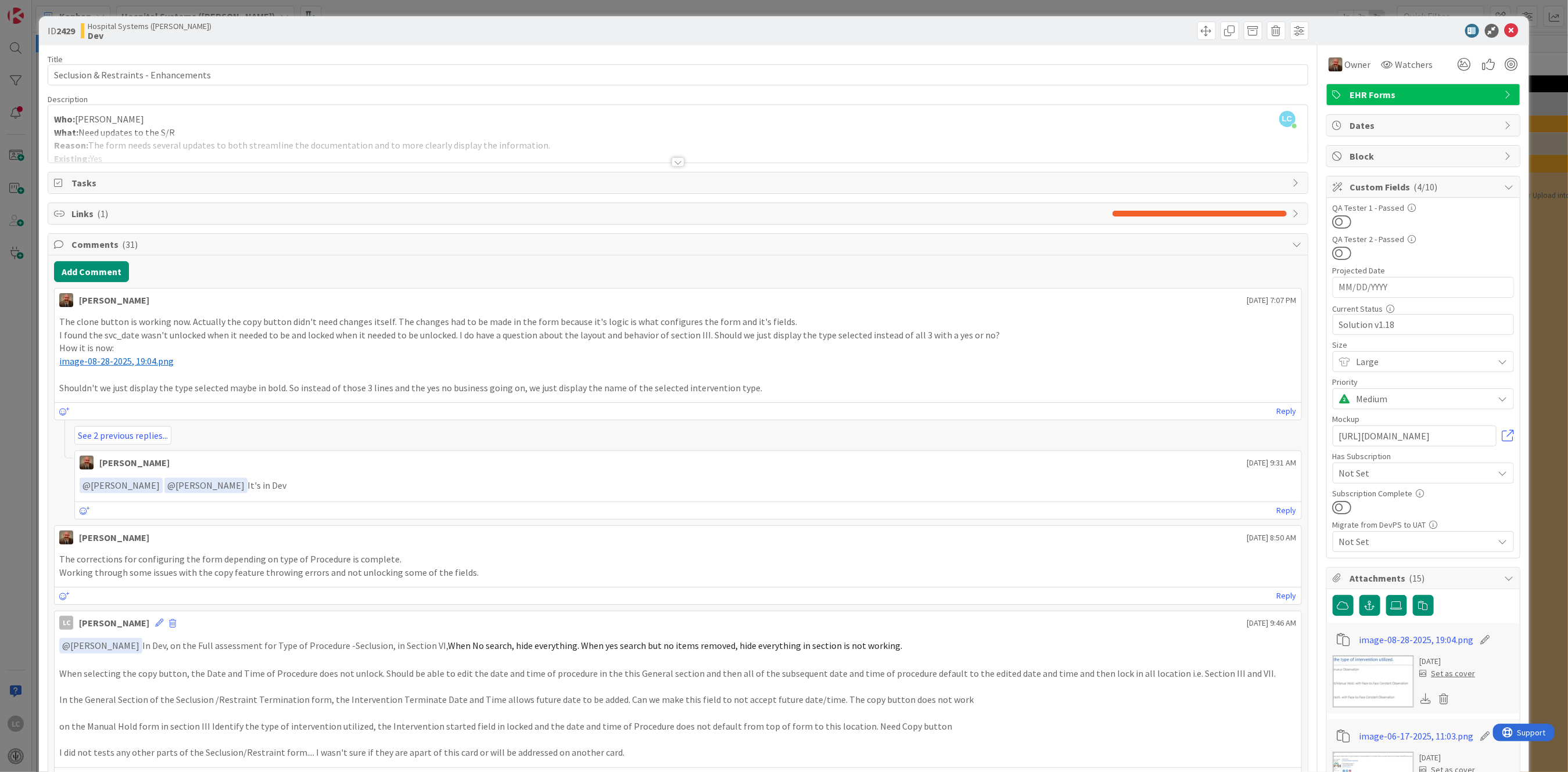
click at [673, 160] on div at bounding box center [678, 162] width 13 height 9
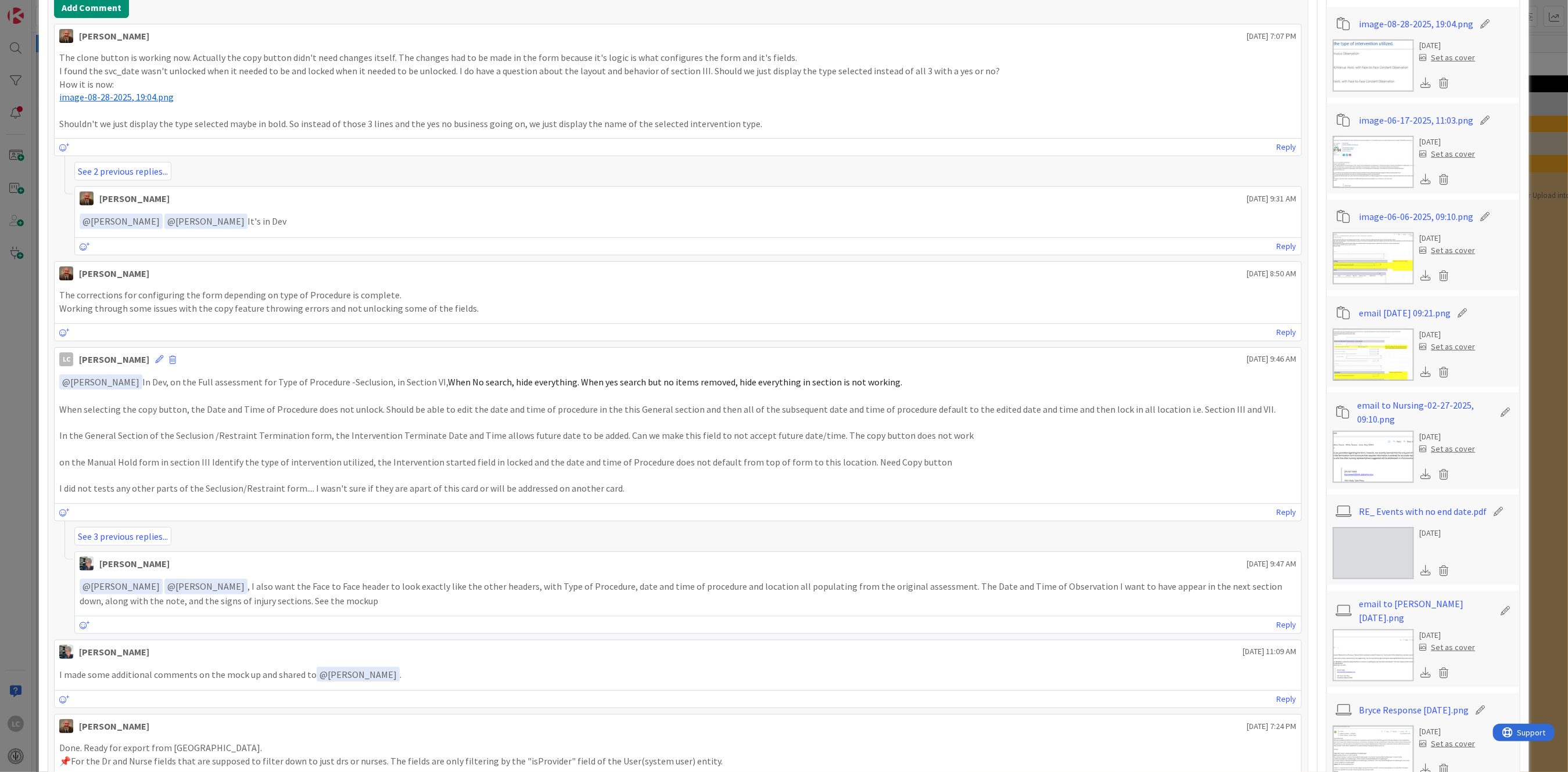
scroll to position [619, 0]
drag, startPoint x: 339, startPoint y: 380, endPoint x: 375, endPoint y: 376, distance: 36.2
click at [375, 376] on p "﻿ @ [PERSON_NAME] ﻿ In Dev, on the Full assessment for Type of Procedure -Seclu…" at bounding box center [678, 380] width 1237 height 16
drag, startPoint x: 381, startPoint y: 376, endPoint x: 432, endPoint y: 377, distance: 51.0
click at [432, 377] on p "﻿ @ [PERSON_NAME] ﻿ In Dev, on the Full assessment for Type of Procedure -Seclu…" at bounding box center [678, 380] width 1237 height 16
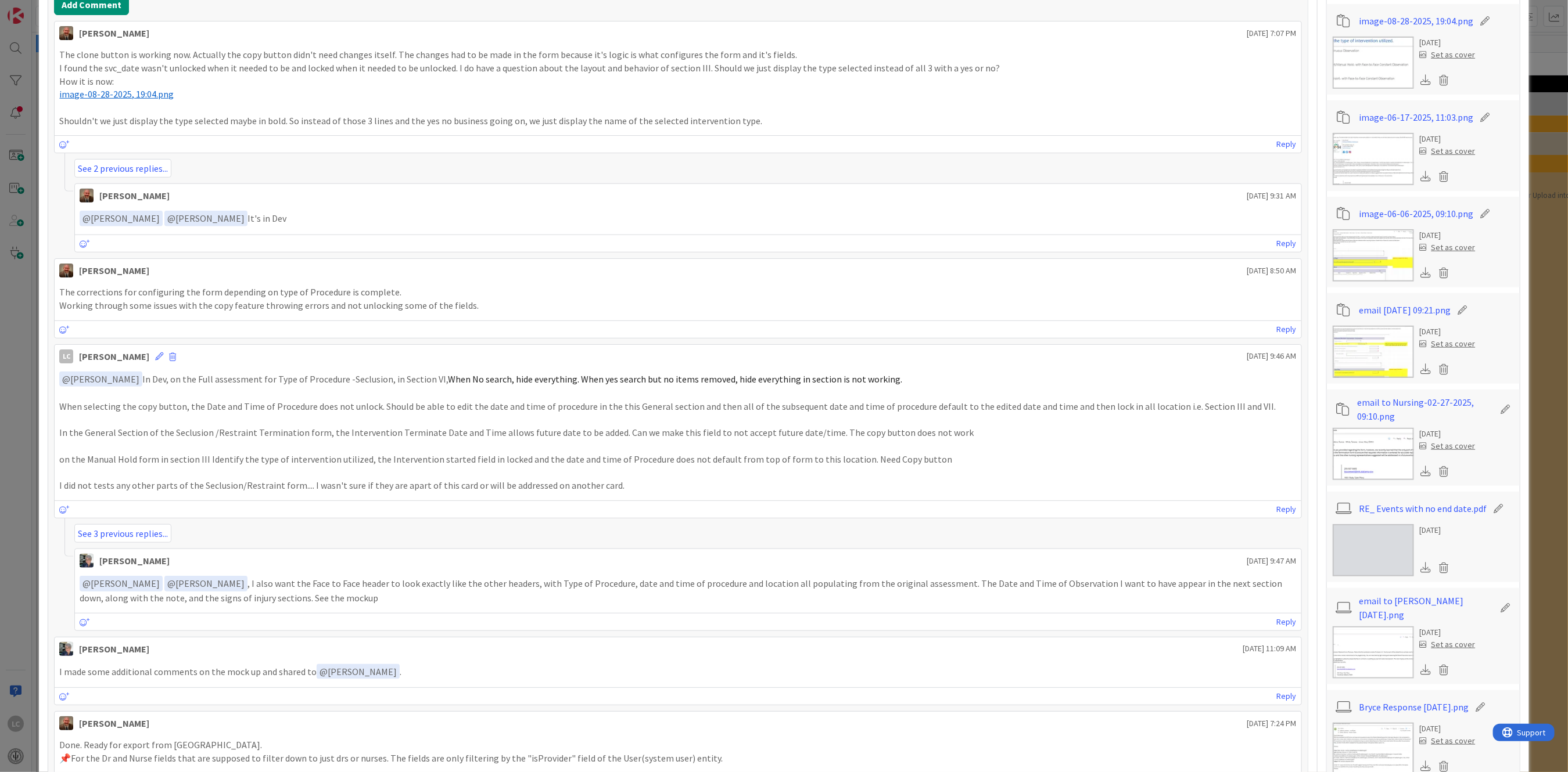
drag, startPoint x: 383, startPoint y: 378, endPoint x: 408, endPoint y: 378, distance: 25.0
click at [408, 378] on p "﻿ @ [PERSON_NAME] ﻿ In Dev, on the Full assessment for Type of Procedure -Seclu…" at bounding box center [678, 380] width 1237 height 16
drag, startPoint x: 381, startPoint y: 381, endPoint x: 432, endPoint y: 378, distance: 51.1
click at [432, 378] on p "﻿ @ [PERSON_NAME] ﻿ In Dev, on the Full assessment for Type of Procedure -Seclu…" at bounding box center [678, 380] width 1237 height 16
copy p "in Section VI,"
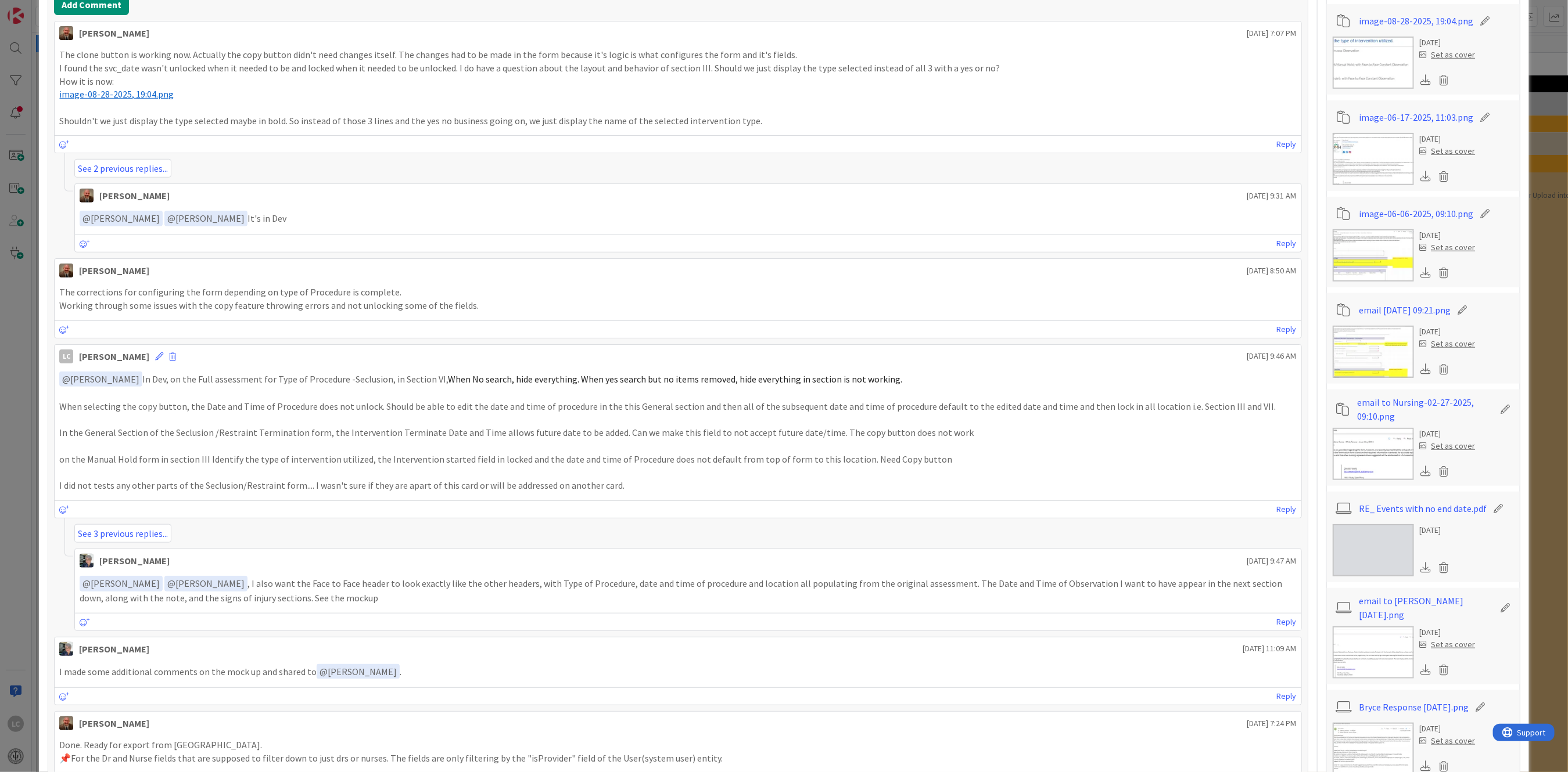
click at [101, 404] on p "When selecting the copy button, the Date and Time of Procedure does not unlock.…" at bounding box center [678, 407] width 1237 height 13
drag, startPoint x: 65, startPoint y: 407, endPoint x: 277, endPoint y: 413, distance: 212.1
click at [277, 413] on p "When selecting the copy button, the Date and Time of Procedure does not unlock.…" at bounding box center [678, 407] width 1237 height 13
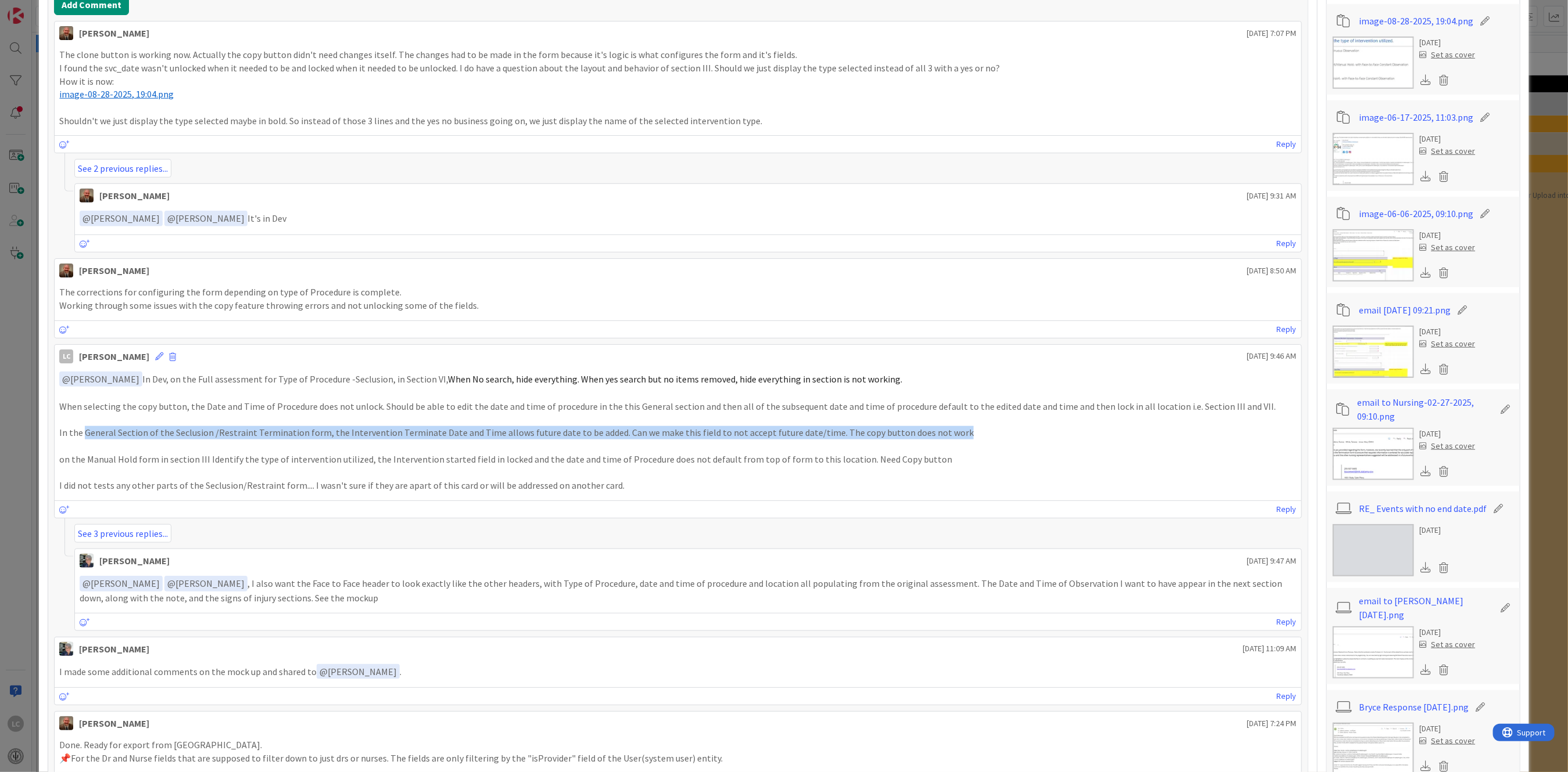
drag, startPoint x: 82, startPoint y: 434, endPoint x: 938, endPoint y: 432, distance: 856.0
click at [938, 432] on p "In the General Section of the Seclusion /Restraint Termination form, the Interv…" at bounding box center [678, 433] width 1237 height 13
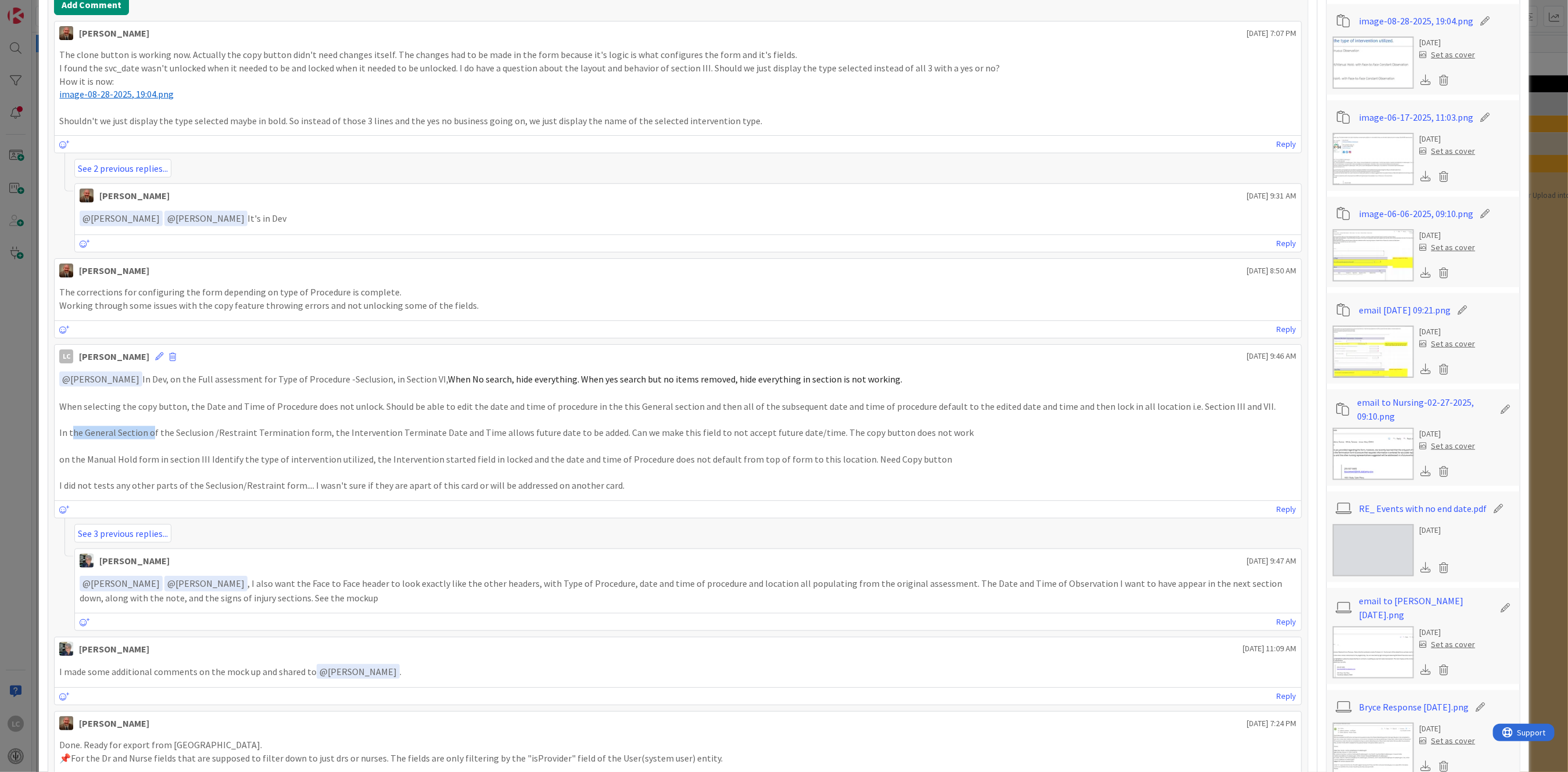
drag, startPoint x: 71, startPoint y: 431, endPoint x: 152, endPoint y: 430, distance: 81.0
click at [152, 430] on p "In the General Section of the Seclusion /Restraint Termination form, the Interv…" at bounding box center [678, 433] width 1237 height 13
drag, startPoint x: 152, startPoint y: 430, endPoint x: 72, endPoint y: 433, distance: 80.1
click at [72, 433] on p "In the General Section of the Seclusion /Restraint Termination form, the Interv…" at bounding box center [678, 433] width 1237 height 13
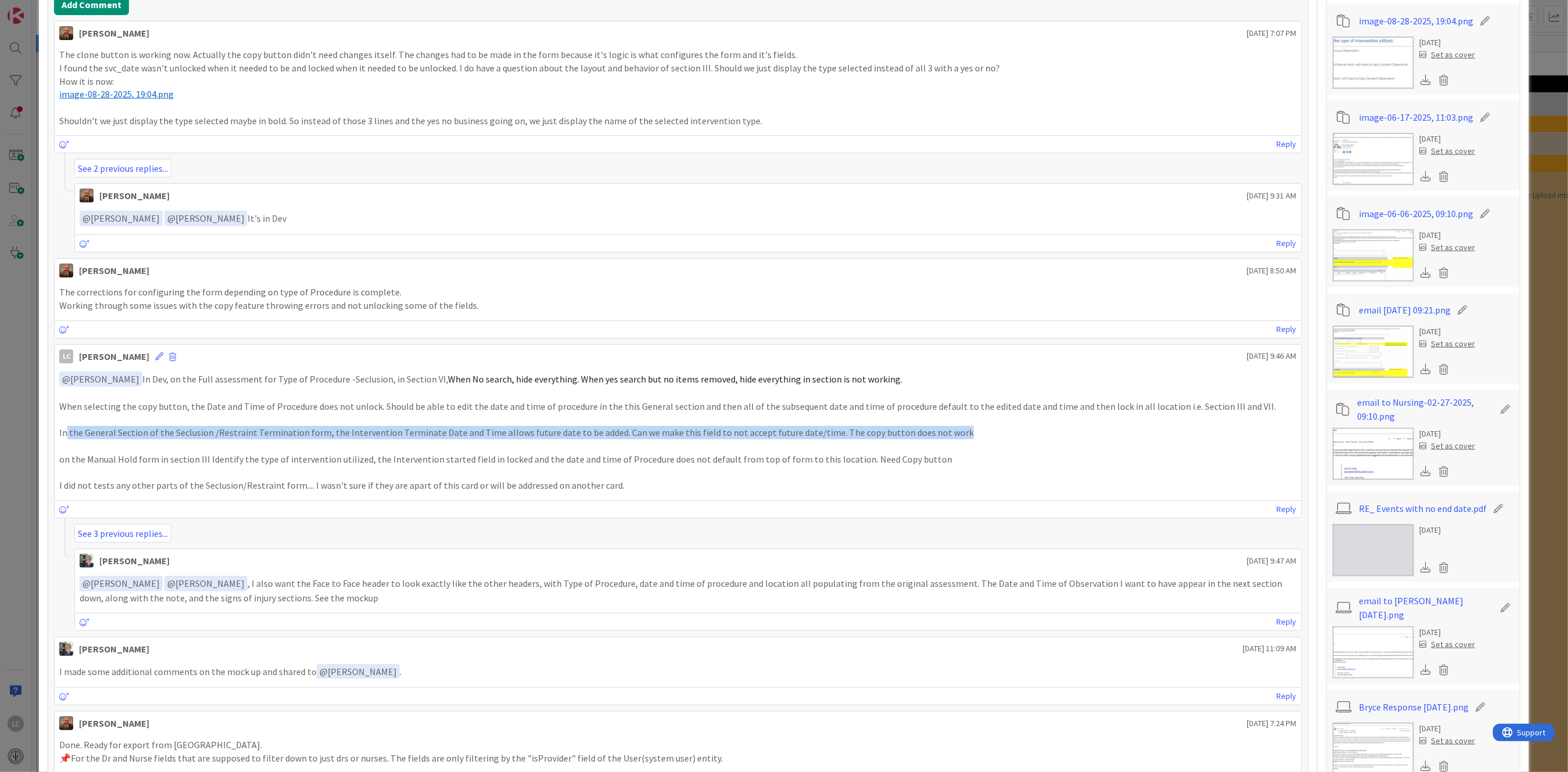
drag, startPoint x: 66, startPoint y: 434, endPoint x: 947, endPoint y: 430, distance: 881.0
click at [947, 430] on p "In the General Section of the Seclusion /Restraint Termination form, the Interv…" at bounding box center [678, 433] width 1237 height 13
copy p "the General Section of the Seclusion /Restraint Termination form, the Intervent…"
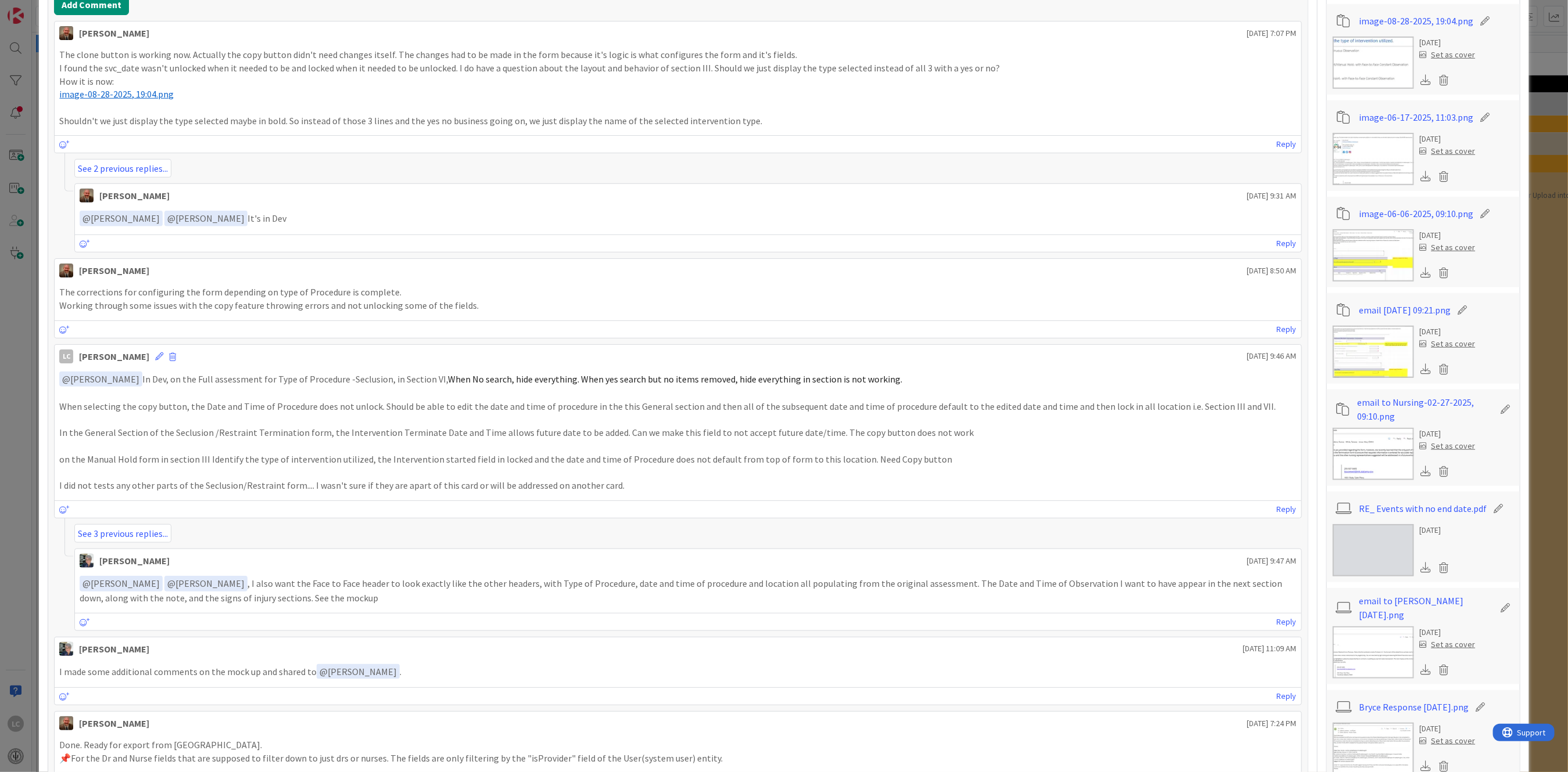
click at [121, 464] on p "on the Manual Hold form in section III Identify the type of intervention utiliz…" at bounding box center [678, 459] width 1237 height 13
click at [252, 464] on p "on the Manual Hold form in section III Identify the type of intervention utiliz…" at bounding box center [678, 459] width 1237 height 13
click at [170, 453] on p "on the Manual Hold form in section III Identify the type of intervention utiliz…" at bounding box center [678, 459] width 1237 height 13
drag, startPoint x: 87, startPoint y: 455, endPoint x: 155, endPoint y: 456, distance: 68.0
click at [155, 456] on p "on the Manual Hold form in section III Identify the type of intervention utiliz…" at bounding box center [678, 459] width 1237 height 13
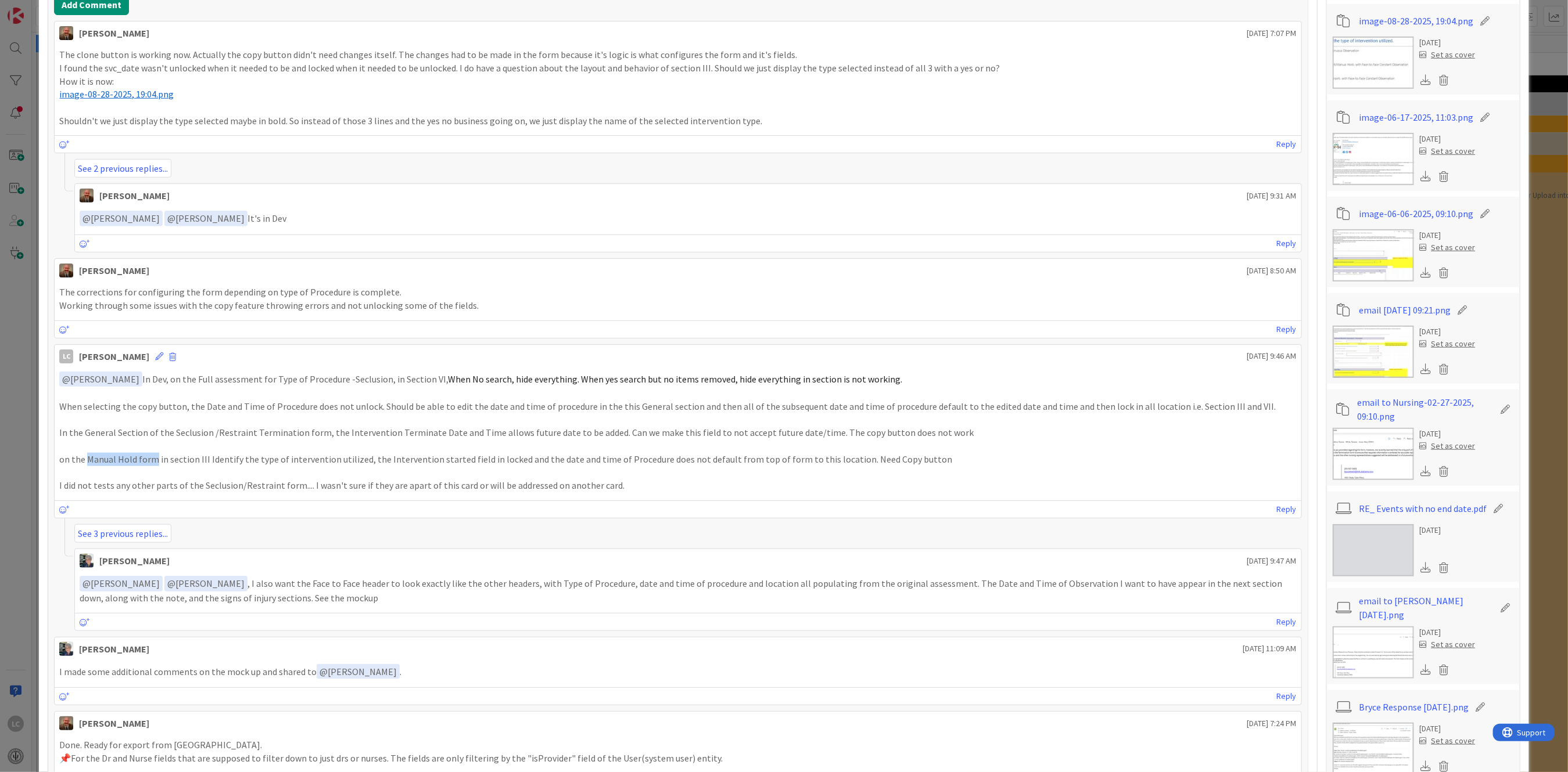
drag, startPoint x: 155, startPoint y: 456, endPoint x: 115, endPoint y: 456, distance: 40.0
copy p "Manual Hold form"
click at [188, 470] on p at bounding box center [678, 473] width 1237 height 13
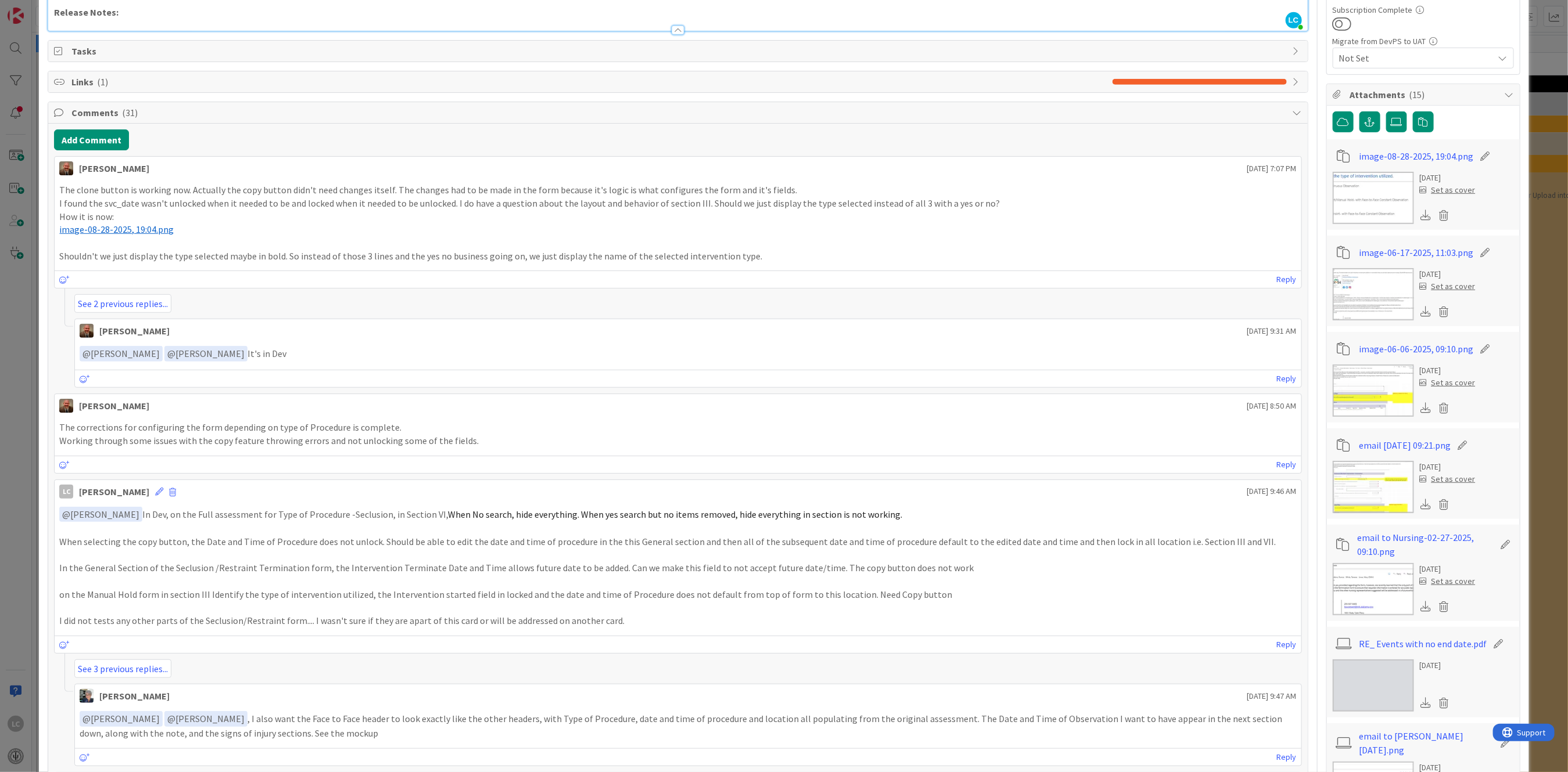
scroll to position [310, 0]
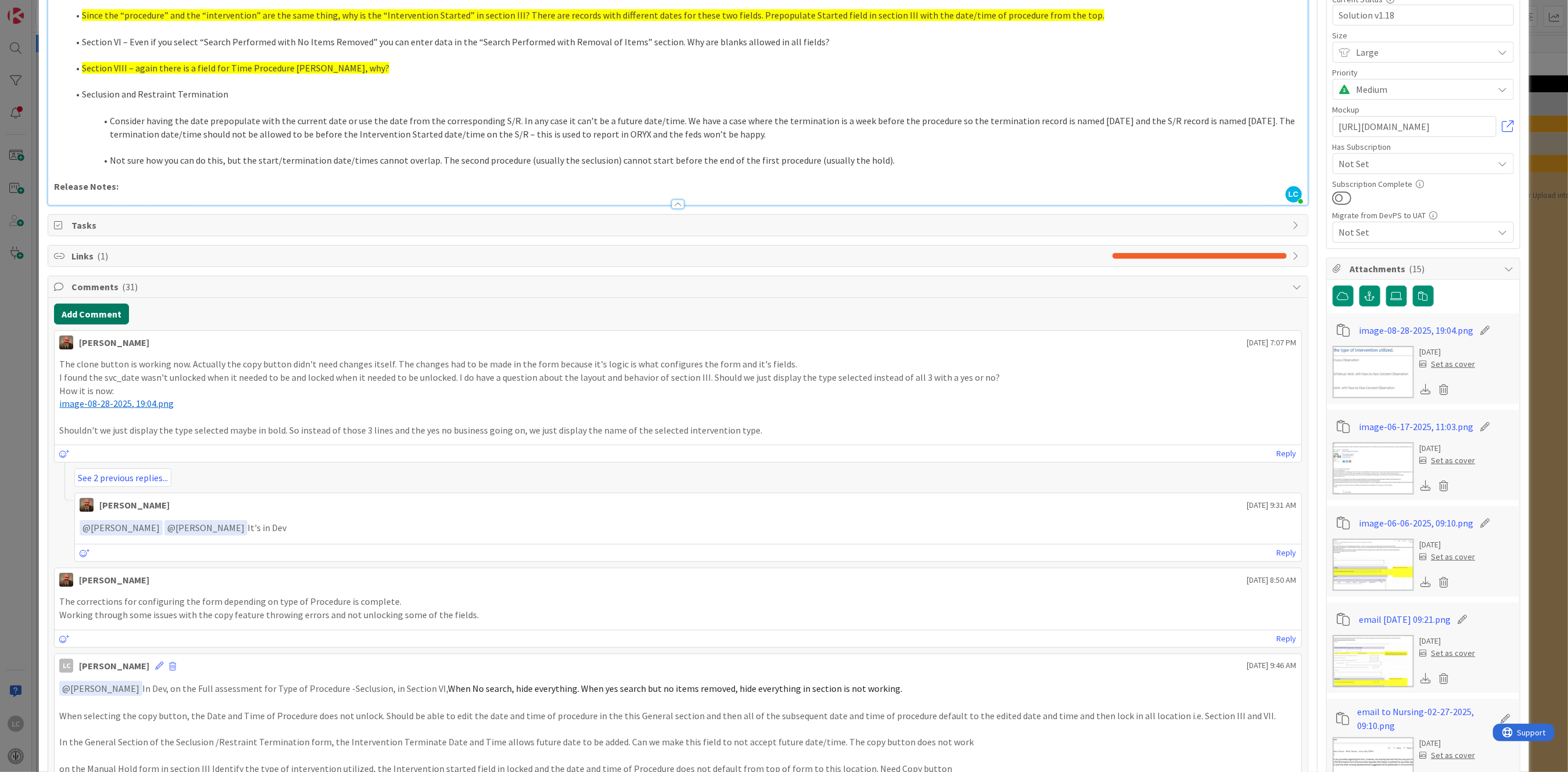
click at [90, 312] on button "Add Comment" at bounding box center [92, 313] width 75 height 21
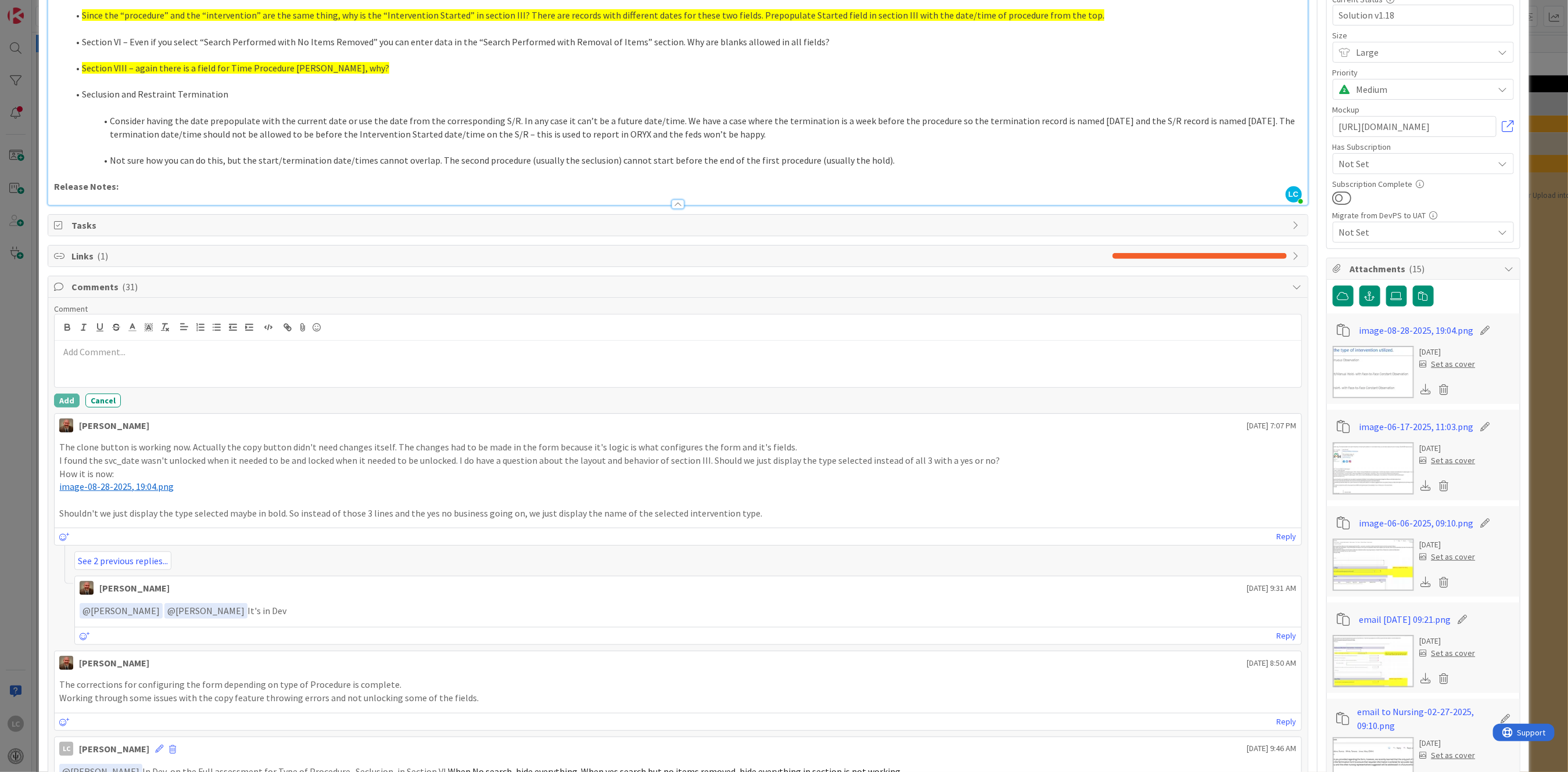
click at [68, 352] on p at bounding box center [678, 352] width 1237 height 13
click at [126, 375] on li "[PERSON_NAME]" at bounding box center [152, 375] width 185 height 22
click at [301, 354] on p "﻿ @ [PERSON_NAME] ﻿ I was testing in dev and I am not sure what need to be" at bounding box center [678, 353] width 1237 height 16
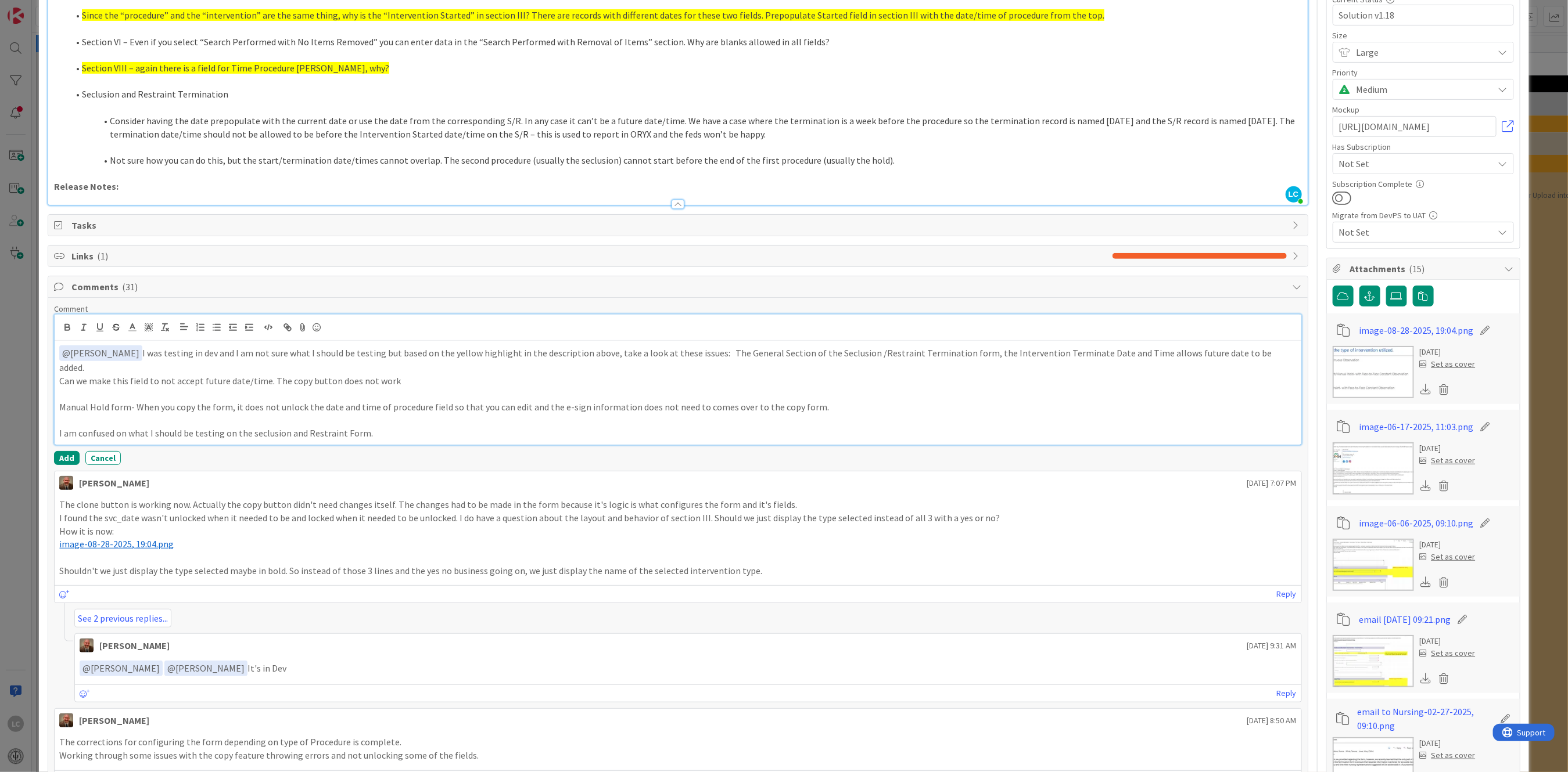
click at [710, 353] on p "﻿ @ [PERSON_NAME] ﻿ I was testing in dev and I am not sure what I should be tes…" at bounding box center [678, 359] width 1237 height 28
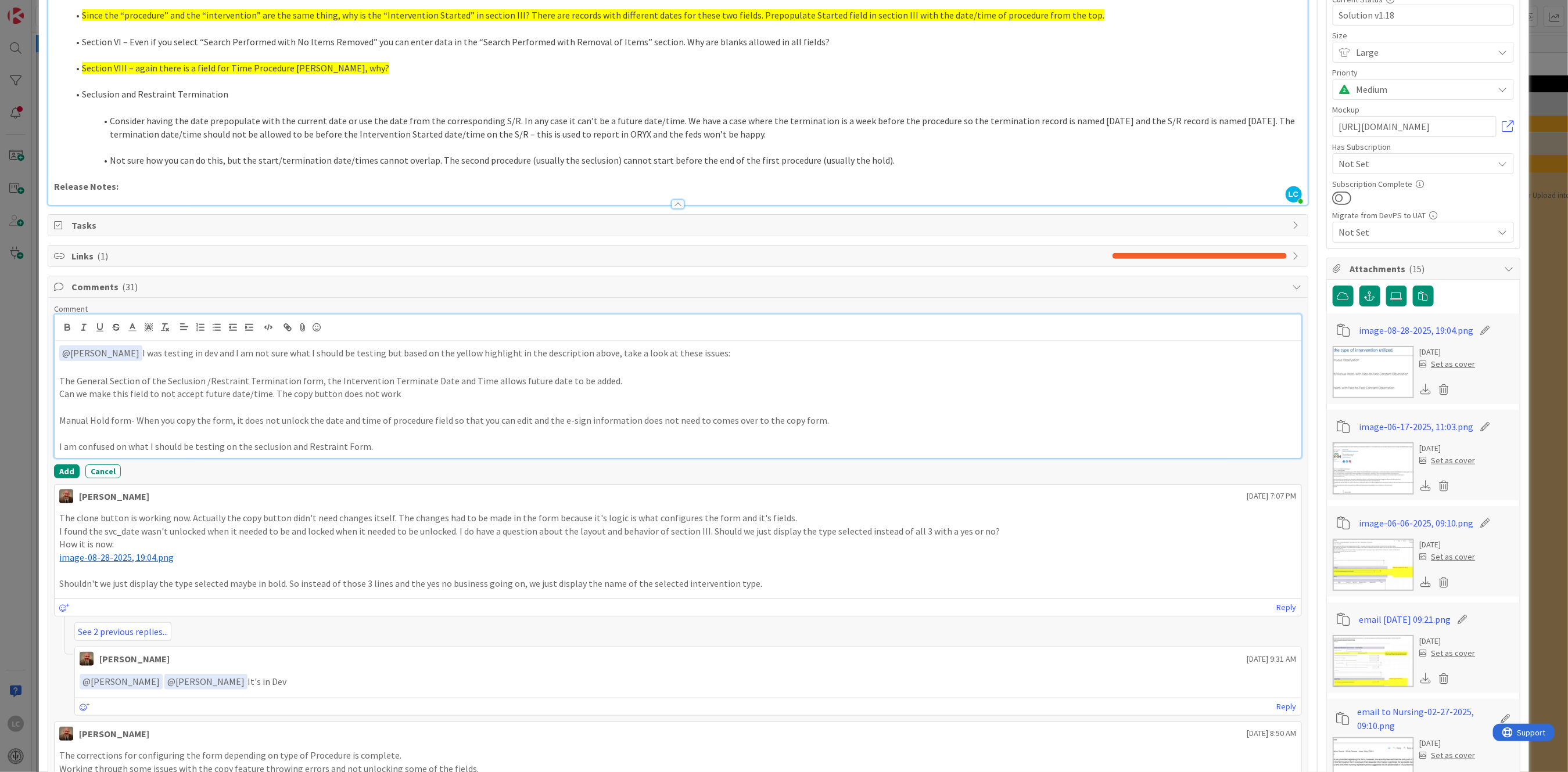
click at [619, 378] on p "The General Section of the Seclusion /Restraint Termination form, the Intervent…" at bounding box center [678, 381] width 1237 height 13
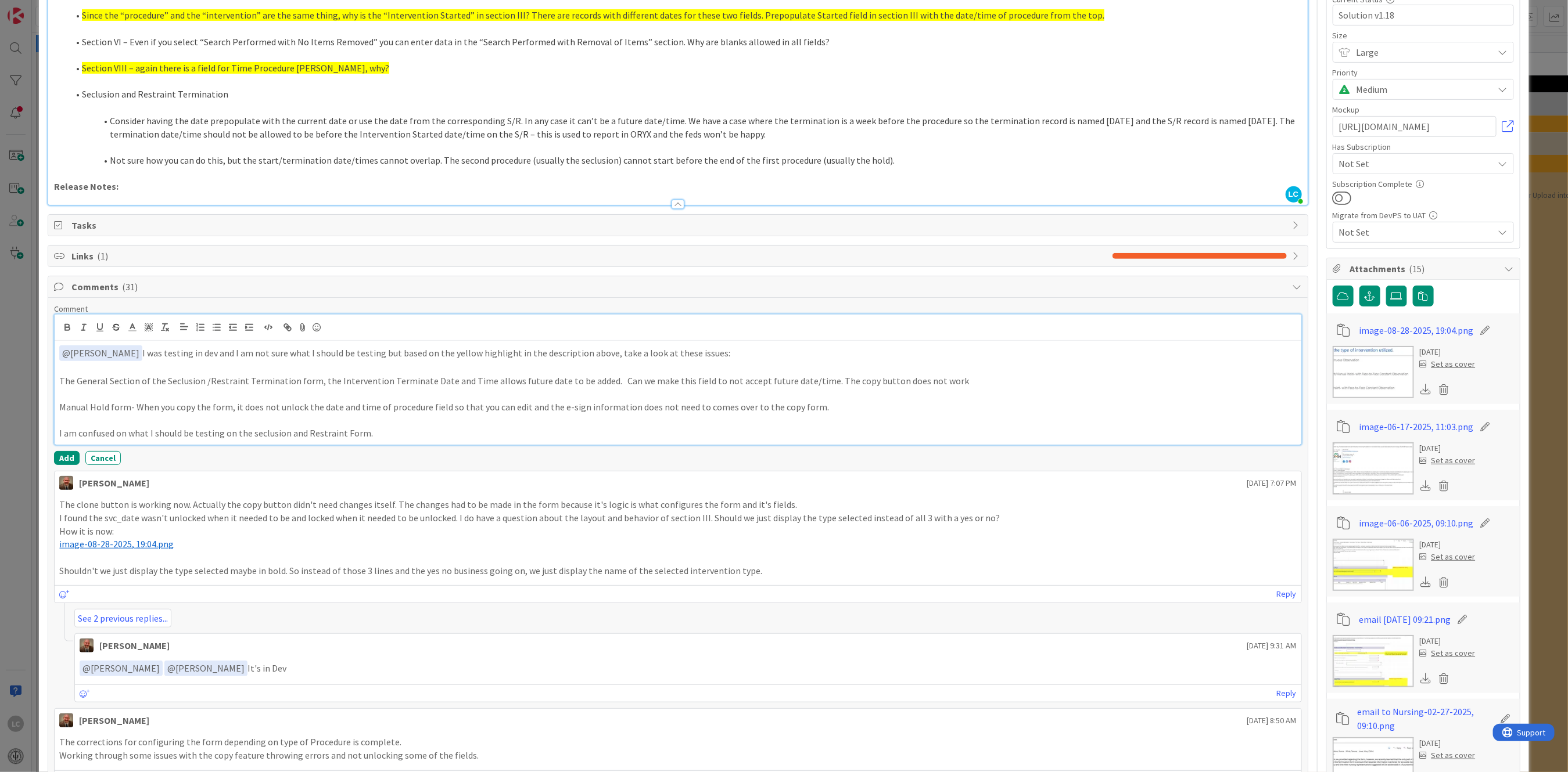
drag, startPoint x: 56, startPoint y: 434, endPoint x: 450, endPoint y: 428, distance: 394.0
click at [450, 428] on div "﻿ @ [PERSON_NAME] ﻿ I was testing in dev and I am not sure what I should be tes…" at bounding box center [678, 393] width 1246 height 104
click at [828, 407] on p "Manual Hold form- When you copy the form, it does not unlock the date and time …" at bounding box center [678, 407] width 1237 height 13
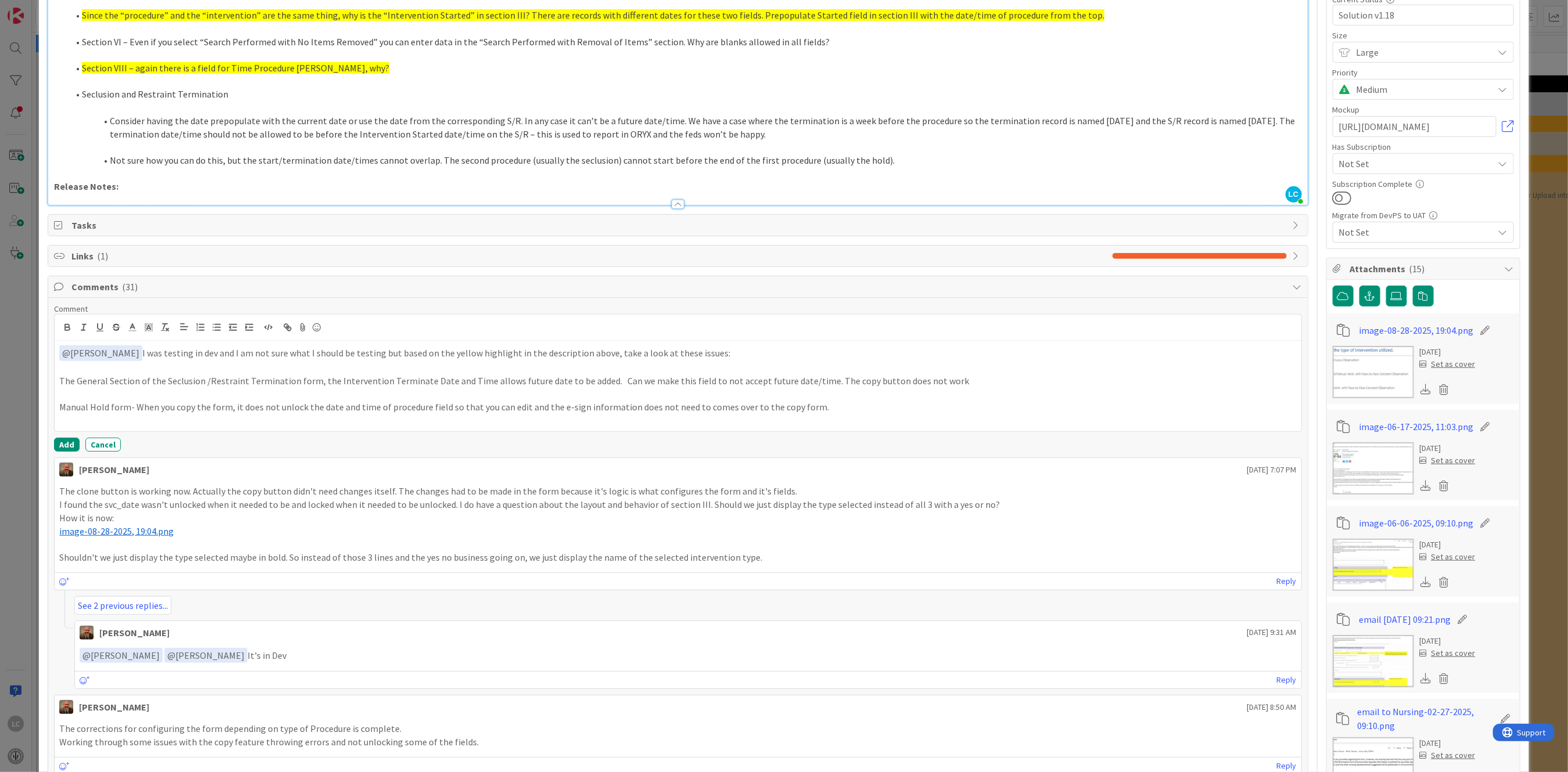
drag, startPoint x: 39, startPoint y: 382, endPoint x: 138, endPoint y: 392, distance: 99.5
drag, startPoint x: 61, startPoint y: 381, endPoint x: 844, endPoint y: 407, distance: 783.4
click at [844, 407] on div "﻿ @ [PERSON_NAME] ﻿ I was testing in dev and I am not sure what I should be tes…" at bounding box center [678, 386] width 1246 height 90
click at [215, 330] on line "button" at bounding box center [217, 330] width 5 height 0
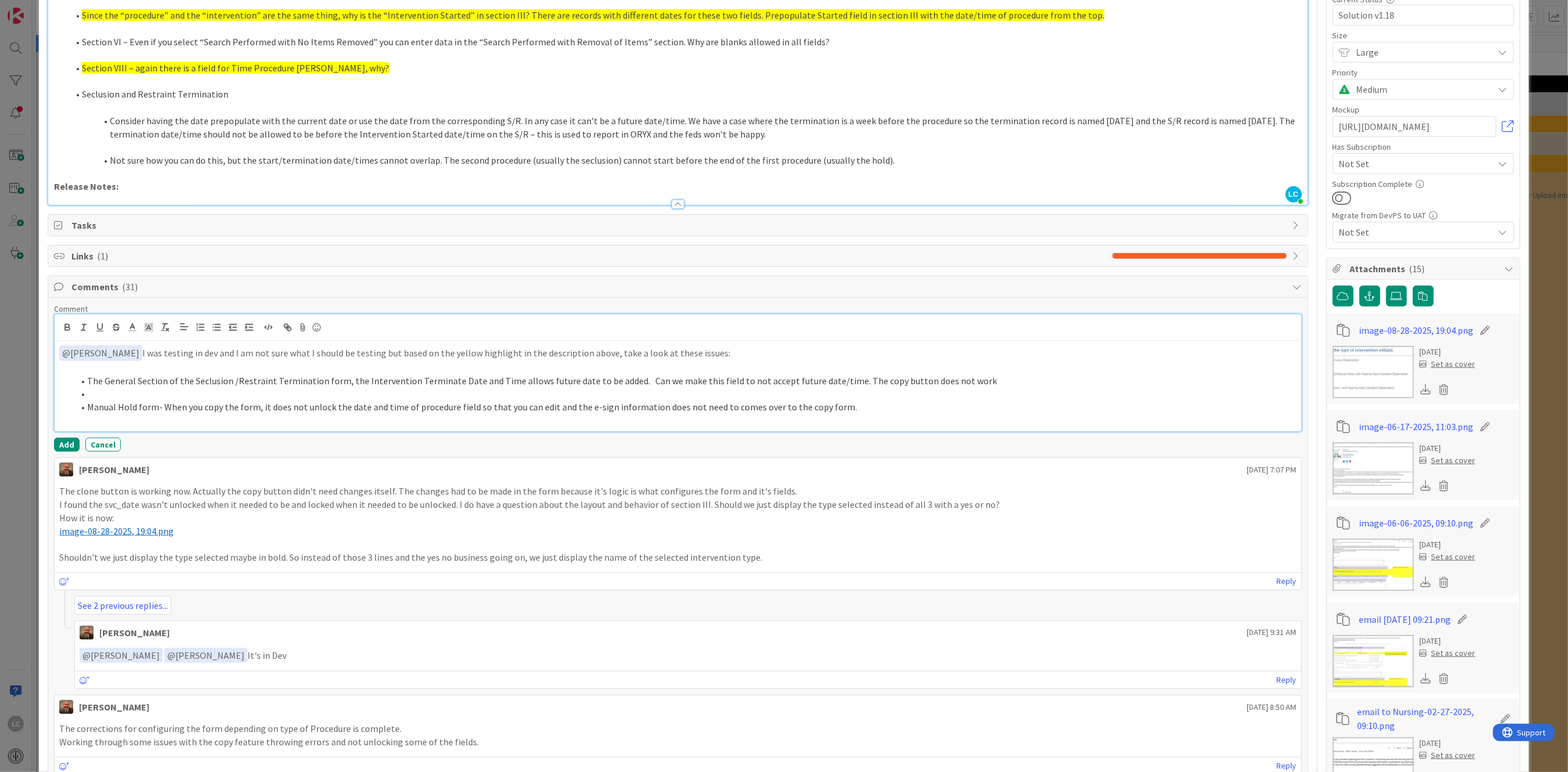
click at [108, 399] on li at bounding box center [684, 394] width 1223 height 13
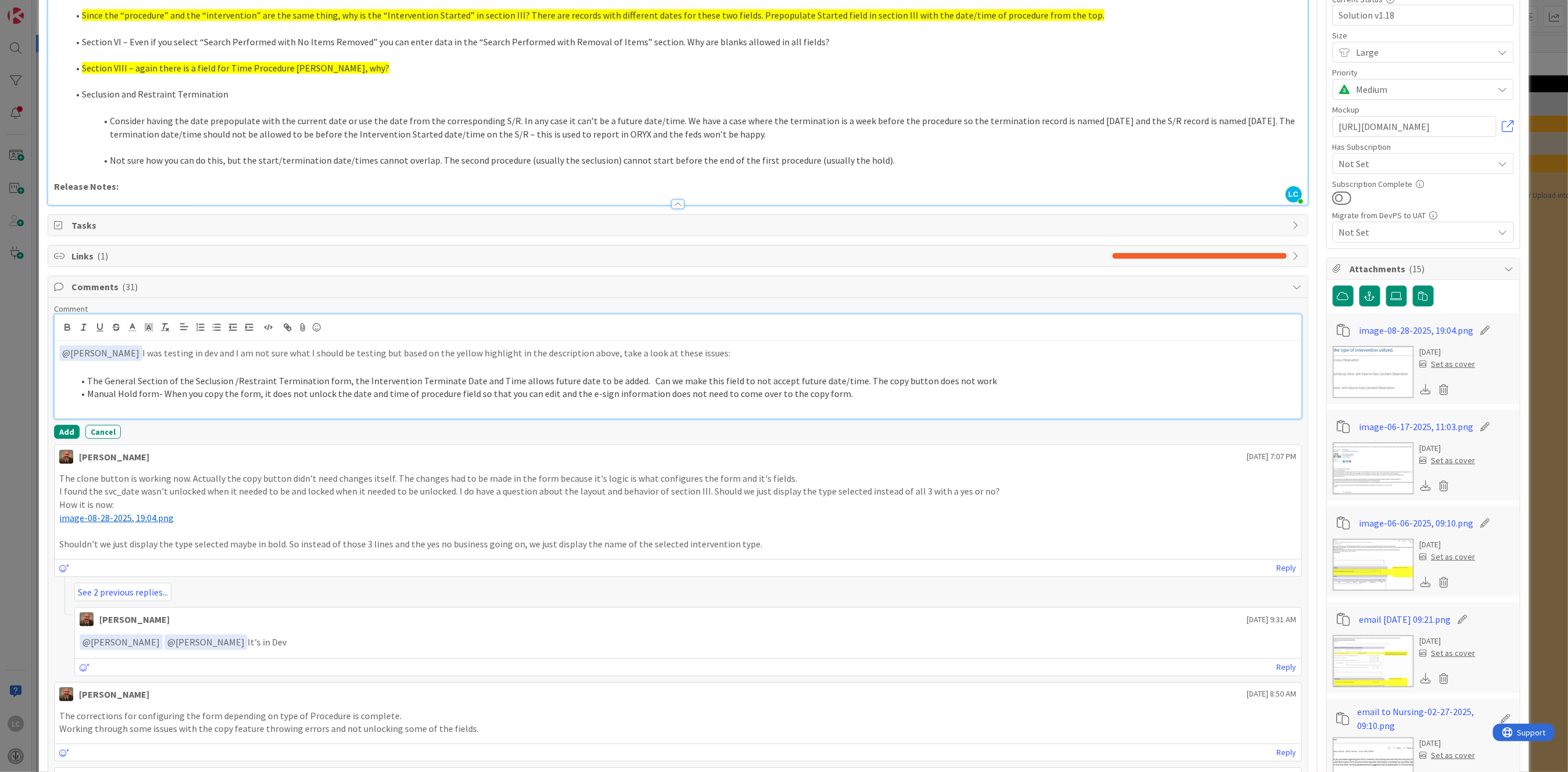
click at [764, 394] on li "Manual Hold form- When you copy the form, it does not unlock the date and time …" at bounding box center [684, 394] width 1223 height 13
click at [61, 427] on button "Add" at bounding box center [66, 432] width 25 height 14
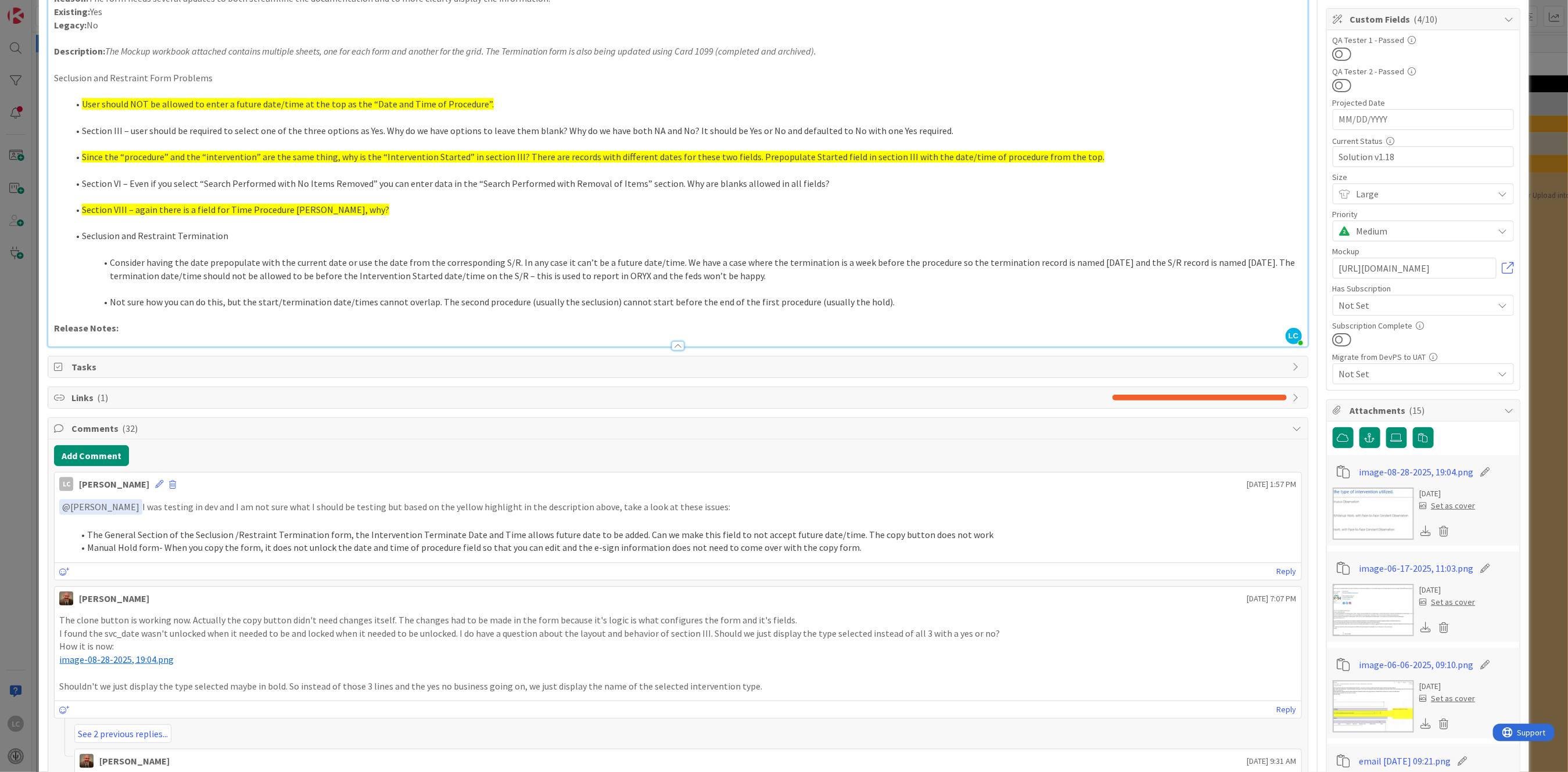
scroll to position [0, 0]
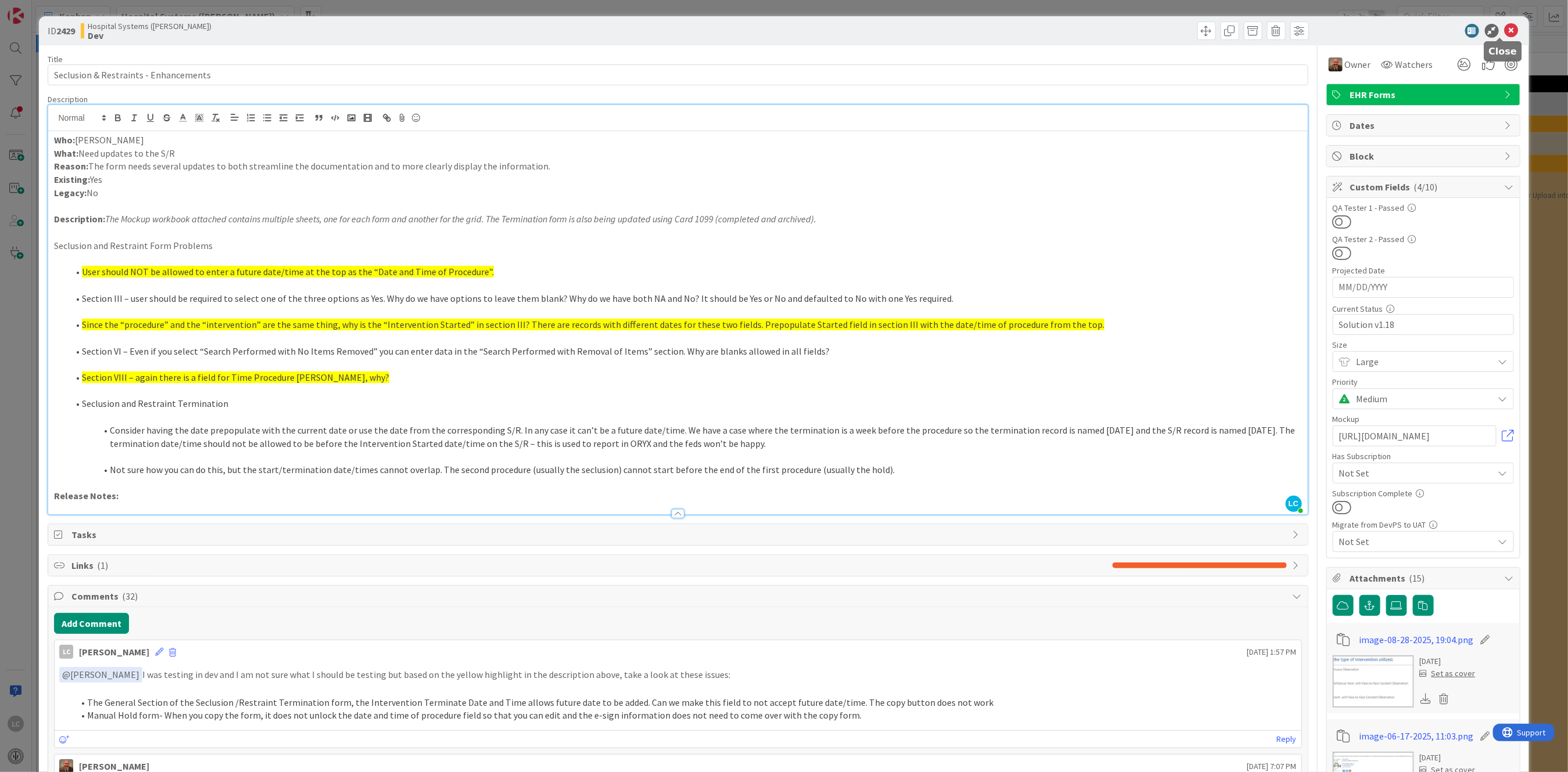
click at [1504, 24] on icon at bounding box center [1511, 30] width 14 height 14
